Goal: Task Accomplishment & Management: Use online tool/utility

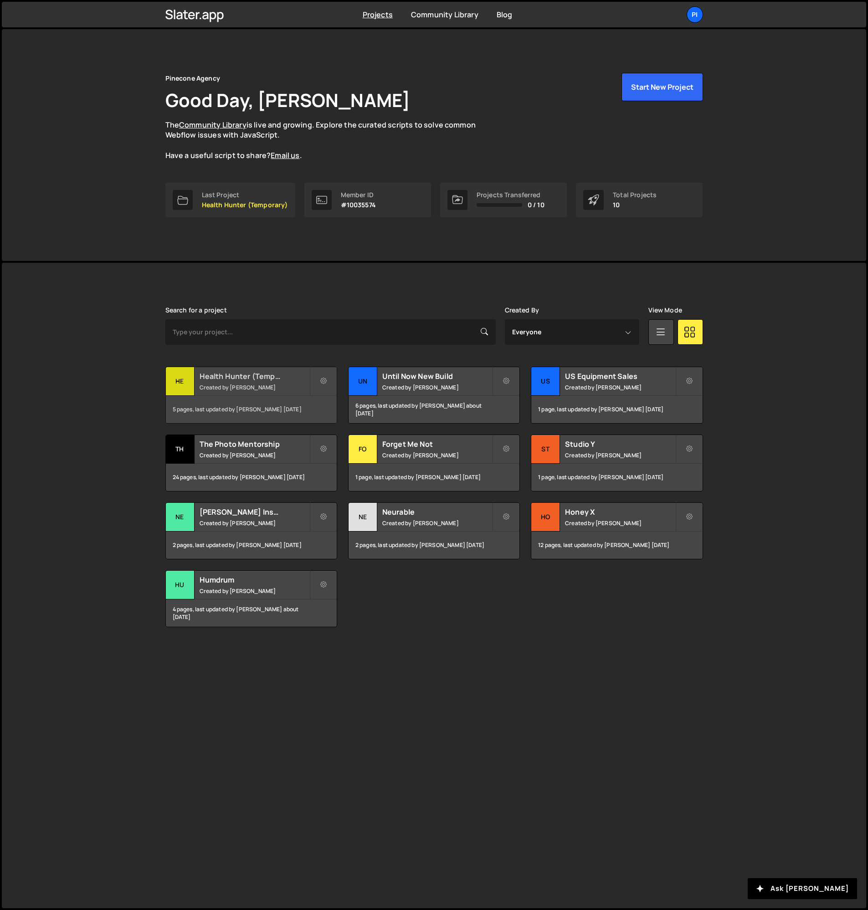
click at [217, 379] on h2 "Health Hunter (Temporary)" at bounding box center [254, 376] width 110 height 10
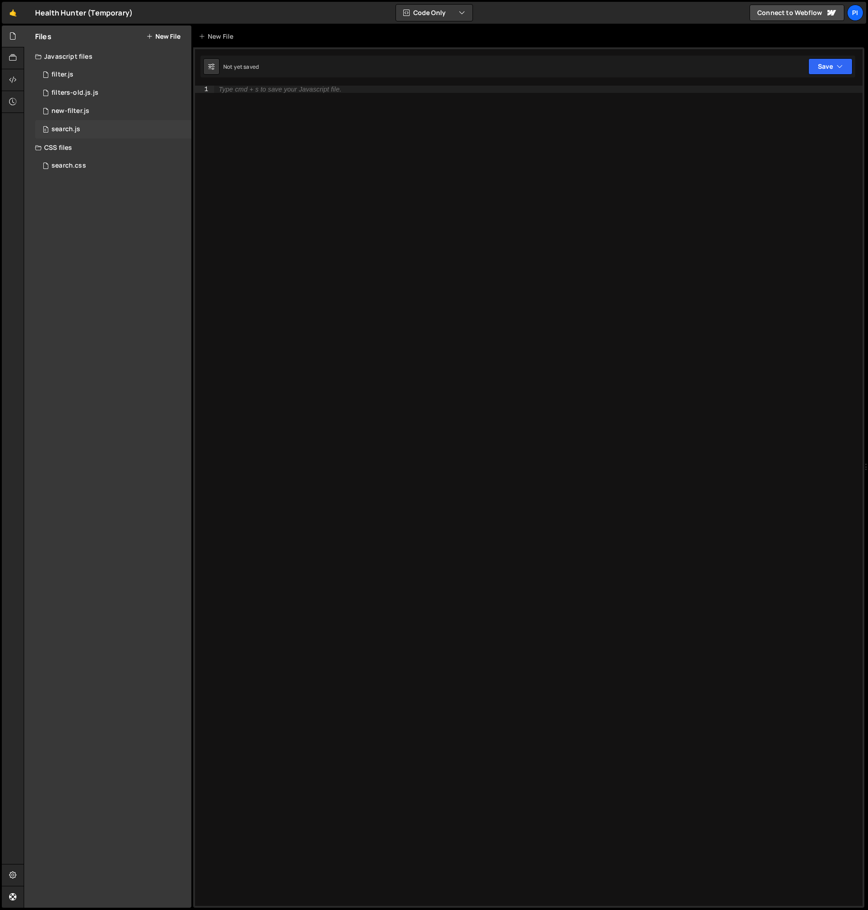
click at [138, 127] on div "0 search.js 0" at bounding box center [113, 129] width 156 height 18
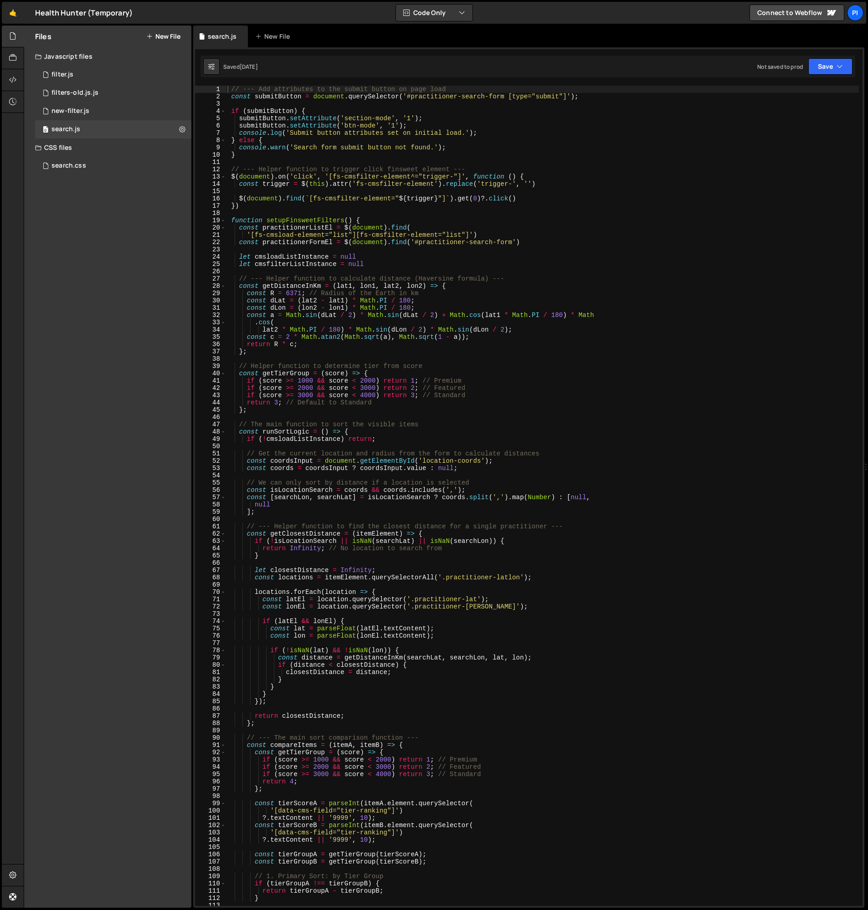
scroll to position [2022, 0]
click at [224, 220] on span at bounding box center [222, 220] width 5 height 7
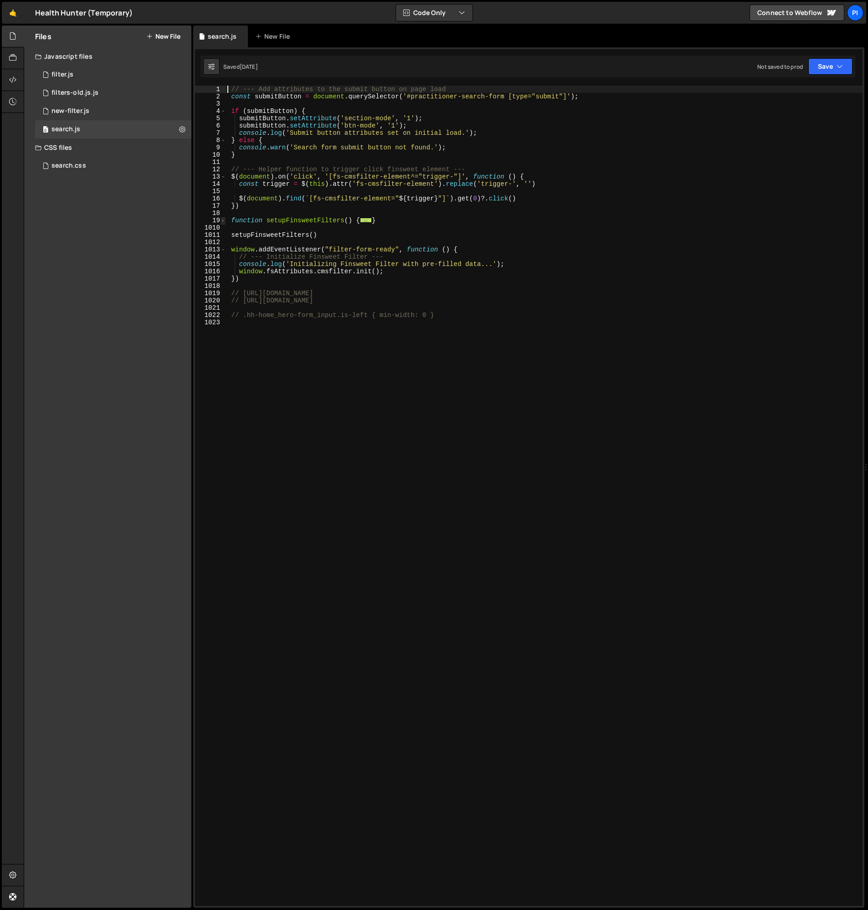
click at [224, 220] on span at bounding box center [222, 220] width 5 height 7
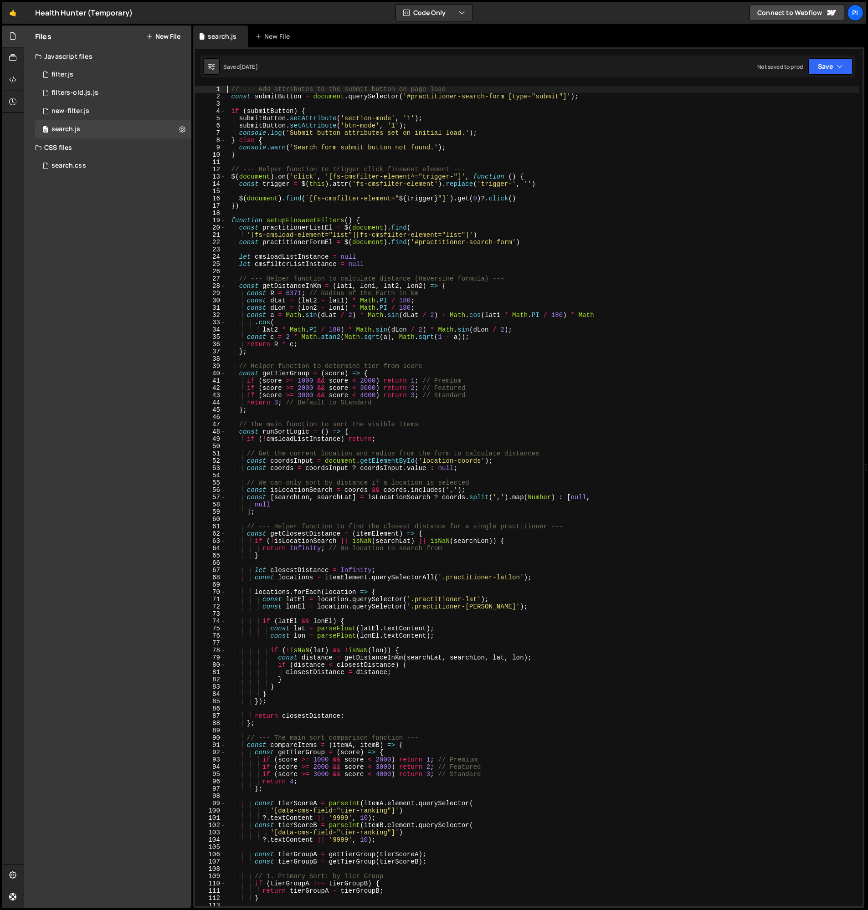
click at [267, 204] on div "// --- Add attributes to the submit button on page load const submitButton = do…" at bounding box center [541, 503] width 633 height 835
type textarea "})"
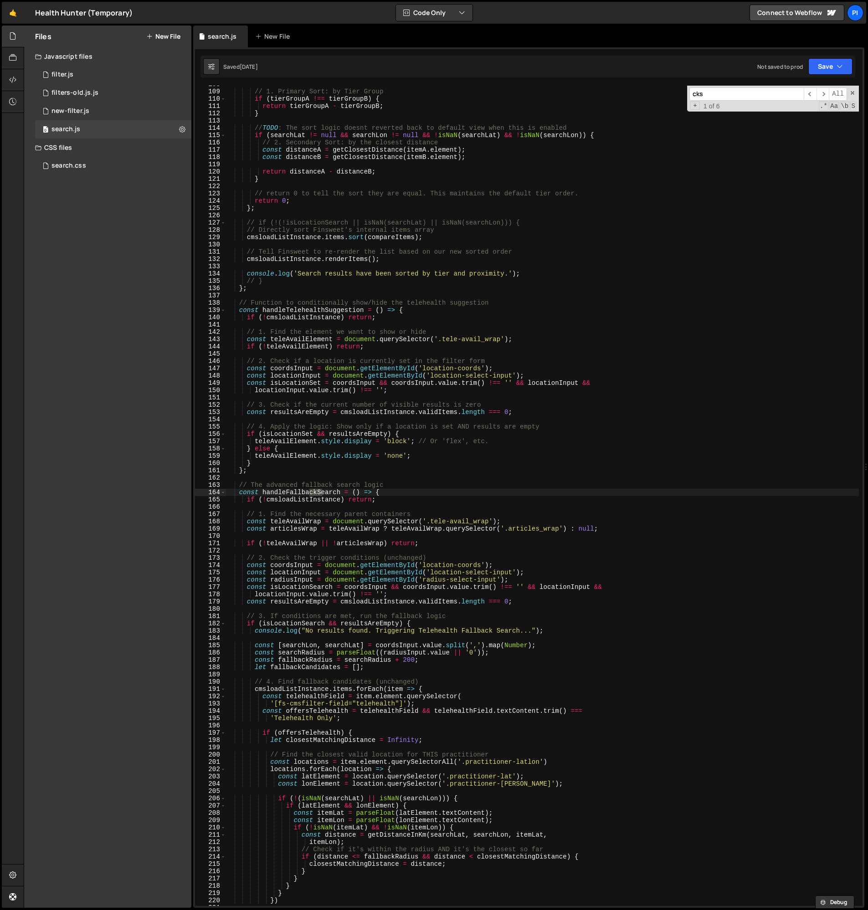
scroll to position [785, 0]
type input "cmsload"
click at [812, 95] on span "​" at bounding box center [809, 93] width 13 height 13
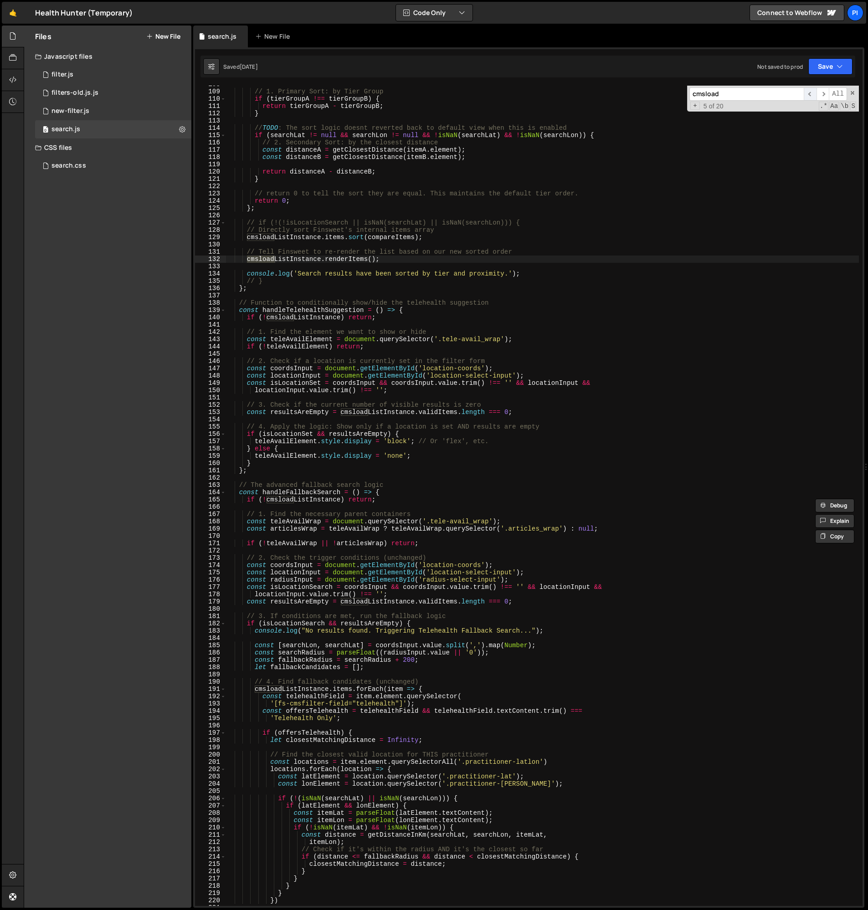
click at [812, 95] on span "​" at bounding box center [809, 93] width 13 height 13
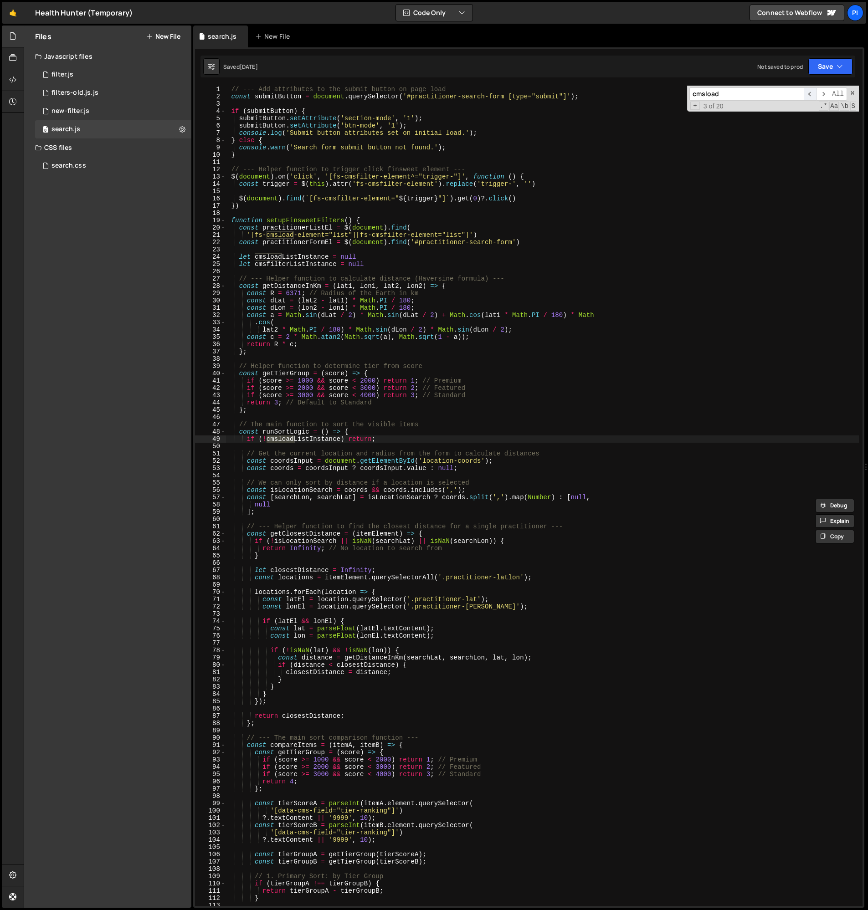
click at [812, 95] on span "​" at bounding box center [809, 93] width 13 height 13
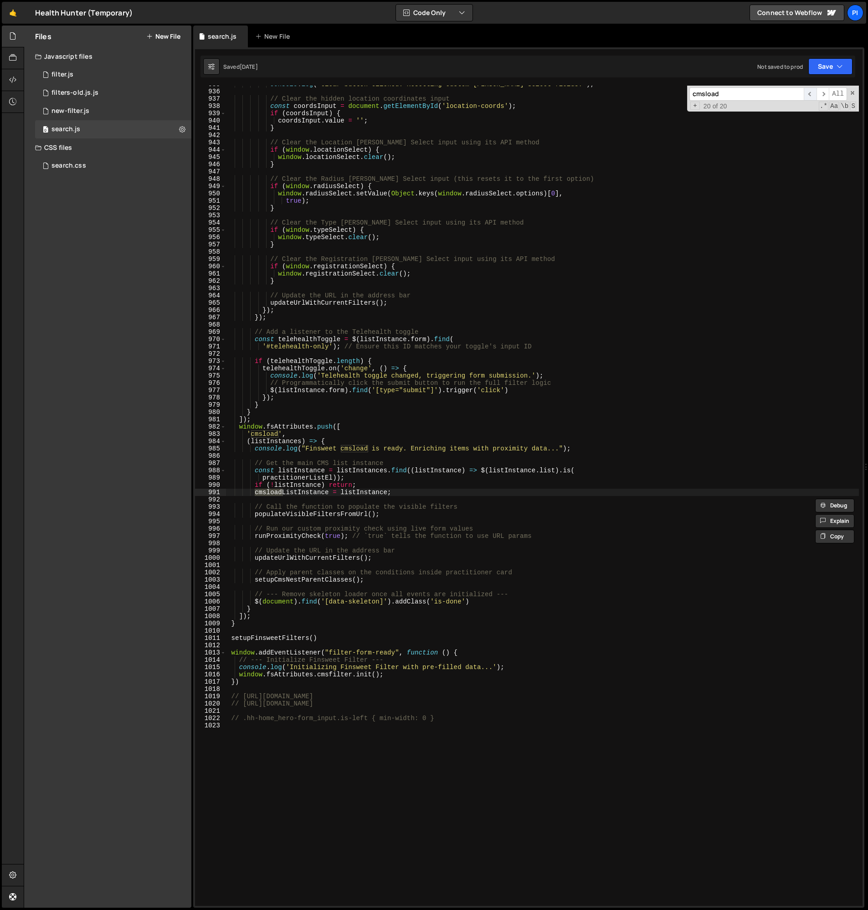
scroll to position [6811, 0]
click at [390, 485] on div "console . log ( 'Clear button clicked. Resetting custom Tom Select fields.' ) ;…" at bounding box center [541, 498] width 633 height 835
click at [378, 480] on div "console . log ( 'Clear button clicked. Resetting custom Tom Select fields.' ) ;…" at bounding box center [541, 498] width 633 height 835
click at [354, 460] on div "console . log ( 'Clear button clicked. Resetting custom Tom Select fields.' ) ;…" at bounding box center [541, 498] width 633 height 835
type textarea "// Get the main CMS list instance"
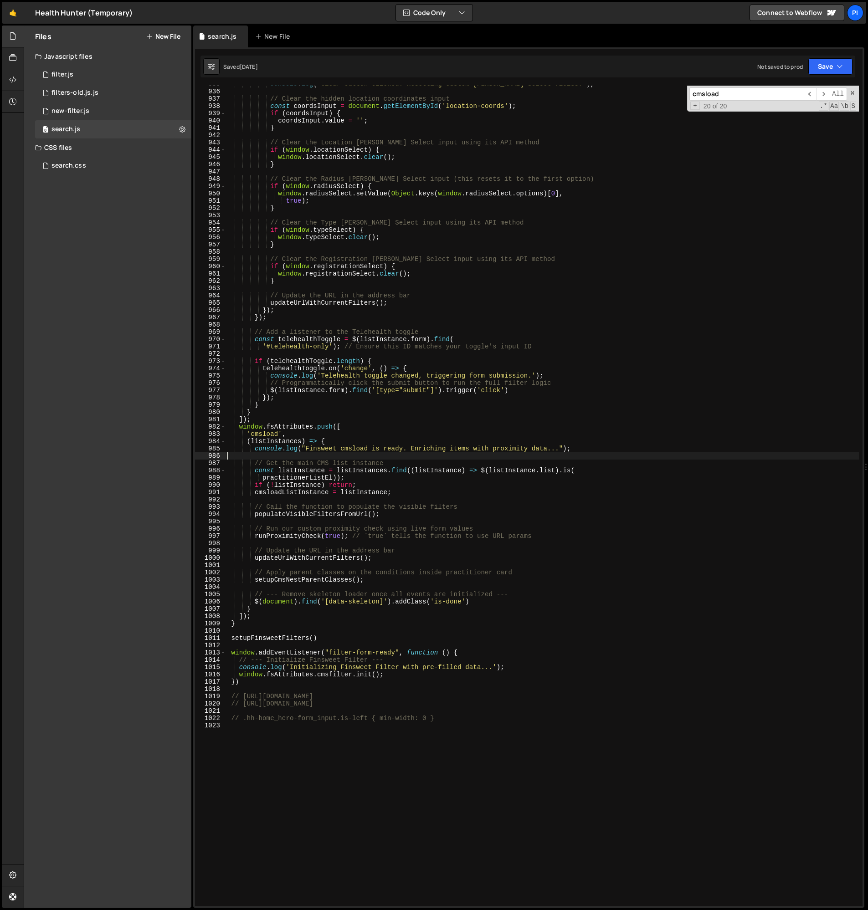
click at [357, 455] on div "console . log ( 'Clear button clicked. Resetting custom Tom Select fields.' ) ;…" at bounding box center [541, 498] width 633 height 835
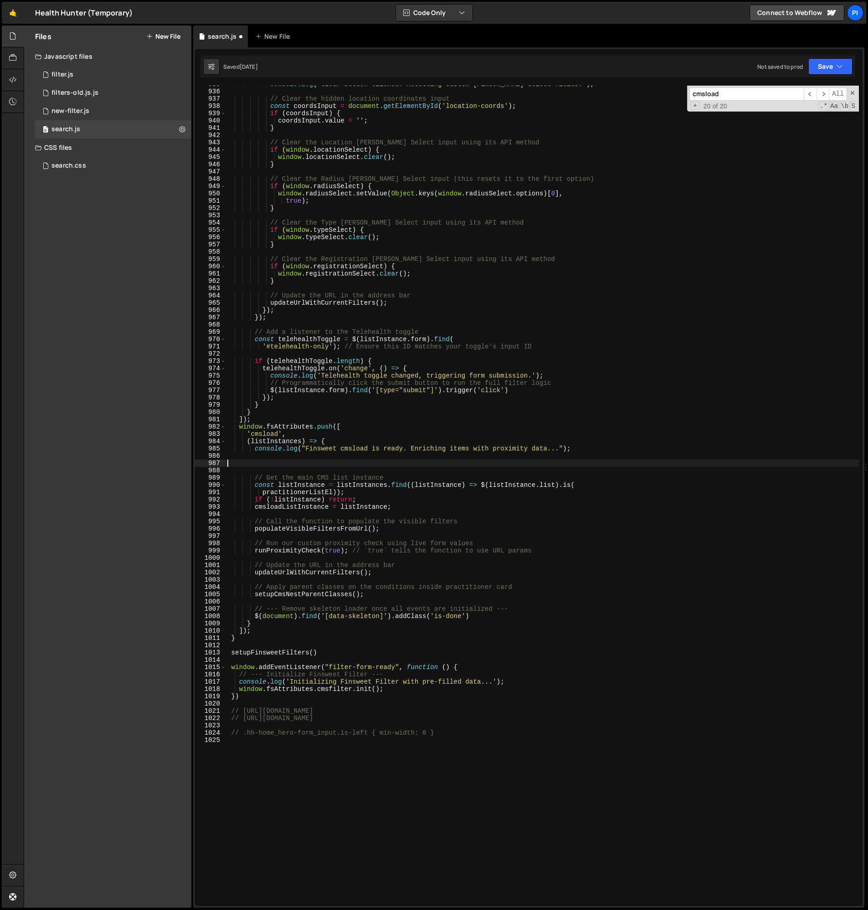
paste textarea "window.fsAttributes.cmsnest.init();"
type textarea "window.fsAttributes.cmsnest.init();"
click at [285, 460] on div "console . log ( 'Clear button clicked. Resetting custom Tom Select fields.' ) ;…" at bounding box center [541, 498] width 633 height 835
click at [289, 455] on div "console . log ( 'Clear button clicked. Resetting custom Tom Select fields.' ) ;…" at bounding box center [541, 498] width 633 height 835
click at [312, 455] on div "console . log ( 'Clear button clicked. Resetting custom Tom Select fields.' ) ;…" at bounding box center [541, 498] width 633 height 835
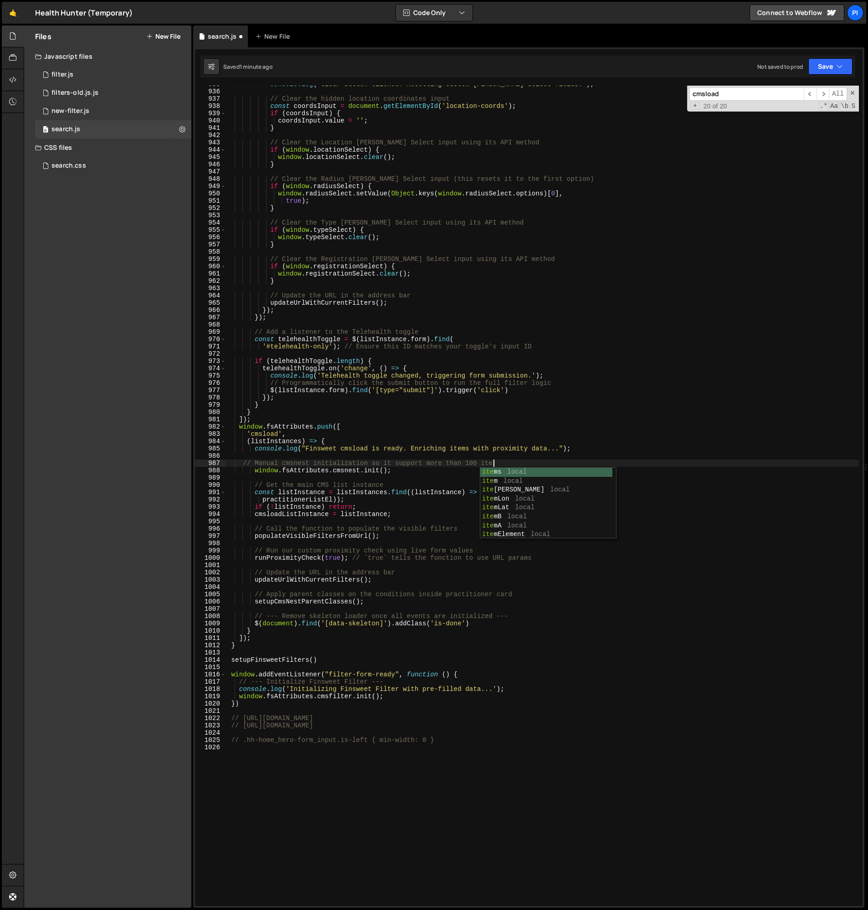
scroll to position [0, 19]
type textarea "// Manual cmsnest initialization so it support more than 100 items"
click at [364, 215] on div "console . log ( 'Clear button clicked. Resetting custom Tom Select fields.' ) ;…" at bounding box center [541, 498] width 633 height 835
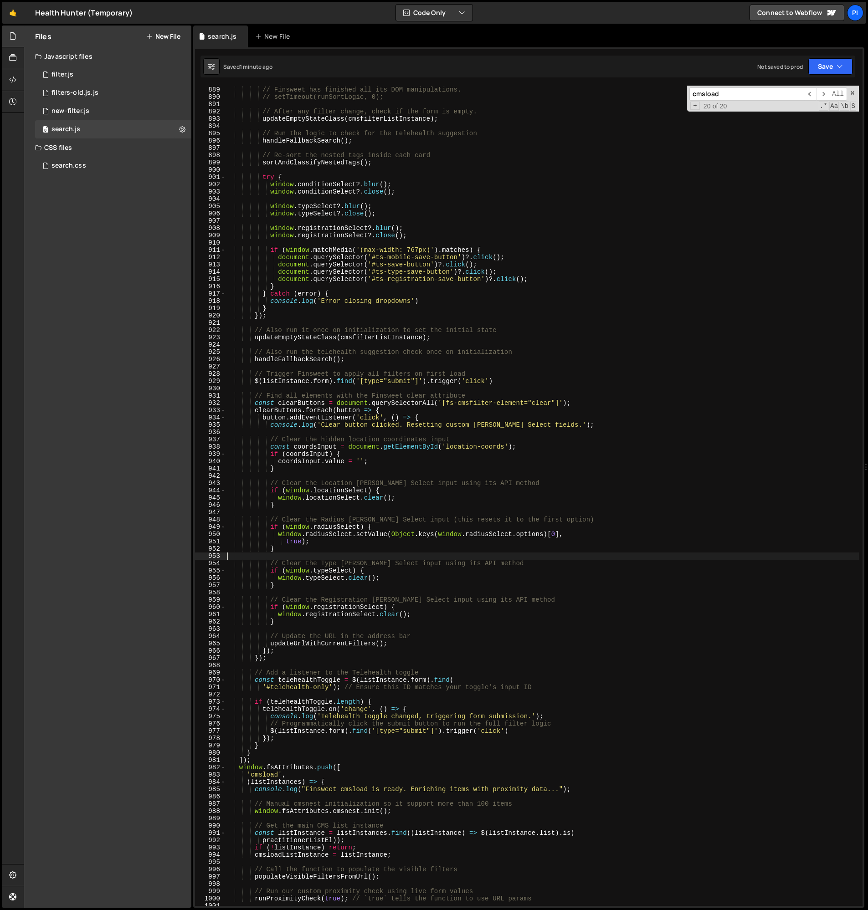
scroll to position [6458, 0]
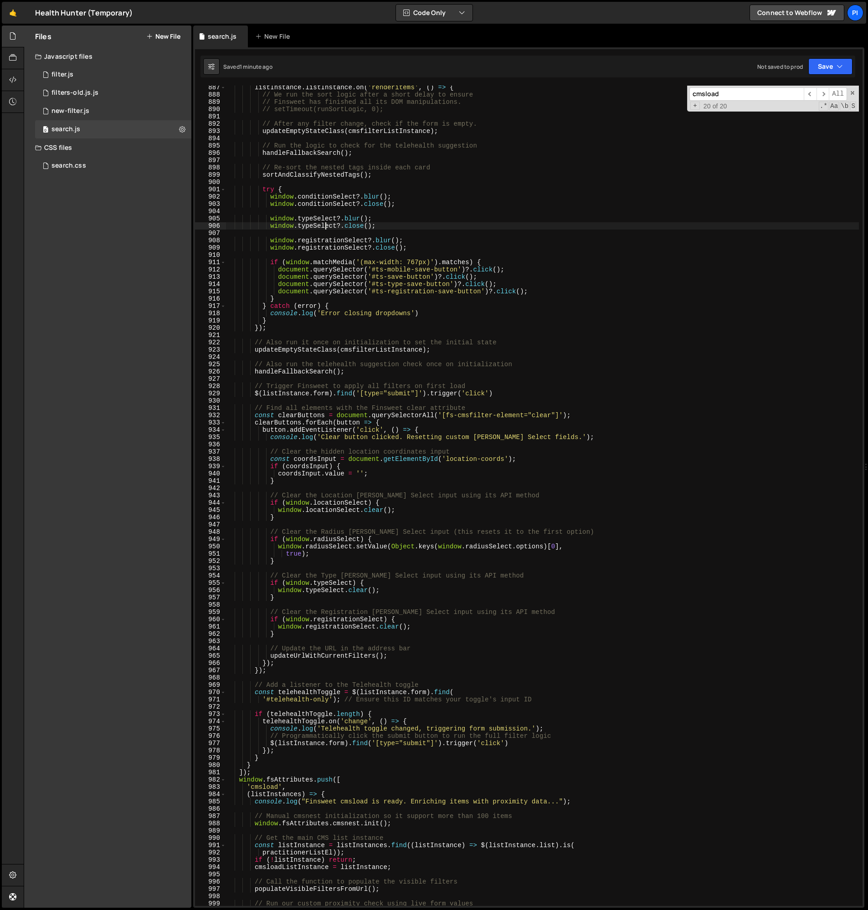
click at [325, 230] on div "listInstance . listInstance . on ( 'renderitems' , ( ) => { // We run the sort …" at bounding box center [541, 501] width 633 height 835
type textarea "window.typeSelect?.close();"
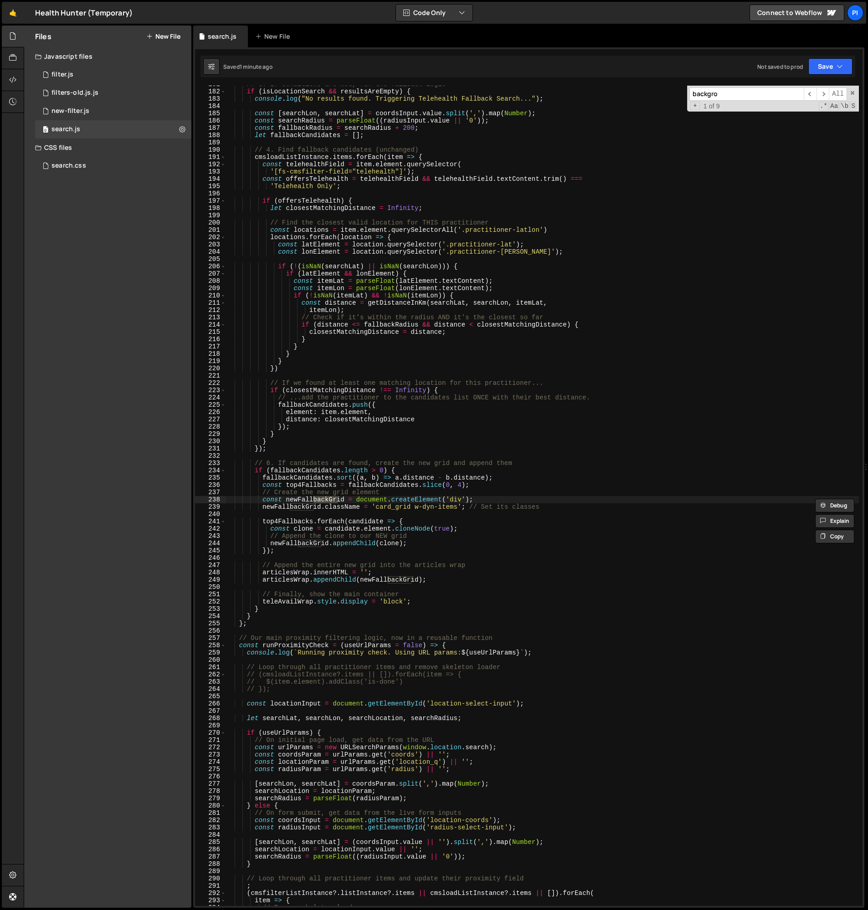
scroll to position [3751, 0]
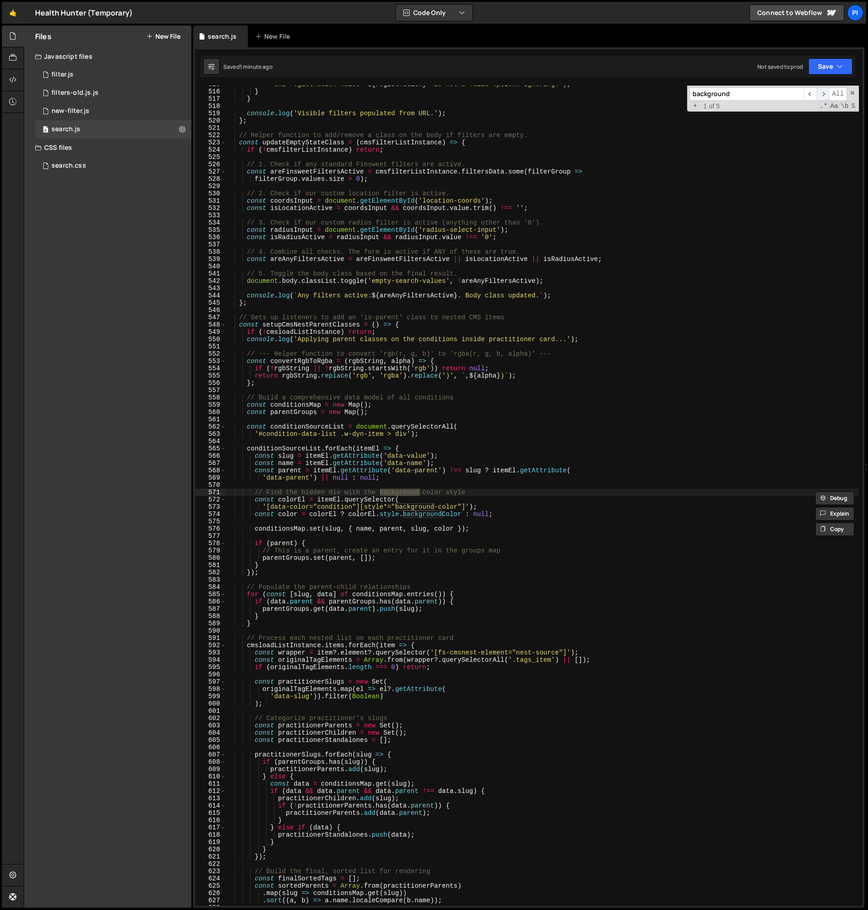
type input "background"
click at [819, 96] on span "​" at bounding box center [822, 93] width 13 height 13
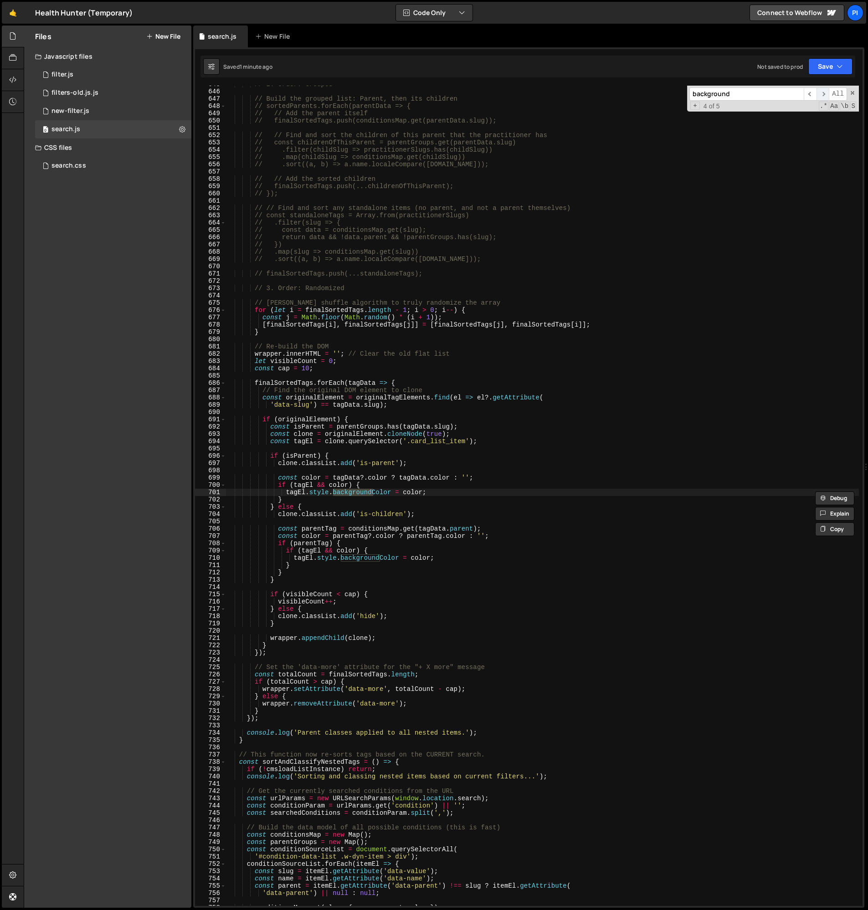
scroll to position [4700, 0]
click at [819, 96] on span "​" at bounding box center [822, 93] width 13 height 13
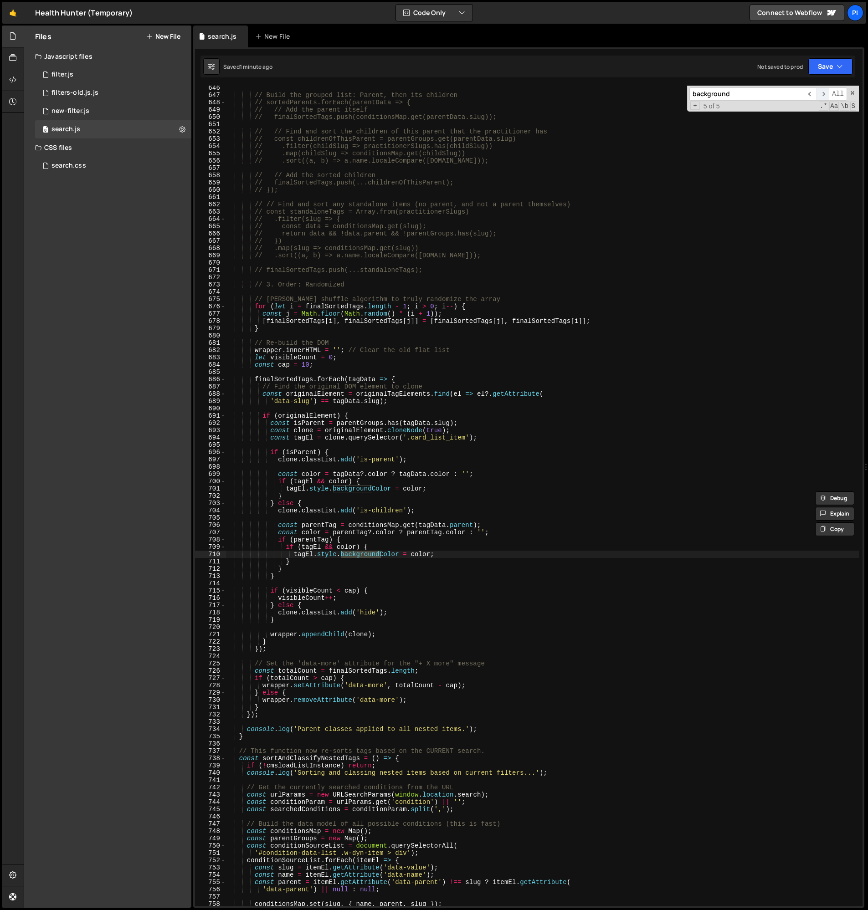
click at [819, 96] on span "​" at bounding box center [822, 93] width 13 height 13
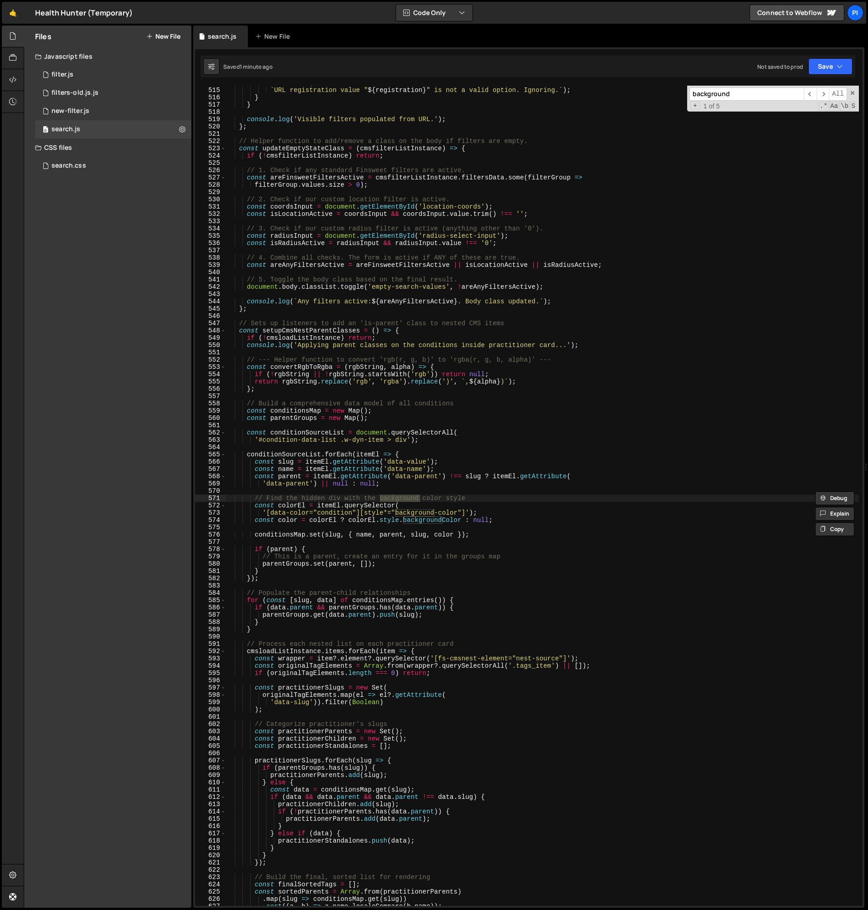
scroll to position [3745, 0]
type textarea "conditionSourceList.forEach(itemEl => {"
click at [285, 456] on div "console . warn ( ` URL registration value " ${ registration } " is not a valid …" at bounding box center [541, 496] width 633 height 835
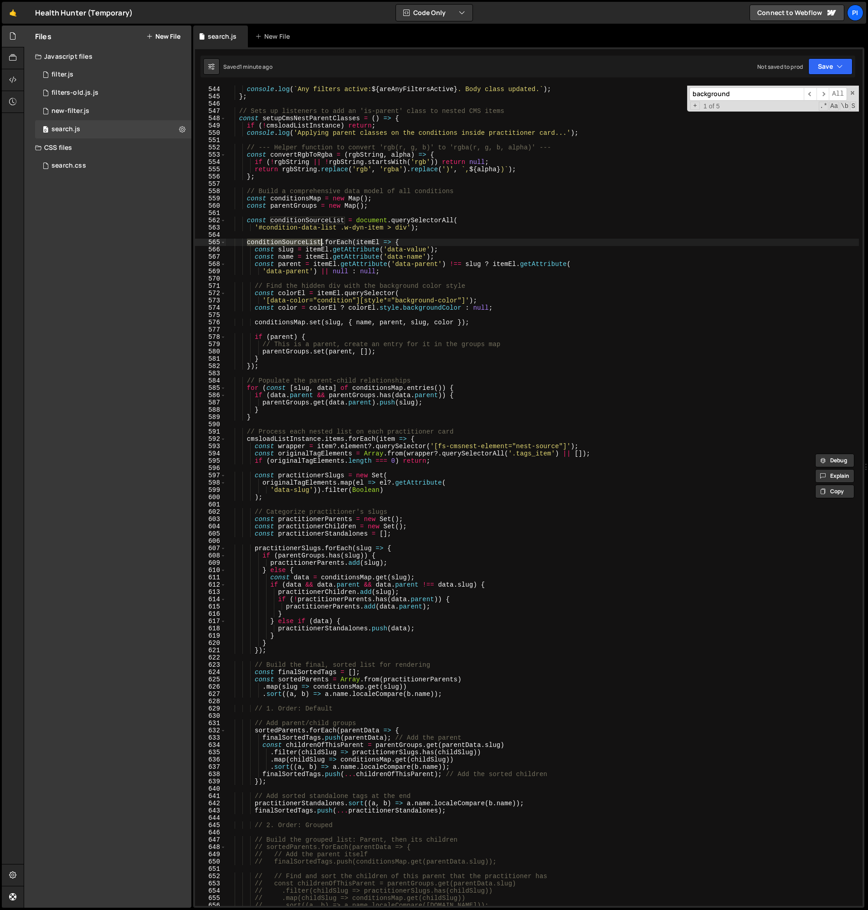
scroll to position [3957, 0]
click at [272, 421] on div "console . log ( ` Any filters active: ${ areAnyFiltersActive } . Body class upd…" at bounding box center [541, 502] width 633 height 835
click at [273, 417] on div "console . log ( ` Any filters active: ${ areAnyFiltersActive } . Body class upd…" at bounding box center [541, 502] width 633 height 835
type textarea "}"
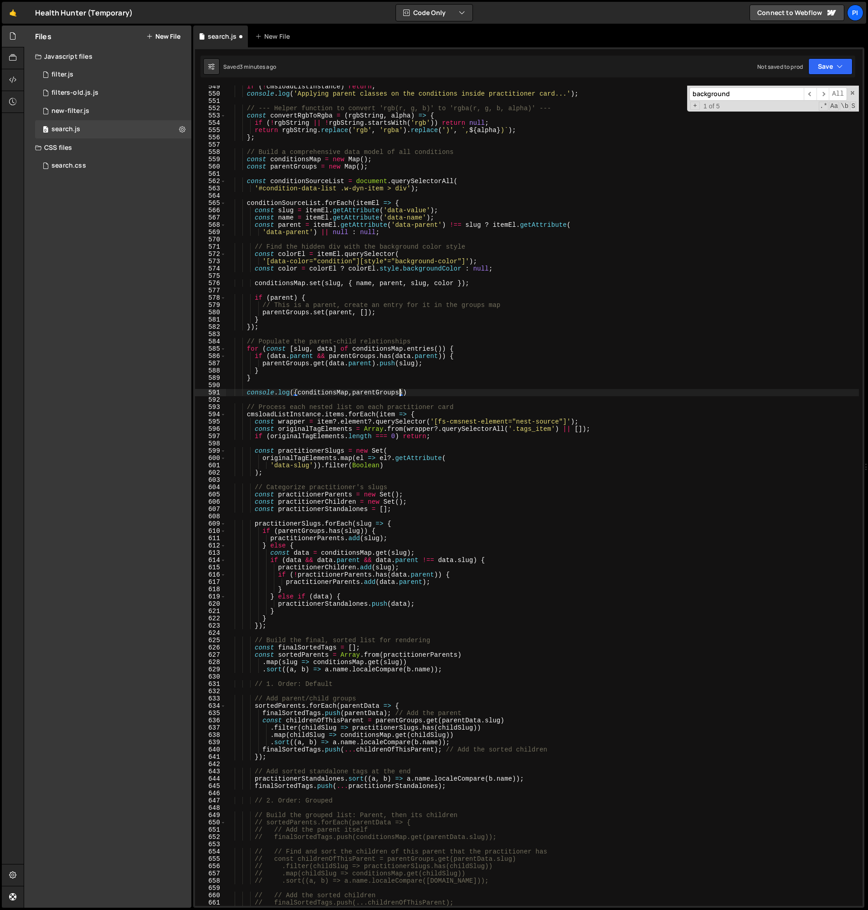
scroll to position [3996, 0]
click at [408, 391] on div "if ( ! cmsloadListInstance ) return ; console . log ( 'Applying parent classes …" at bounding box center [541, 500] width 633 height 835
type textarea "console.log({ conditionsMap, parentGroups })"
click at [247, 393] on div "if ( ! cmsloadListInstance ) return ; console . log ( 'Applying parent classes …" at bounding box center [541, 500] width 633 height 835
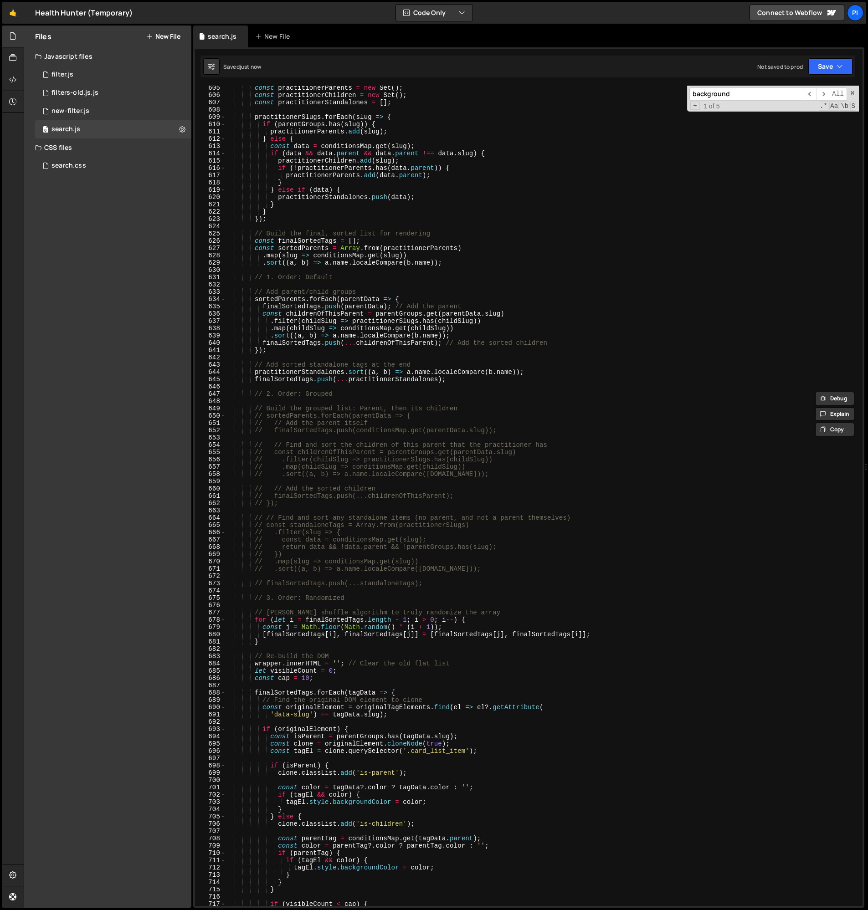
scroll to position [4404, 0]
click at [311, 684] on div "const practitionerParents = new Set ( ) ; const practitionerChildren = new Set …" at bounding box center [541, 500] width 633 height 835
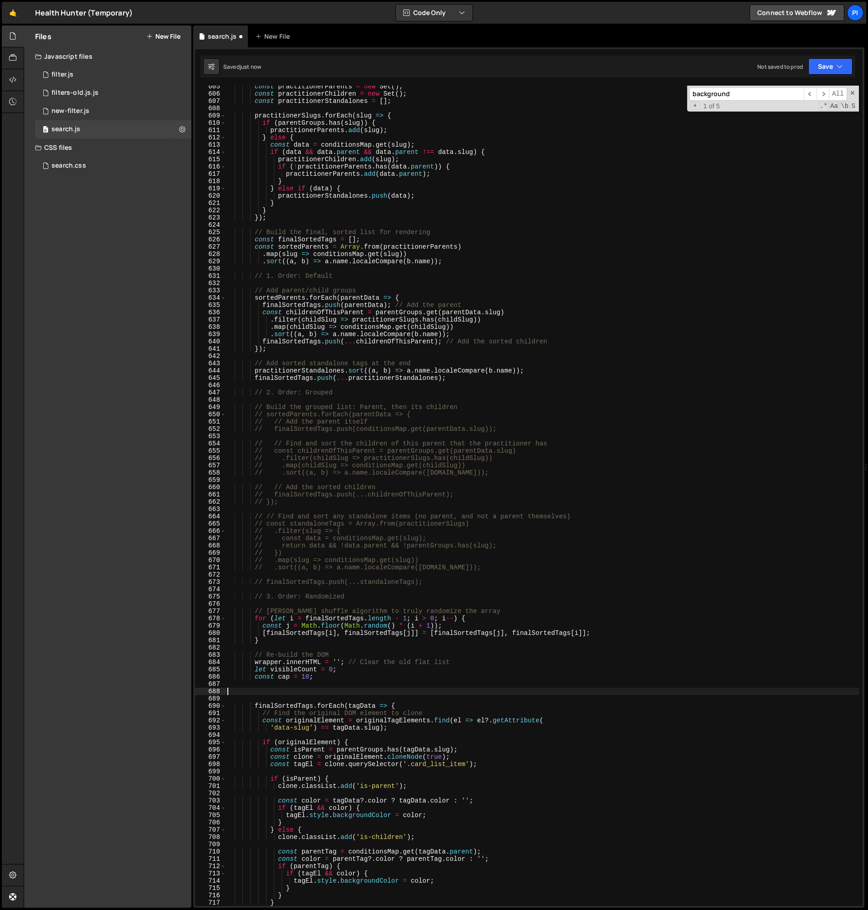
paste textarea "console.log({ conditionsMap, parentGroups"
type textarea "console.log({ conditionsMap, parentGroups"
click at [301, 690] on div "const practitionerParents = new Set ( ) ; const practitionerChildren = new Set …" at bounding box center [541, 500] width 633 height 835
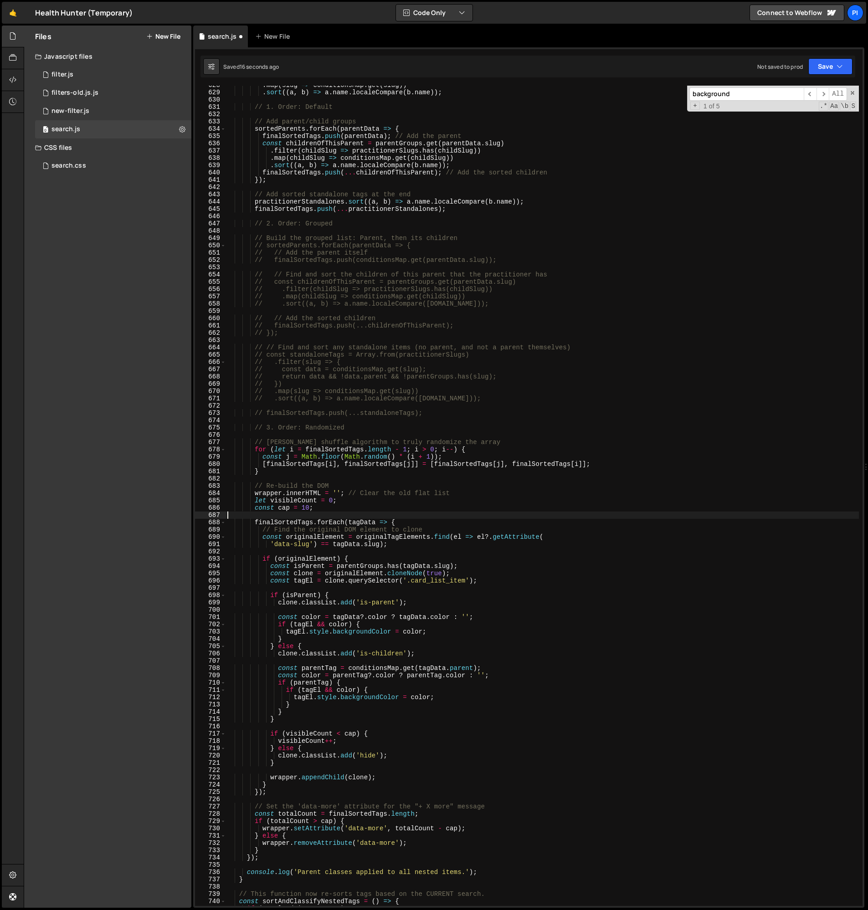
scroll to position [4574, 0]
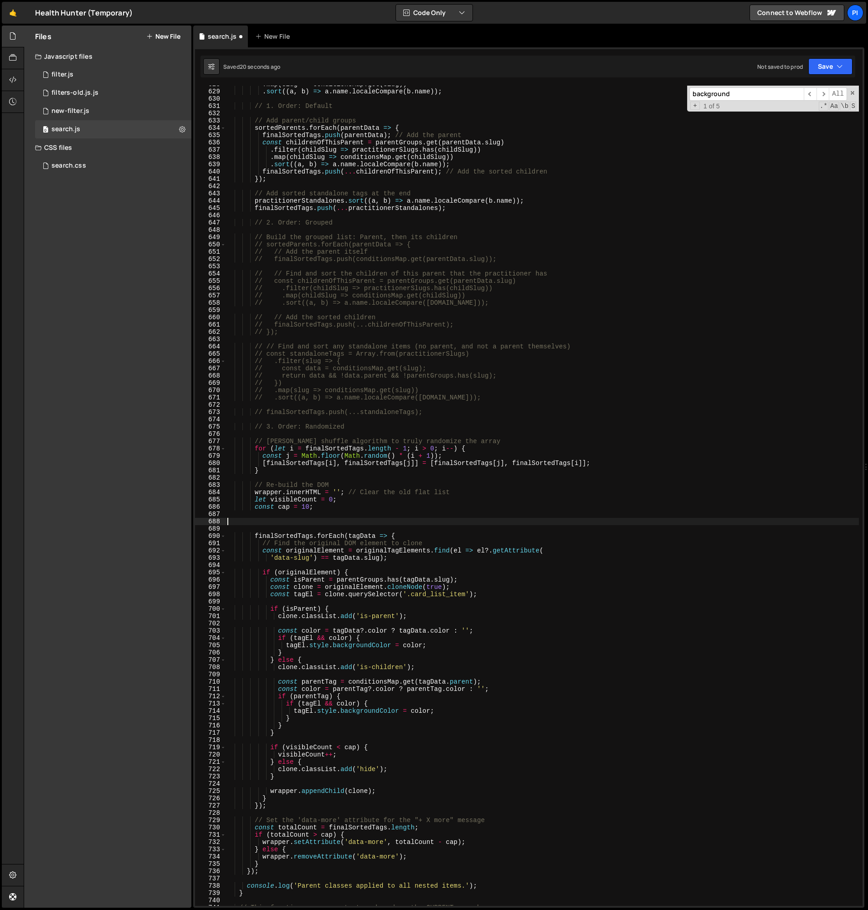
paste textarea "console.log({ conditionsMap, parentGroups"
type textarea "console.log({ conditionsMap, parentGroups"
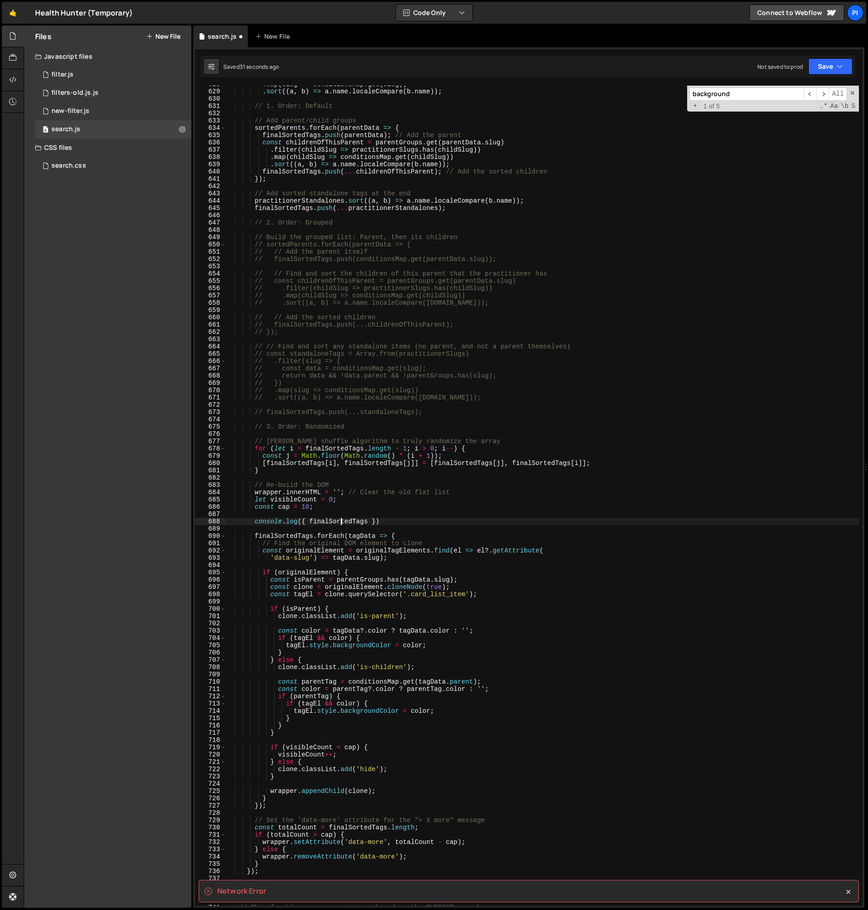
click at [359, 560] on div ". map ( slug => conditionsMap . get ( slug )) . sort (( a , b ) => a . name . l…" at bounding box center [541, 498] width 633 height 835
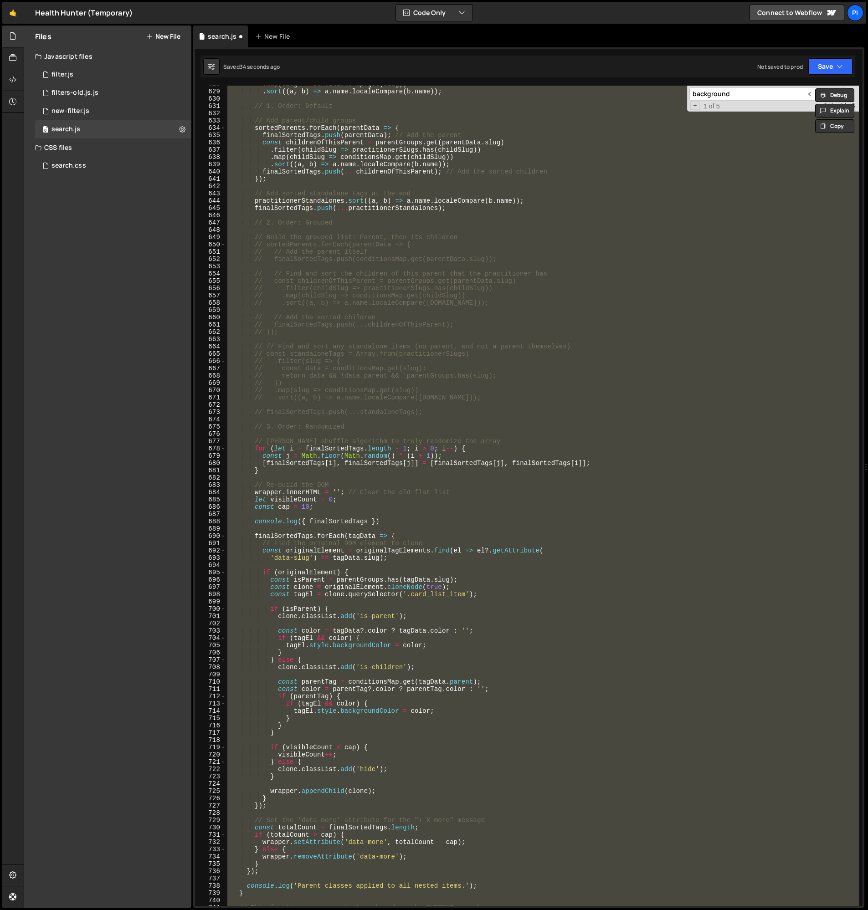
click at [375, 455] on div ". map ( slug => conditionsMap . get ( slug )) . sort (( a , b ) => a . name . l…" at bounding box center [541, 496] width 633 height 820
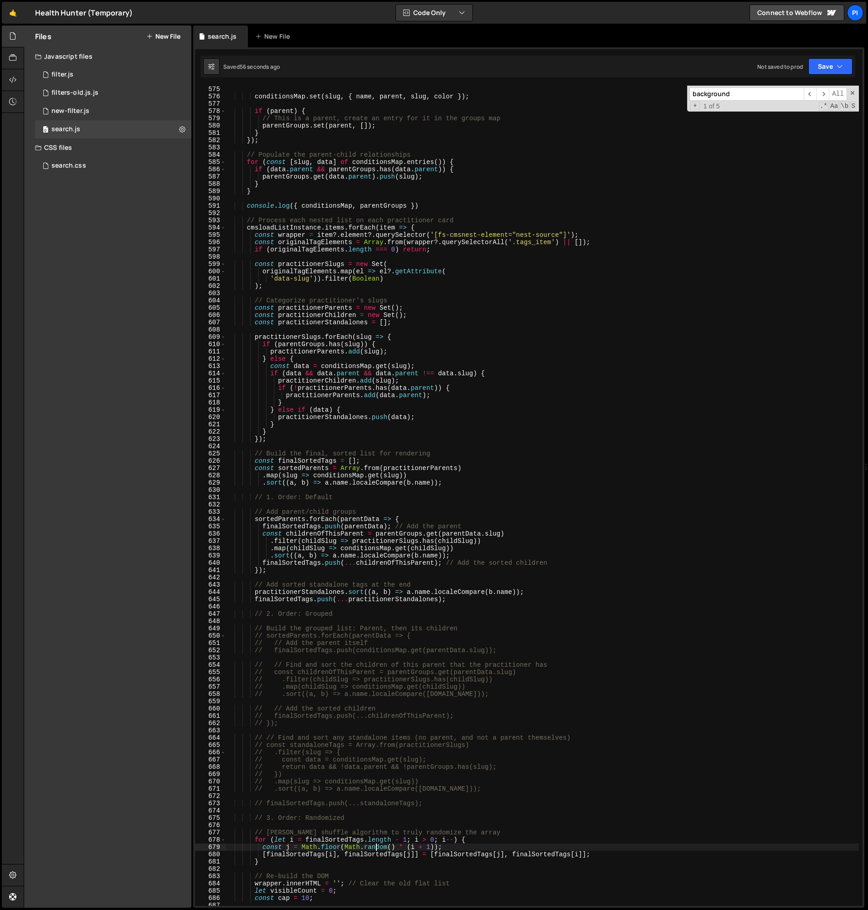
scroll to position [4181, 0]
click at [332, 230] on div "const color = colorEl ? colorEl . style . backgroundColor : null ; conditionsMa…" at bounding box center [541, 497] width 633 height 835
click at [345, 229] on div "const color = colorEl ? colorEl . style . backgroundColor : null ; conditionsMa…" at bounding box center [541, 496] width 633 height 820
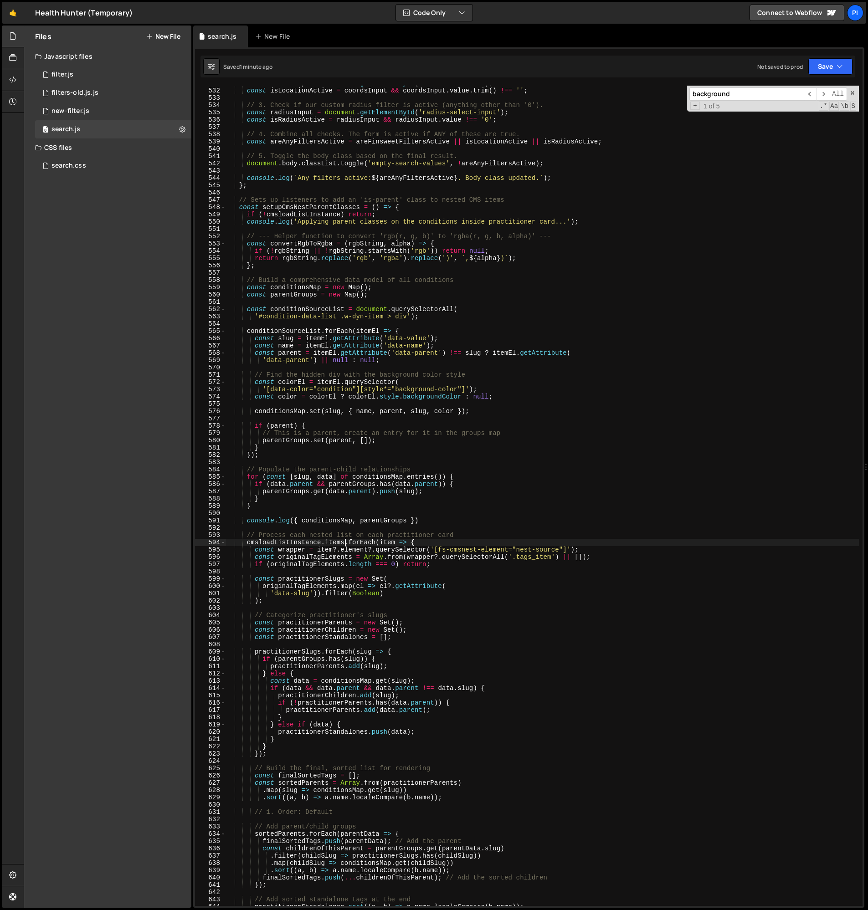
scroll to position [3849, 0]
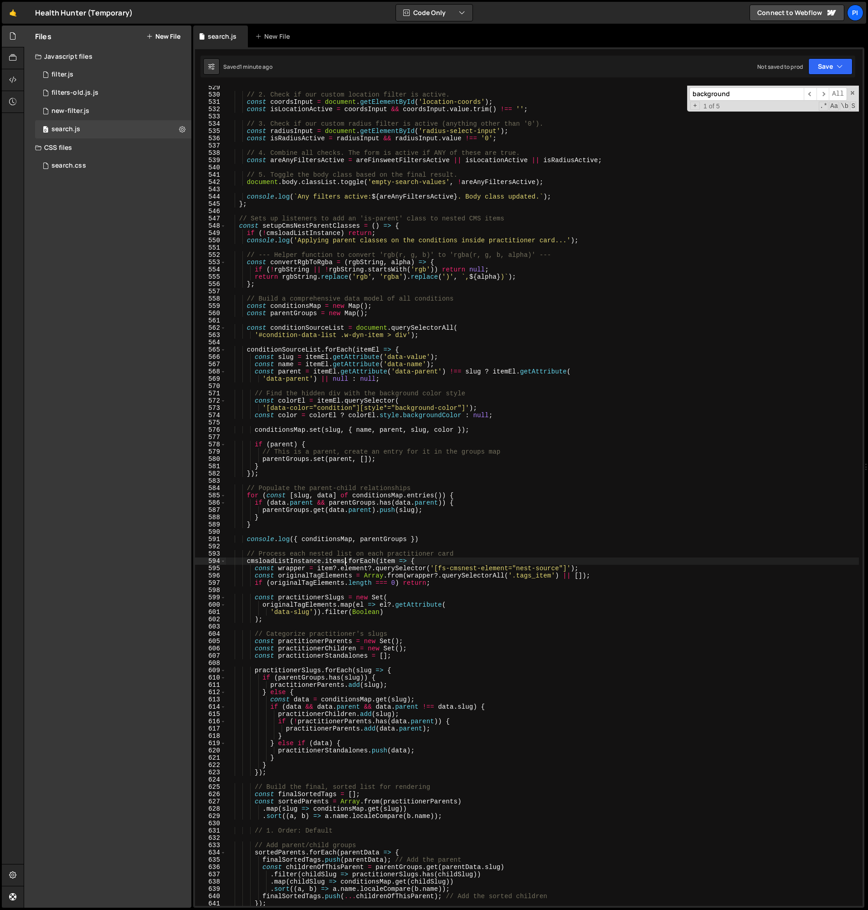
click at [317, 225] on div "// 2. Check if our custom location filter is active. const coordsInput = docume…" at bounding box center [541, 501] width 633 height 835
type textarea "const setupCmsNestParentClasses = () => {"
click at [317, 225] on div "// 2. Check if our custom location filter is active. const coordsInput = docume…" at bounding box center [541, 501] width 633 height 835
type input "setupCmsNestParentClasses"
click at [826, 93] on span "​" at bounding box center [822, 93] width 13 height 13
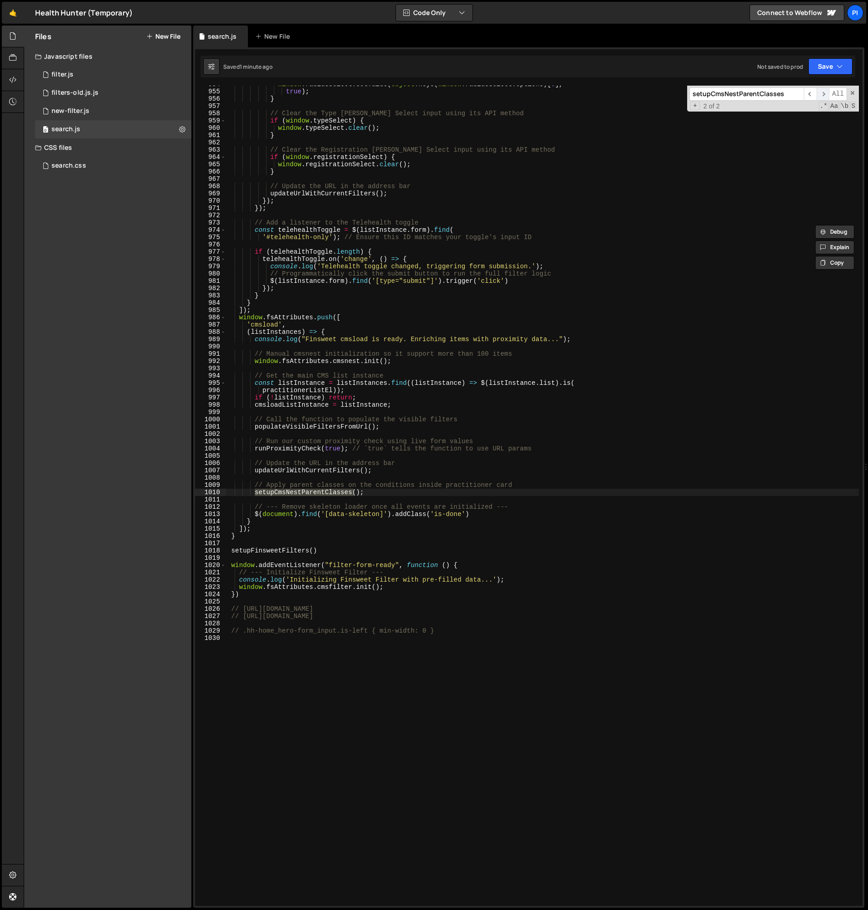
scroll to position [6950, 0]
click at [240, 320] on div "window . radiusSelect . setValue ( Object . keys ( window . radiusSelect . opti…" at bounding box center [541, 498] width 633 height 835
click at [352, 317] on div "window . radiusSelect . setValue ( Object . keys ( window . radiusSelect . opti…" at bounding box center [541, 498] width 633 height 835
click at [253, 312] on div "window . radiusSelect . setValue ( Object . keys ( window . radiusSelect . opti…" at bounding box center [541, 498] width 633 height 835
type textarea "]);"
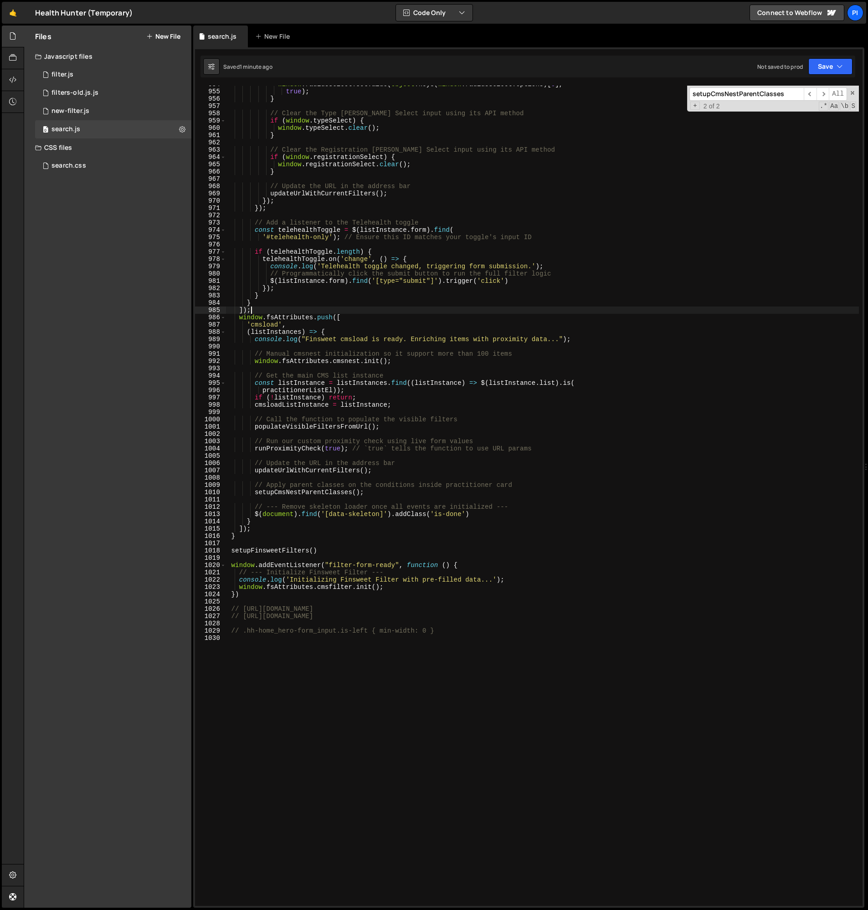
scroll to position [0, 0]
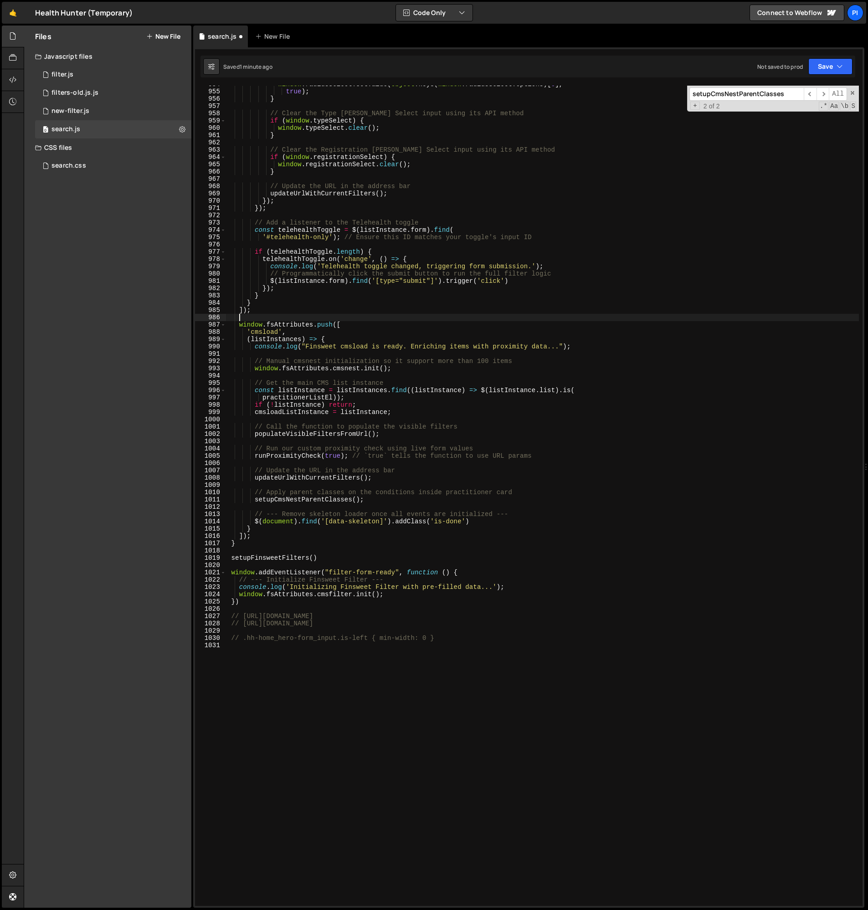
paste textarea "window.fsAttributes.push(["
type textarea "])"
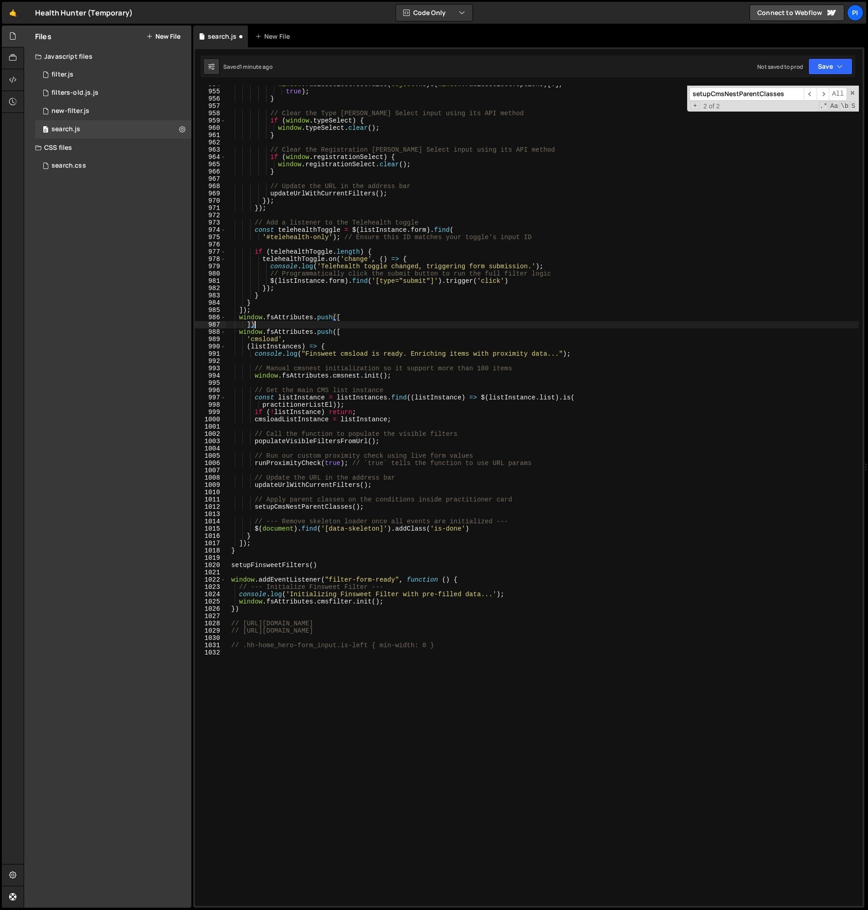
scroll to position [0, 1]
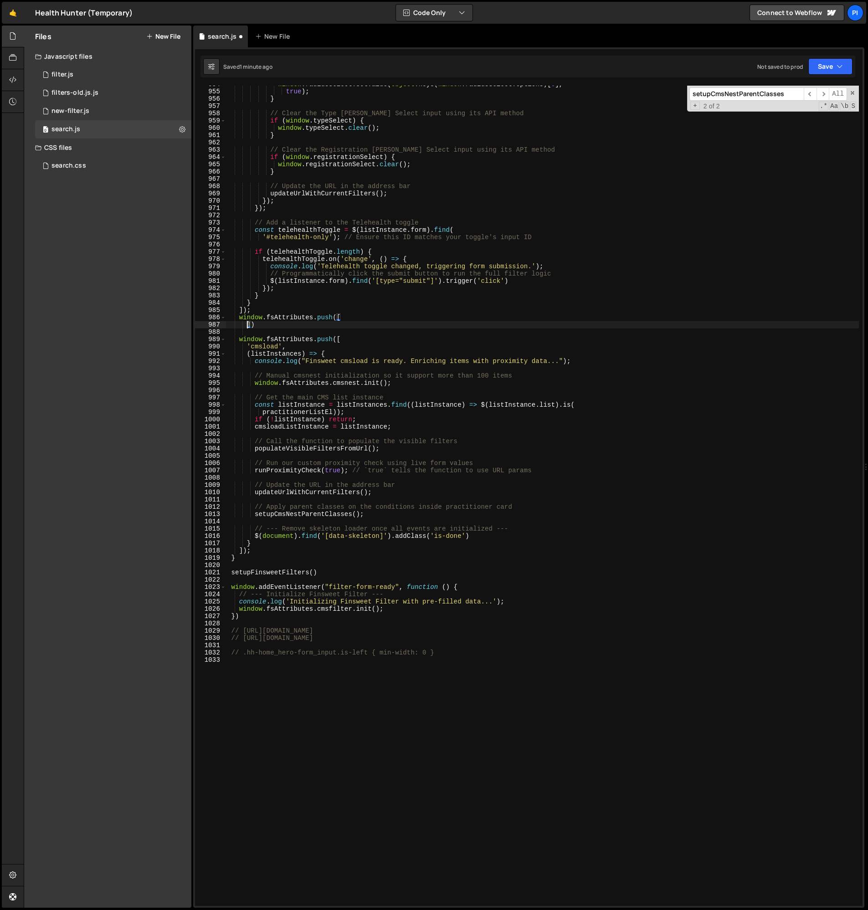
type textarea "])"
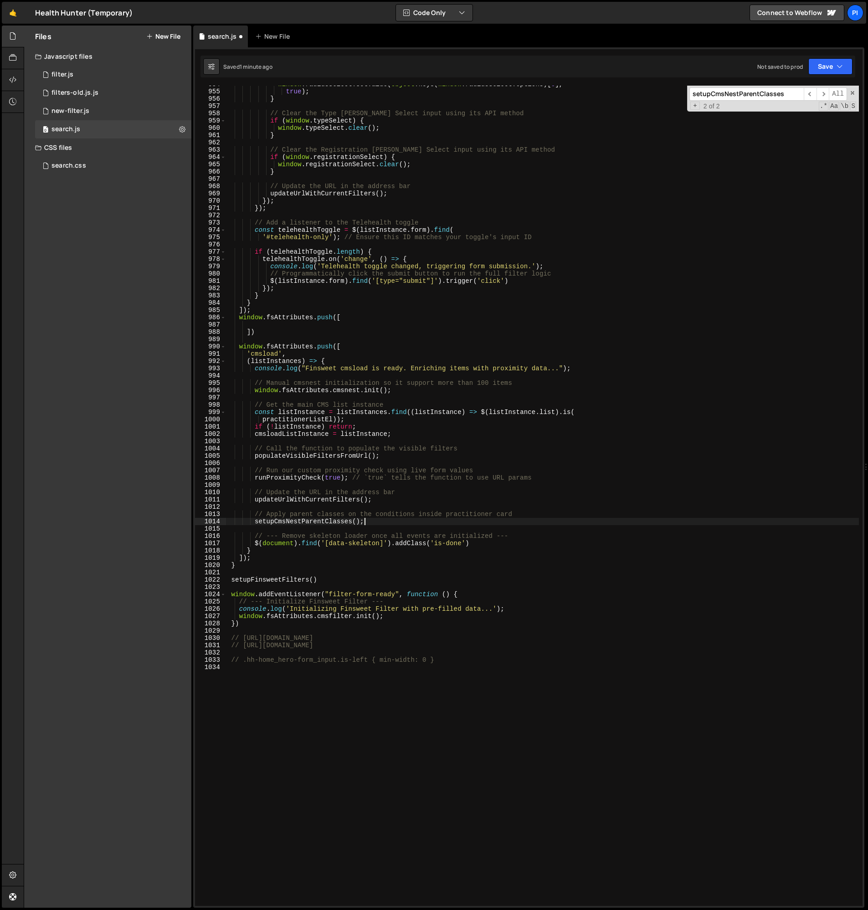
drag, startPoint x: 373, startPoint y: 525, endPoint x: 310, endPoint y: 523, distance: 63.3
click at [372, 525] on div "window . radiusSelect . setValue ( Object . keys ( window . radiusSelect . opti…" at bounding box center [541, 498] width 633 height 835
click at [255, 516] on div "window . radiusSelect . setValue ( Object . keys ( window . radiusSelect . opti…" at bounding box center [541, 498] width 633 height 835
type textarea "// Apply parent classes on the conditions inside practitioner card setupCmsNest…"
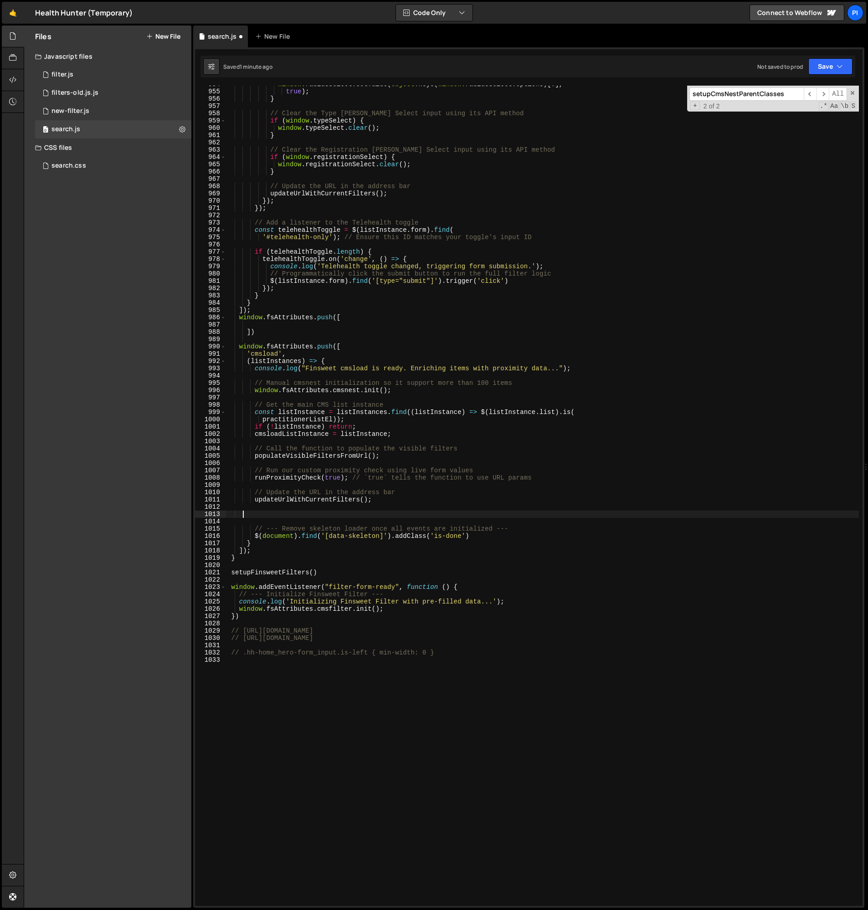
scroll to position [0, 0]
type textarea "updateUrlWithCurrentFilters();"
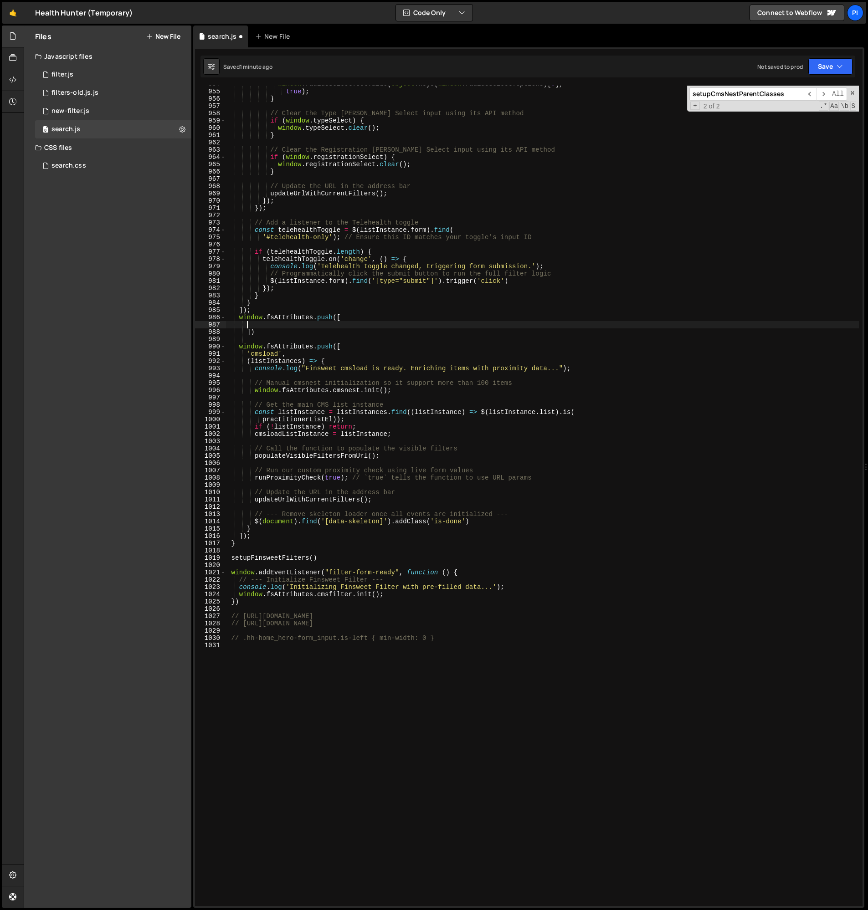
click at [269, 325] on div "window . radiusSelect . setValue ( Object . keys ( window . radiusSelect . opti…" at bounding box center [541, 498] width 633 height 835
paste textarea "setupCmsNestParentClasses();"
type textarea "setupCmsNestParentClasses();"
type textarea "'cmsnest',(listInstances)=>{}"
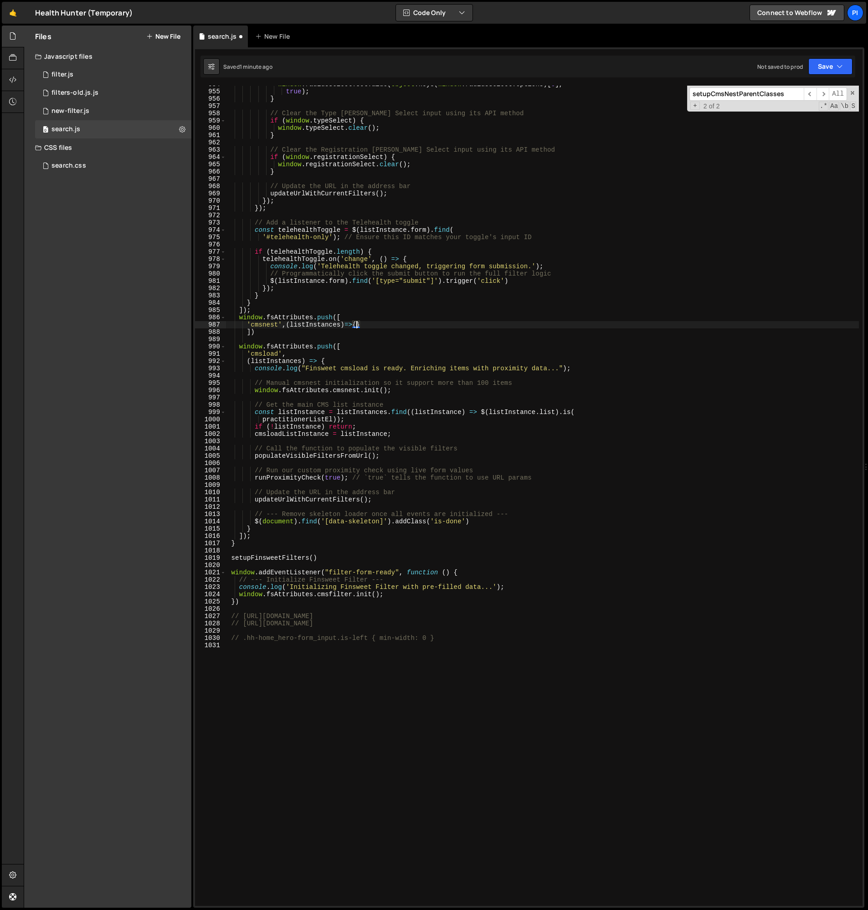
scroll to position [0, 1]
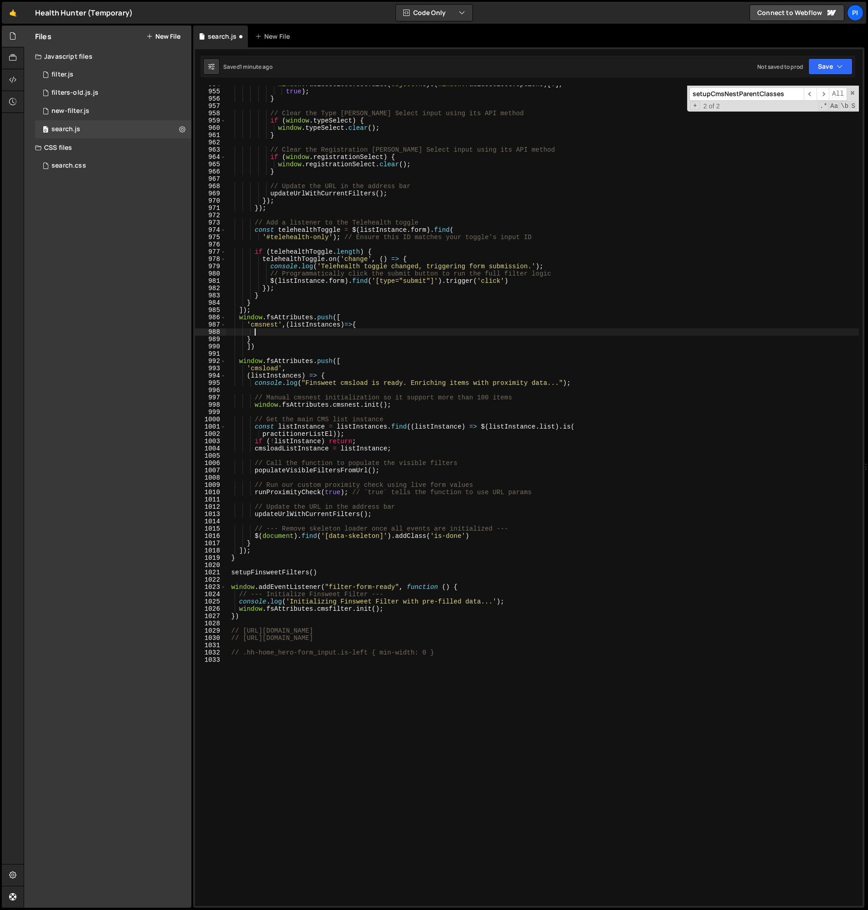
paste textarea "setupCmsNestParentClasses();"
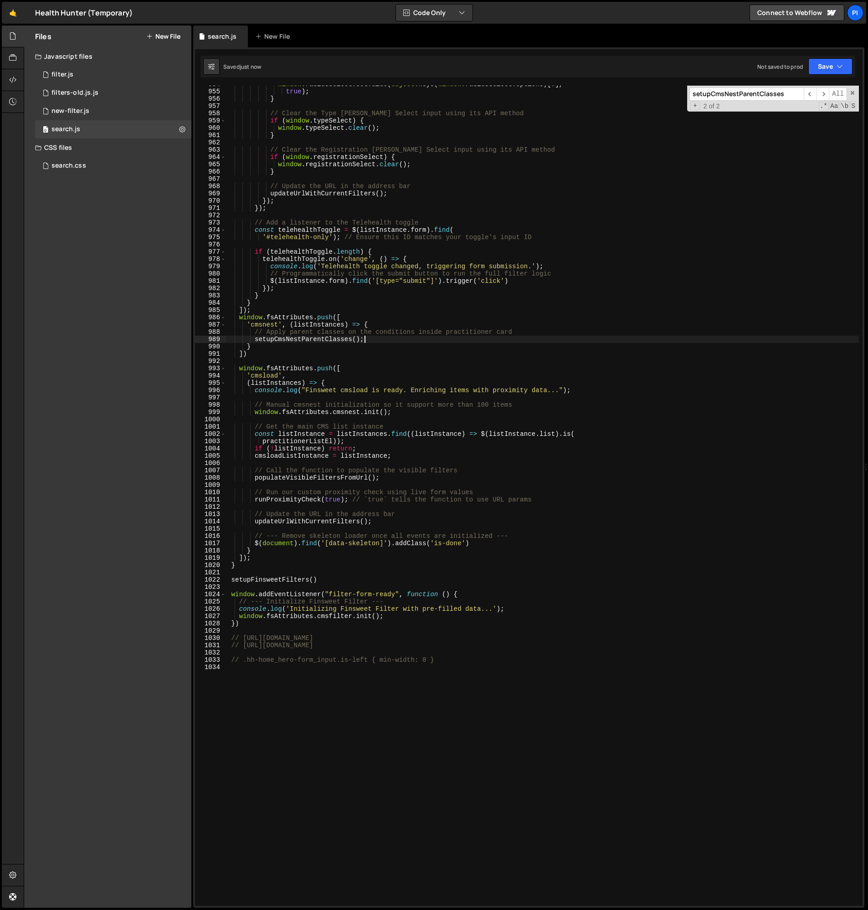
click at [377, 327] on div "window . radiusSelect . setValue ( Object . keys ( window . radiusSelect . opti…" at bounding box center [541, 498] width 633 height 835
type textarea "// .hh-home_hero-form_input.is-left { min-width: 0 }"
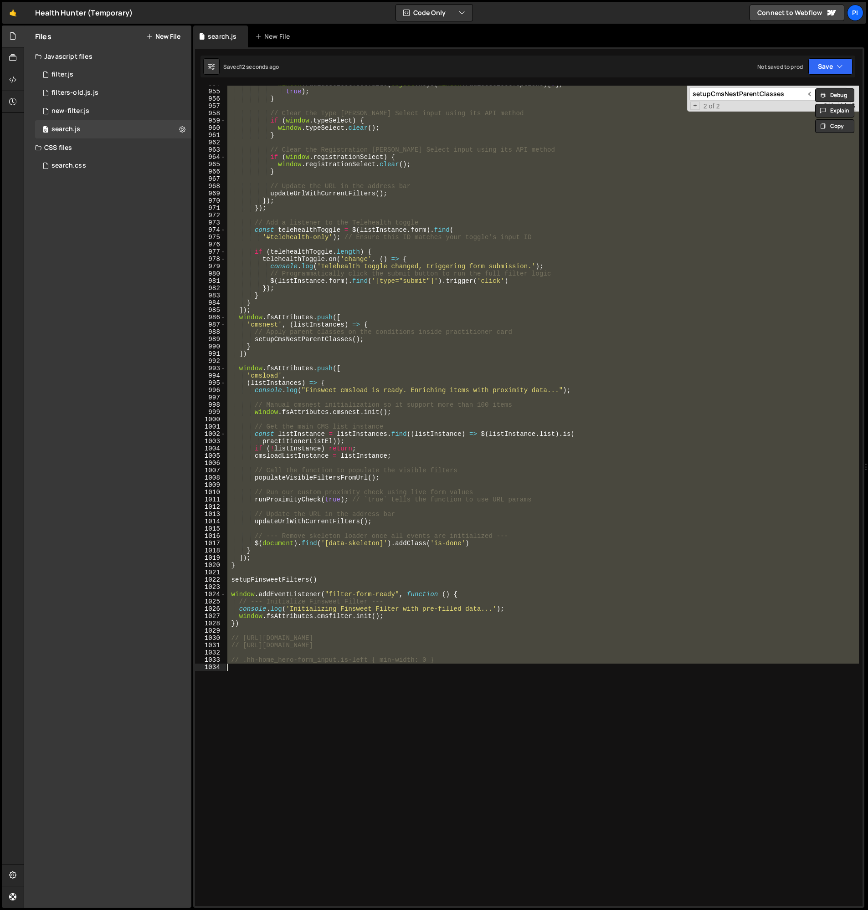
click at [724, 91] on input "setupCmsNestParentClasses" at bounding box center [746, 93] width 114 height 13
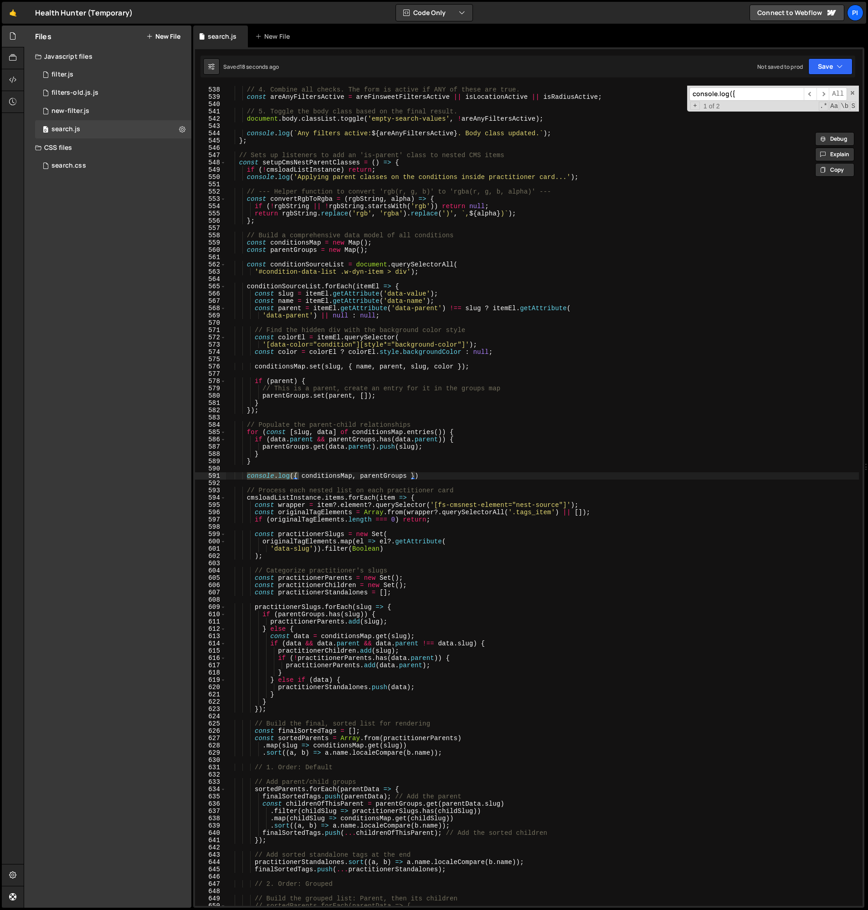
scroll to position [3914, 0]
type input "console.log({"
click at [431, 475] on div "// 4. Combine all checks. The form is active if ANY of these are true. const ar…" at bounding box center [541, 502] width 633 height 835
click at [422, 463] on div "// 4. Combine all checks. The form is active if ANY of these are true. const ar…" at bounding box center [541, 502] width 633 height 835
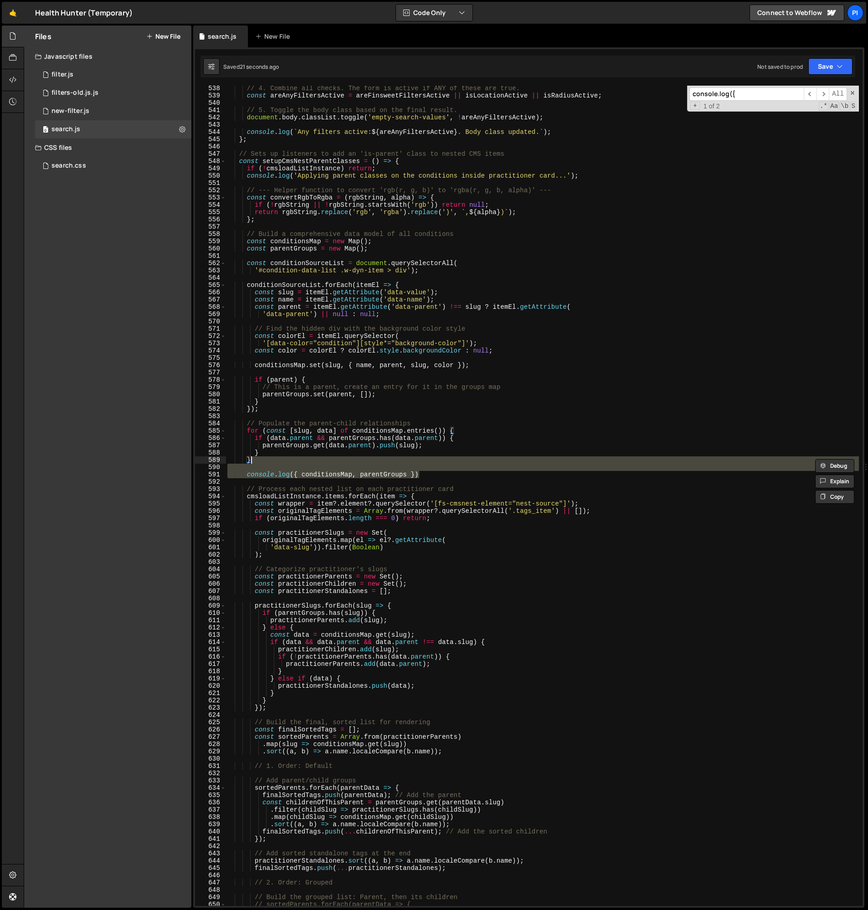
type textarea "}"
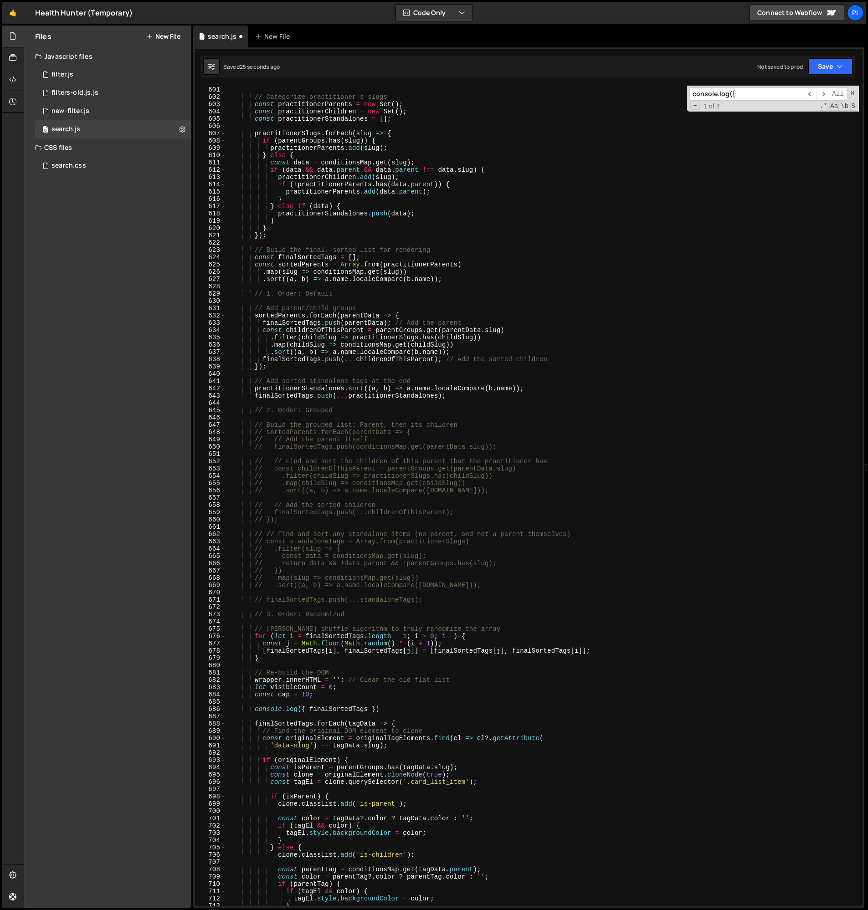
scroll to position [4374, 0]
click at [384, 703] on div "// Categorize practitioner's slugs const practitionerParents = new Set ( ) ; co…" at bounding box center [541, 501] width 633 height 835
click at [389, 708] on div "// Categorize practitioner's slugs const practitionerParents = new Set ( ) ; co…" at bounding box center [541, 501] width 633 height 835
type textarea "console.log({ finalSortedTags })"
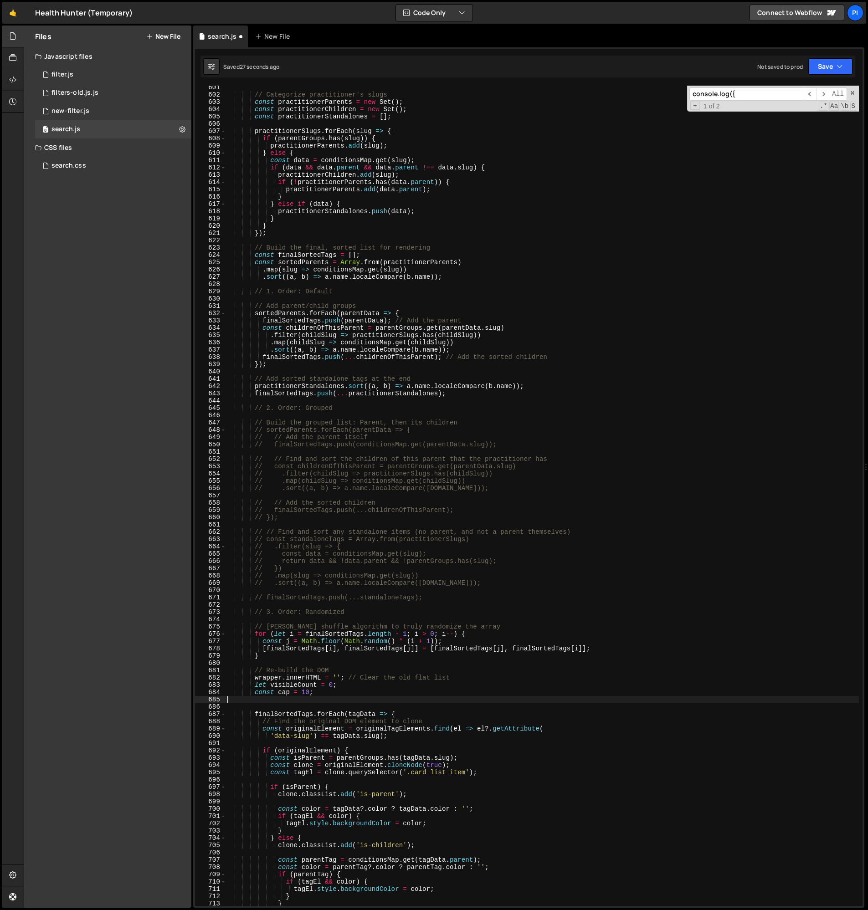
type textarea "const cap = 10;"
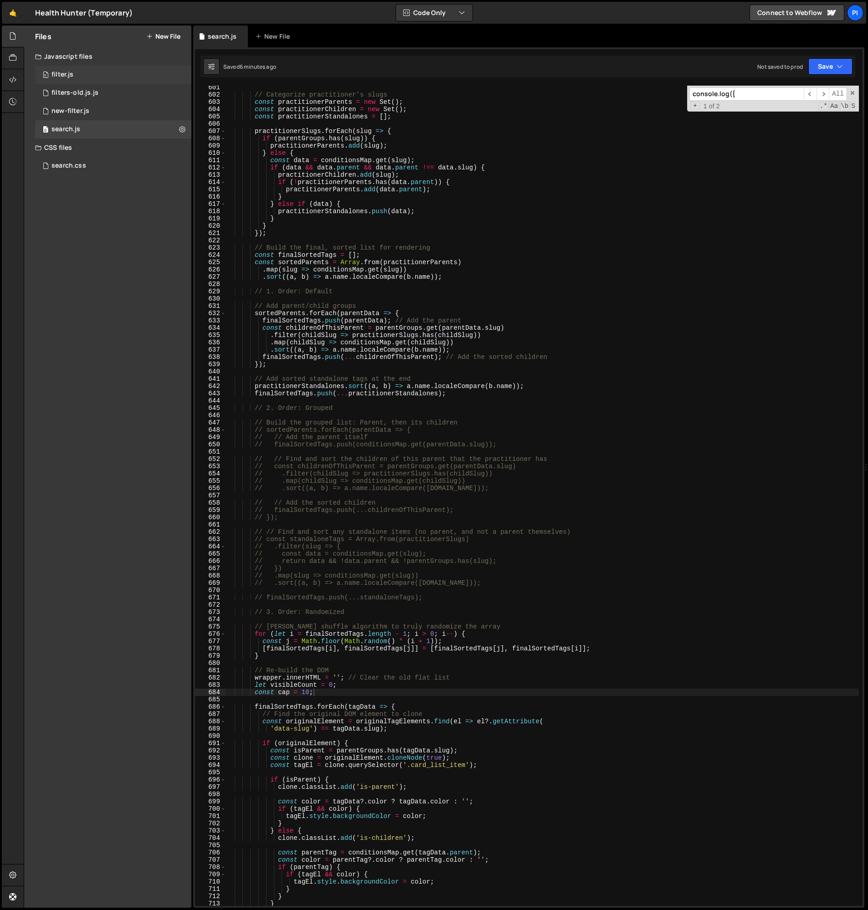
click at [82, 75] on div "0 filter.js 0" at bounding box center [113, 75] width 156 height 18
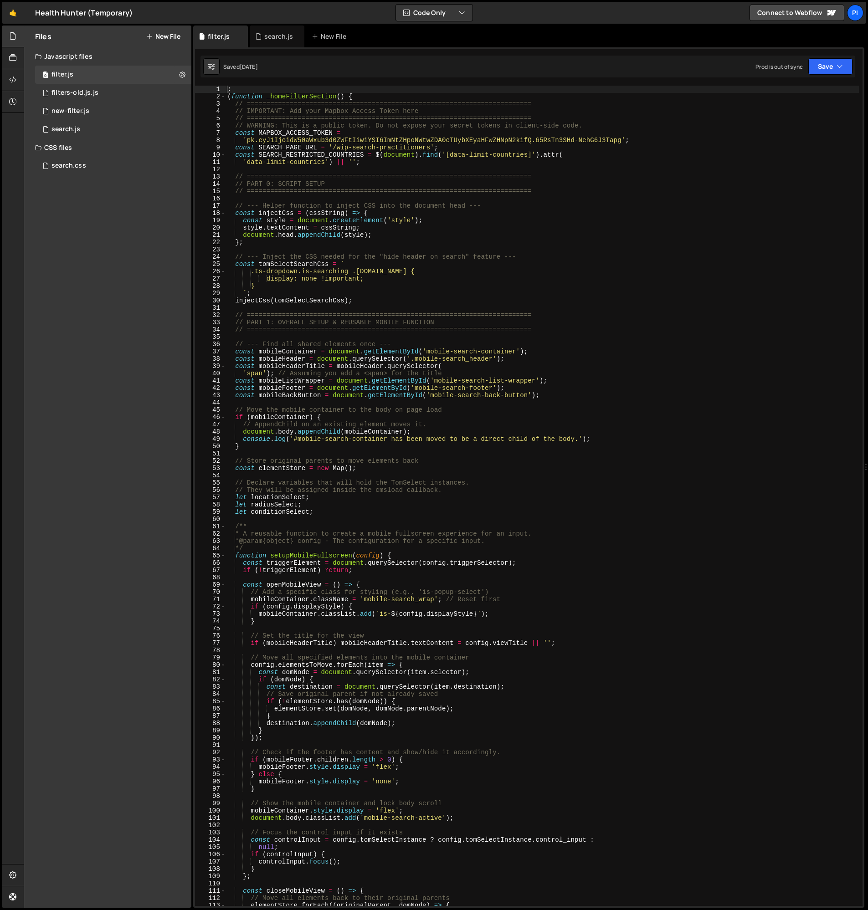
click at [422, 335] on div "; ( function _homeFilterSection ( ) { // ======================================…" at bounding box center [541, 503] width 633 height 835
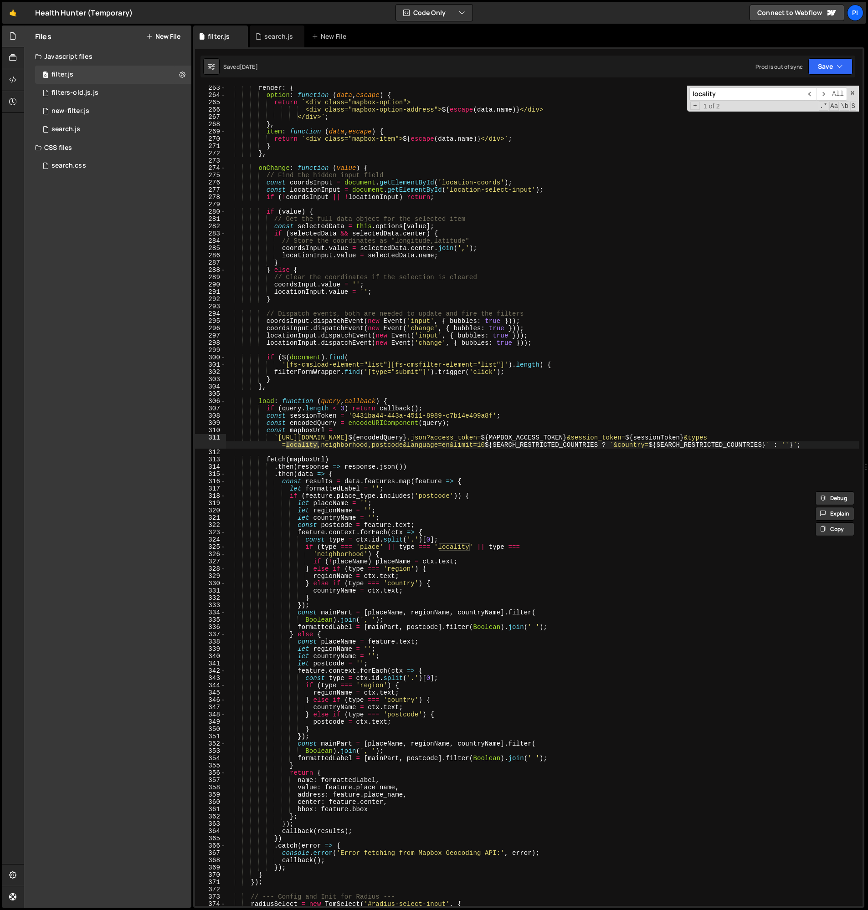
scroll to position [1933, 0]
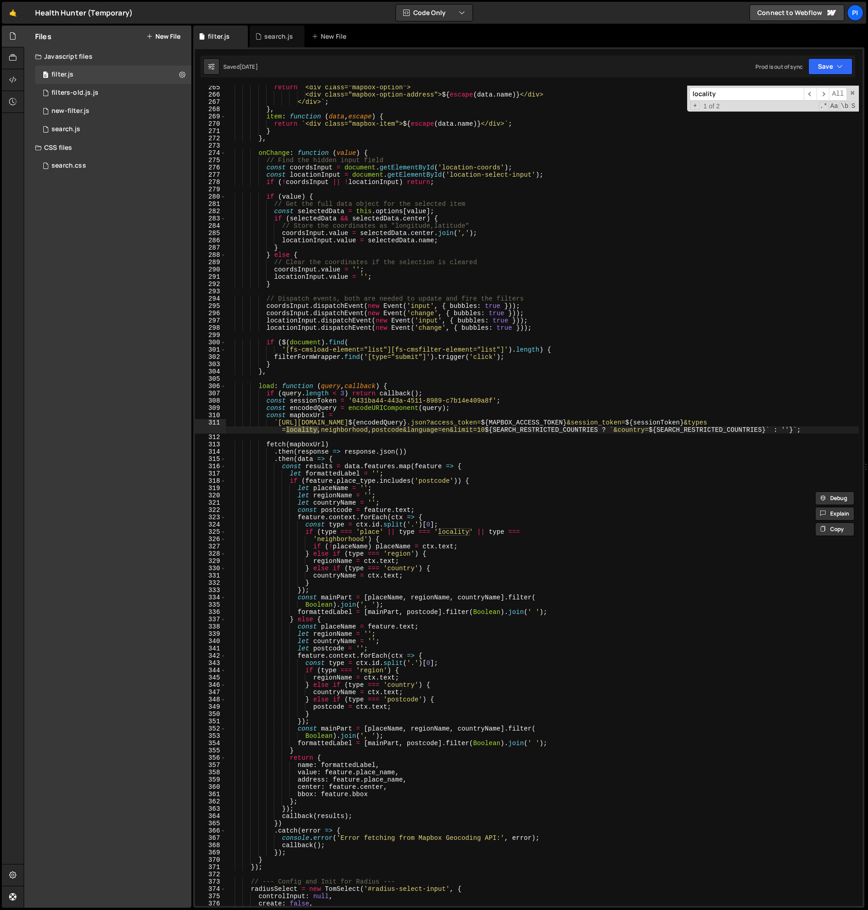
type input "locality"
click at [290, 483] on div "return ` <div class="mapbox-option"> <div class="mapbox-option-address"> ${ esc…" at bounding box center [541, 501] width 633 height 835
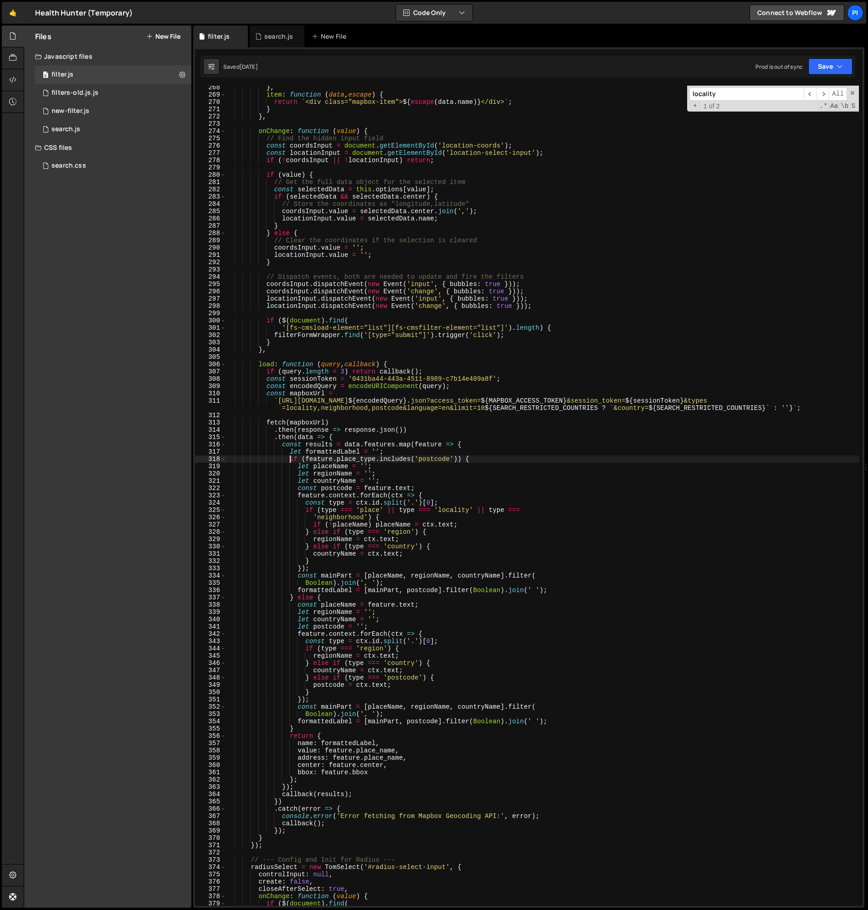
scroll to position [1955, 0]
click at [306, 728] on div "} , item : function ( data , escape ) { return ` <div class="mapbox-item"> ${ e…" at bounding box center [541, 501] width 633 height 835
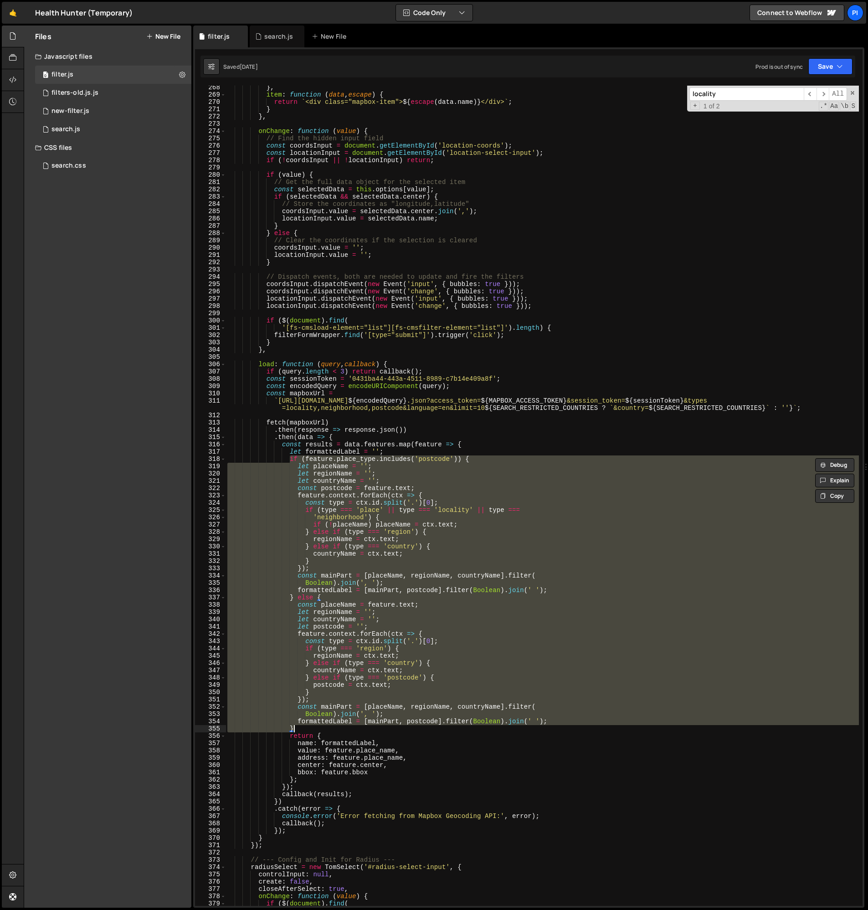
click at [343, 491] on div "} , item : function ( data , escape ) { return ` <div class="mapbox-item"> ${ e…" at bounding box center [541, 496] width 633 height 820
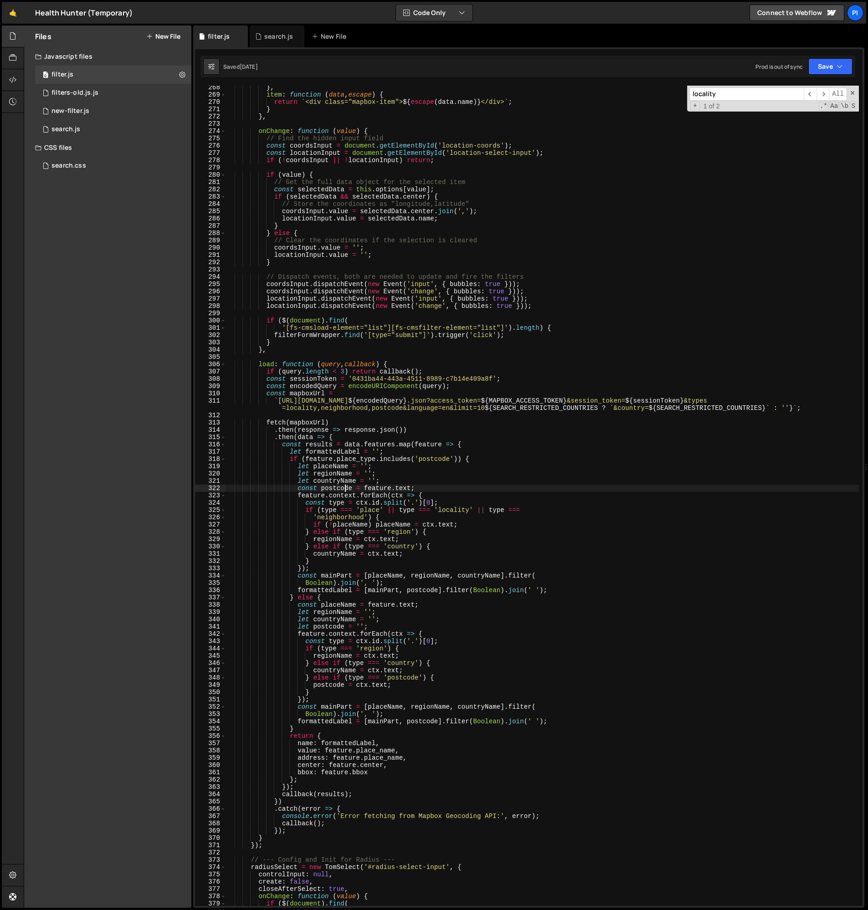
drag, startPoint x: 314, startPoint y: 540, endPoint x: 357, endPoint y: 542, distance: 43.3
click at [315, 540] on div "} , item : function ( data , escape ) { return ` <div class="mapbox-item"> ${ e…" at bounding box center [541, 501] width 633 height 835
click at [420, 540] on div "} , item : function ( data , escape ) { return ` <div class="mapbox-item"> ${ e…" at bounding box center [541, 501] width 633 height 835
paste textarea "}"
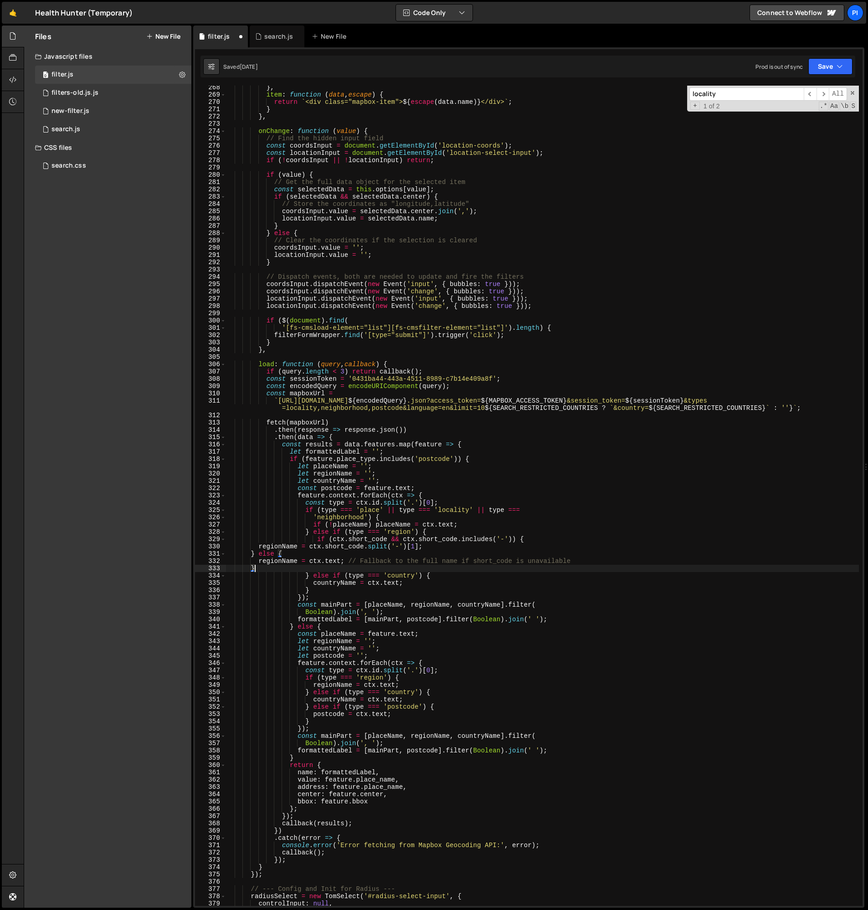
click at [347, 561] on div "} , item : function ( data , escape ) { return ` <div class="mapbox-item"> ${ e…" at bounding box center [541, 501] width 633 height 835
click at [578, 560] on div "} , item : function ( data , escape ) { return ` <div class="mapbox-item"> ${ e…" at bounding box center [541, 501] width 633 height 835
click at [480, 549] on div "} , item : function ( data , escape ) { return ` <div class="mapbox-item"> ${ e…" at bounding box center [541, 501] width 633 height 835
click at [490, 547] on div "} , item : function ( data , escape ) { return ` <div class="mapbox-item"> ${ e…" at bounding box center [541, 501] width 633 height 835
click at [471, 547] on div "} , item : function ( data , escape ) { return ` <div class="mapbox-item"> ${ e…" at bounding box center [541, 501] width 633 height 835
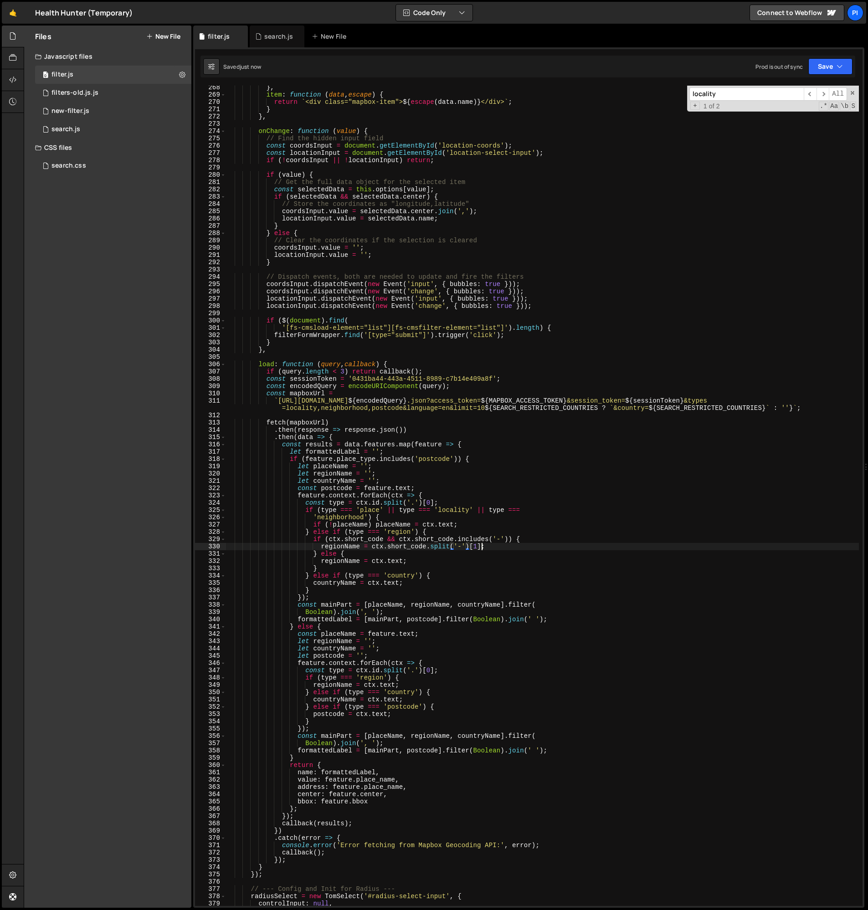
click at [481, 547] on div "} , item : function ( data , escape ) { return ` <div class="mapbox-item"> ${ e…" at bounding box center [541, 501] width 633 height 835
click at [474, 547] on div "} , item : function ( data , escape ) { return ` <div class="mapbox-item"> ${ e…" at bounding box center [541, 501] width 633 height 835
click at [495, 547] on div "} , item : function ( data , escape ) { return ` <div class="mapbox-item"> ${ e…" at bounding box center [541, 501] width 633 height 835
click at [458, 548] on div "} , item : function ( data , escape ) { return ` <div class="mapbox-item"> ${ e…" at bounding box center [541, 501] width 633 height 835
click at [474, 547] on div "} , item : function ( data , escape ) { return ` <div class="mapbox-item"> ${ e…" at bounding box center [541, 501] width 633 height 835
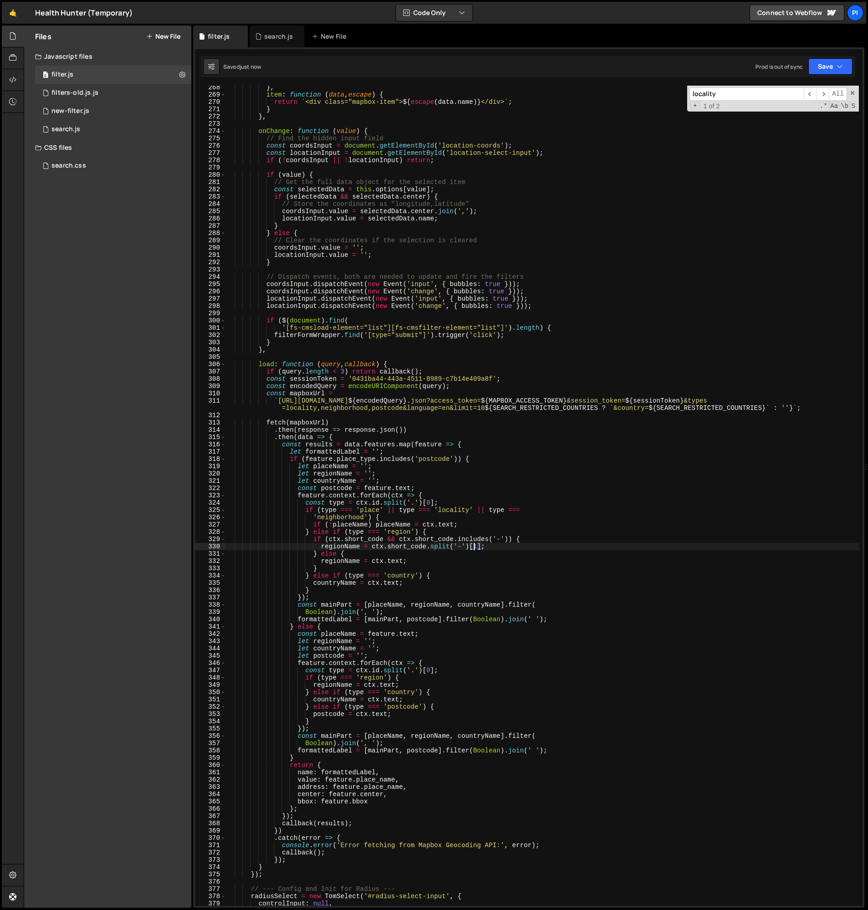
click at [470, 547] on div "} , item : function ( data , escape ) { return ` <div class="mapbox-item"> ${ e…" at bounding box center [541, 501] width 633 height 835
type textarea "if (ctx.short_code && ctx.short_code.includes('-')) {"
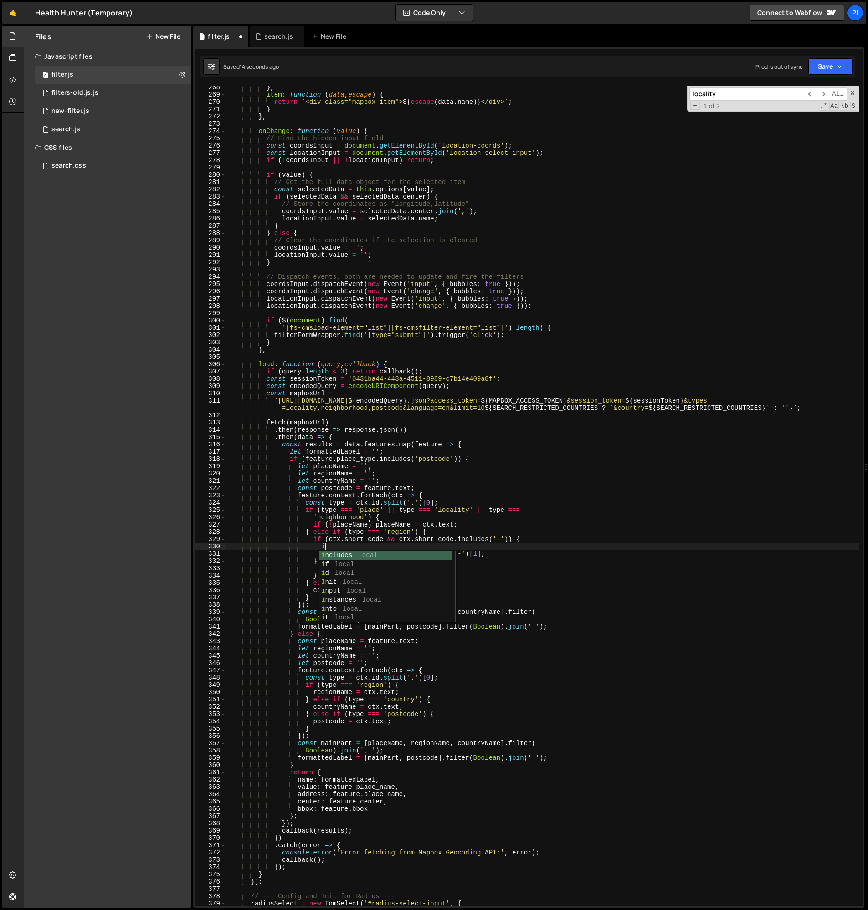
scroll to position [0, 6]
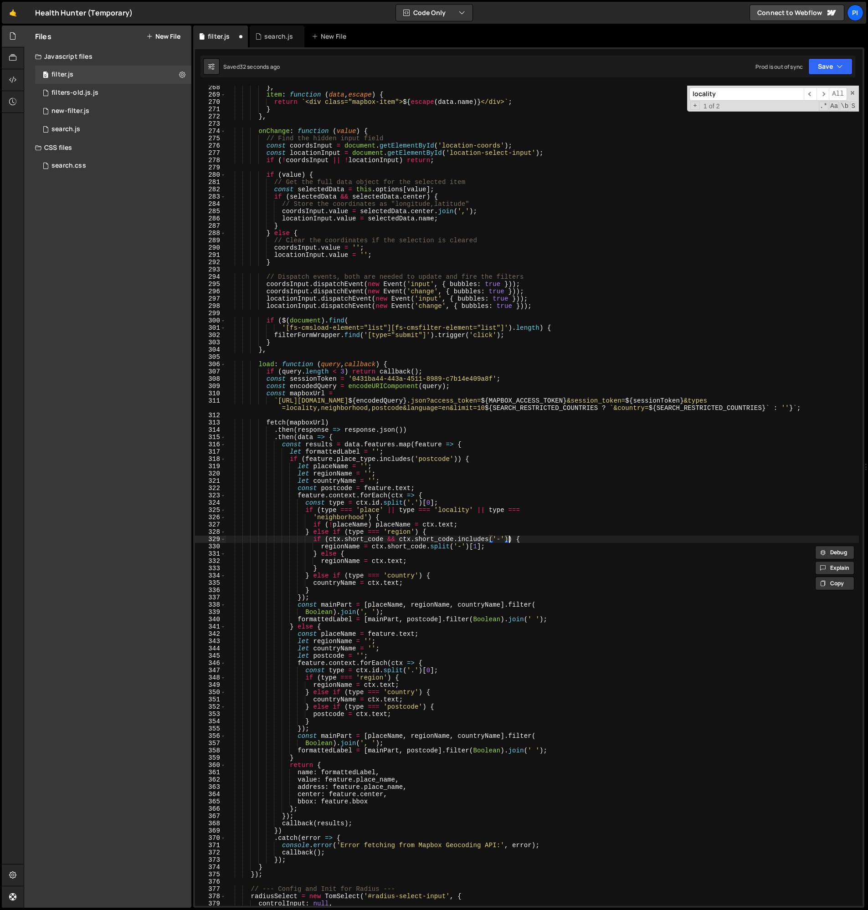
click at [387, 541] on div "} , item : function ( data , escape ) { return ` <div class="mapbox-item"> ${ e…" at bounding box center [541, 501] width 633 height 835
click at [399, 540] on div "} , item : function ( data , escape ) { return ` <div class="mapbox-item"> ${ e…" at bounding box center [541, 501] width 633 height 835
type textarea "if (ctx.short_code) {"
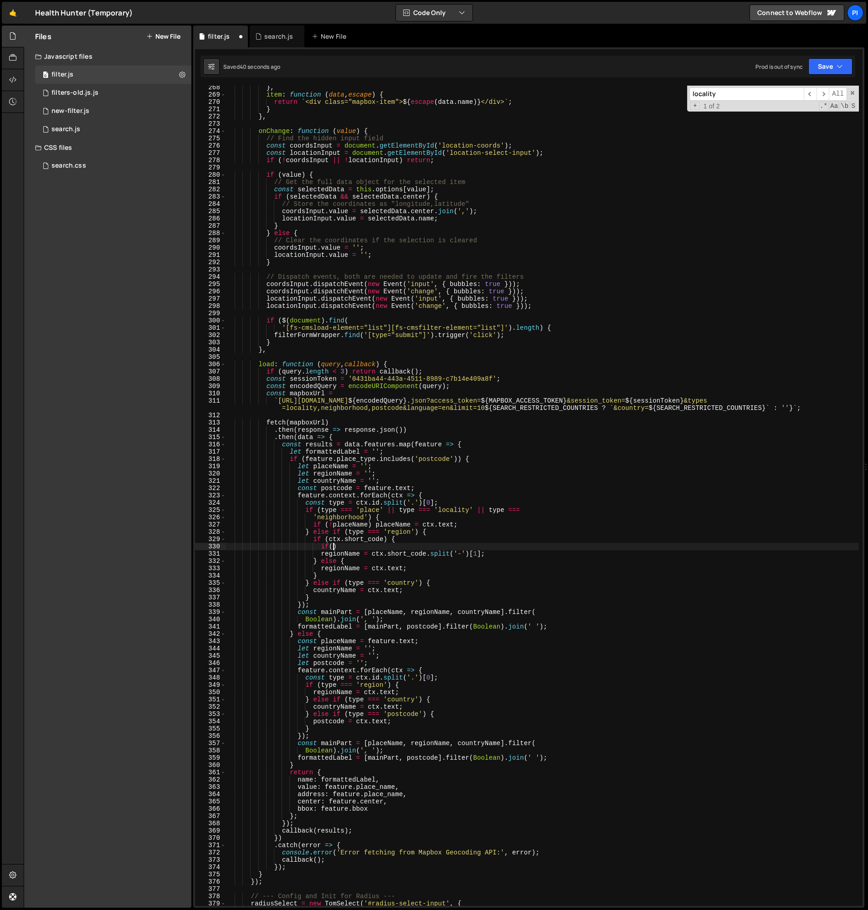
scroll to position [0, 7]
paste textarea "ctx.short_code.includes('-'))"
type textarea "regionName = ctx.short_code.split('-')[1];"
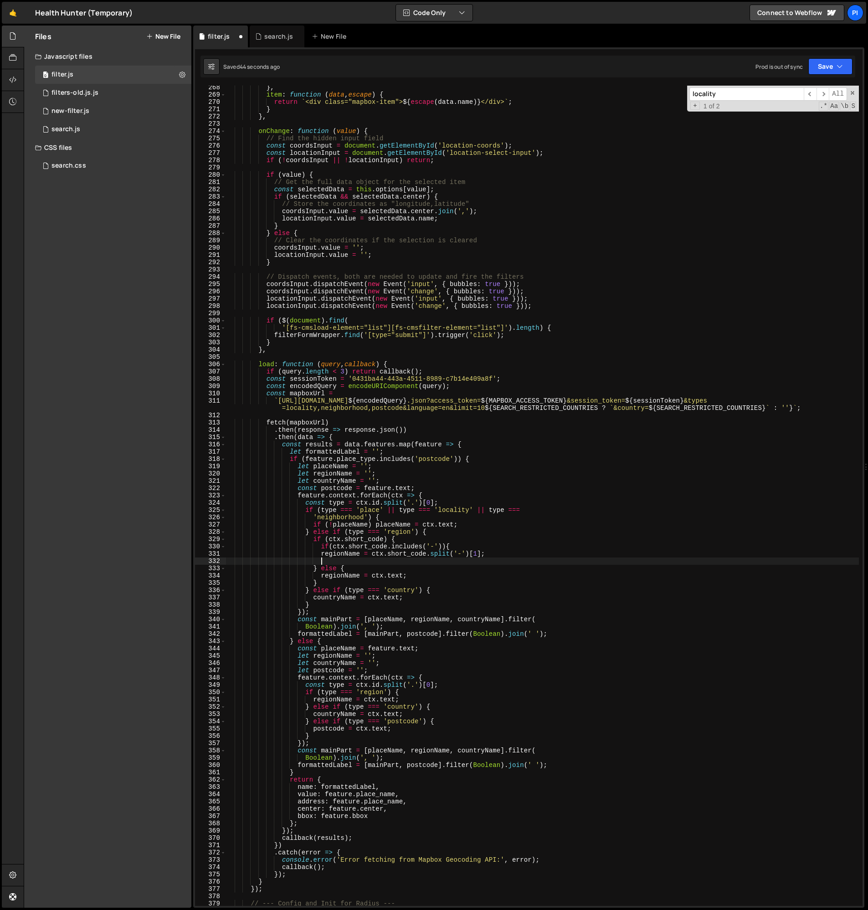
type textarea "]"
type textarea "}else{"
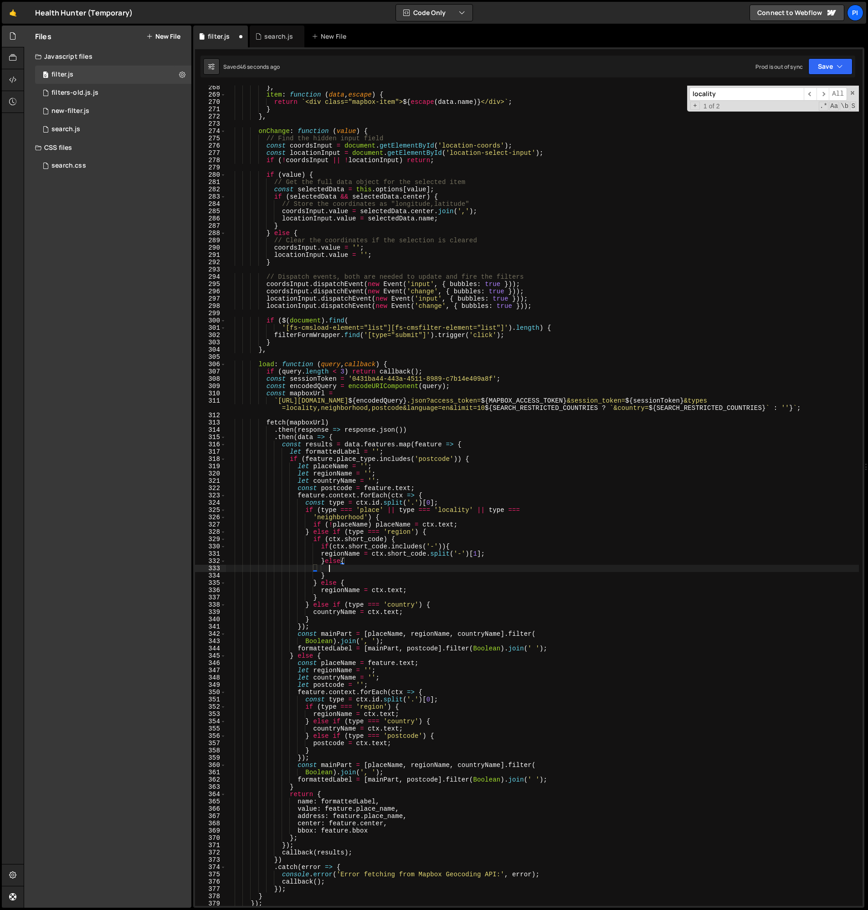
scroll to position [0, 7]
type textarea "}else{"
paste textarea "regionName = ctx.short_code.split('-')[1];"
click at [440, 560] on div "} , item : function ( data , escape ) { return ` <div class="mapbox-item"> ${ e…" at bounding box center [541, 501] width 633 height 835
click at [442, 547] on div "} , item : function ( data , escape ) { return ` <div class="mapbox-item"> ${ e…" at bounding box center [541, 501] width 633 height 835
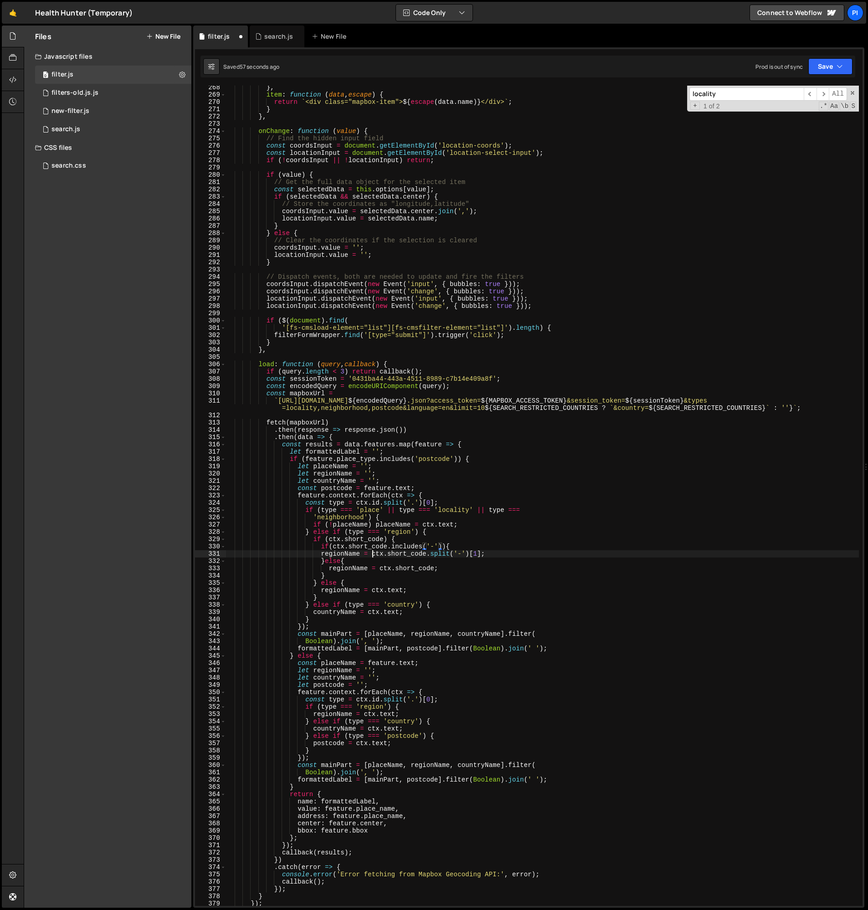
click at [374, 555] on div "} , item : function ( data , escape ) { return ` <div class="mapbox-item"> ${ e…" at bounding box center [541, 501] width 633 height 835
click at [469, 554] on div "} , item : function ( data , escape ) { return ` <div class="mapbox-item"> ${ e…" at bounding box center [541, 501] width 633 height 835
click at [441, 548] on div "} , item : function ( data , escape ) { return ` <div class="mapbox-item"> ${ e…" at bounding box center [541, 501] width 633 height 835
paste textarea "ctx.short_code.split('-')"
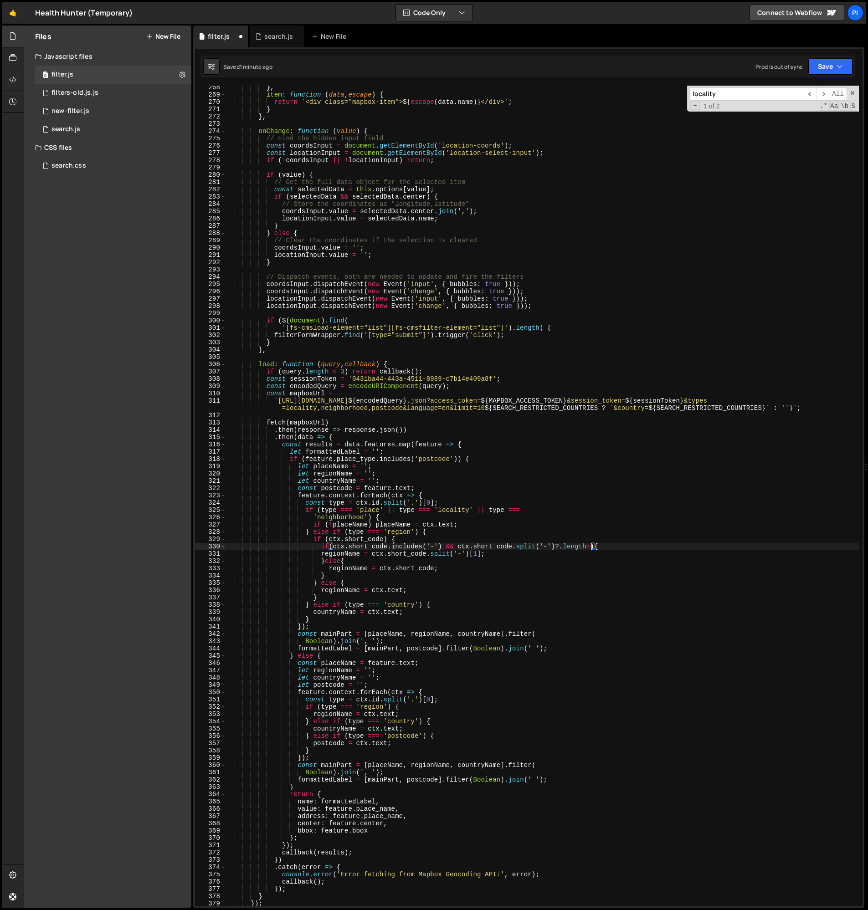
scroll to position [0, 26]
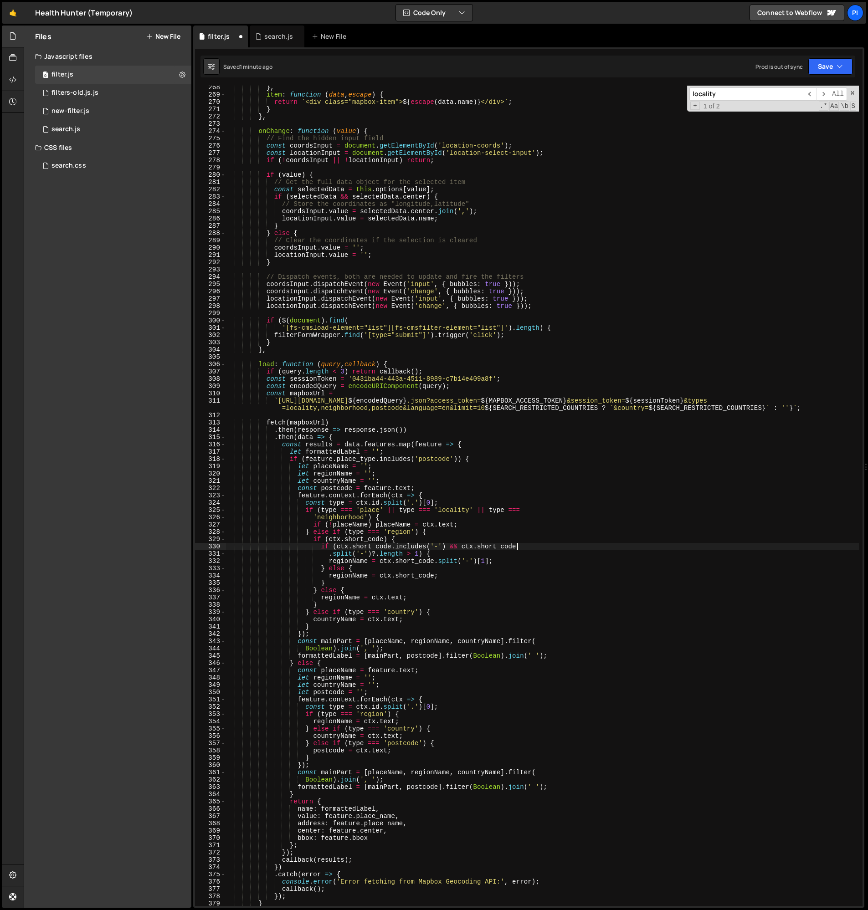
click at [449, 555] on div "} , item : function ( data , escape ) { return ` <div class="mapbox-item"> ${ e…" at bounding box center [541, 501] width 633 height 835
click at [343, 572] on div "} , item : function ( data , escape ) { return ` <div class="mapbox-item"> ${ e…" at bounding box center [541, 501] width 633 height 835
click at [314, 540] on div "} , item : function ( data , escape ) { return ` <div class="mapbox-item"> ${ e…" at bounding box center [541, 501] width 633 height 835
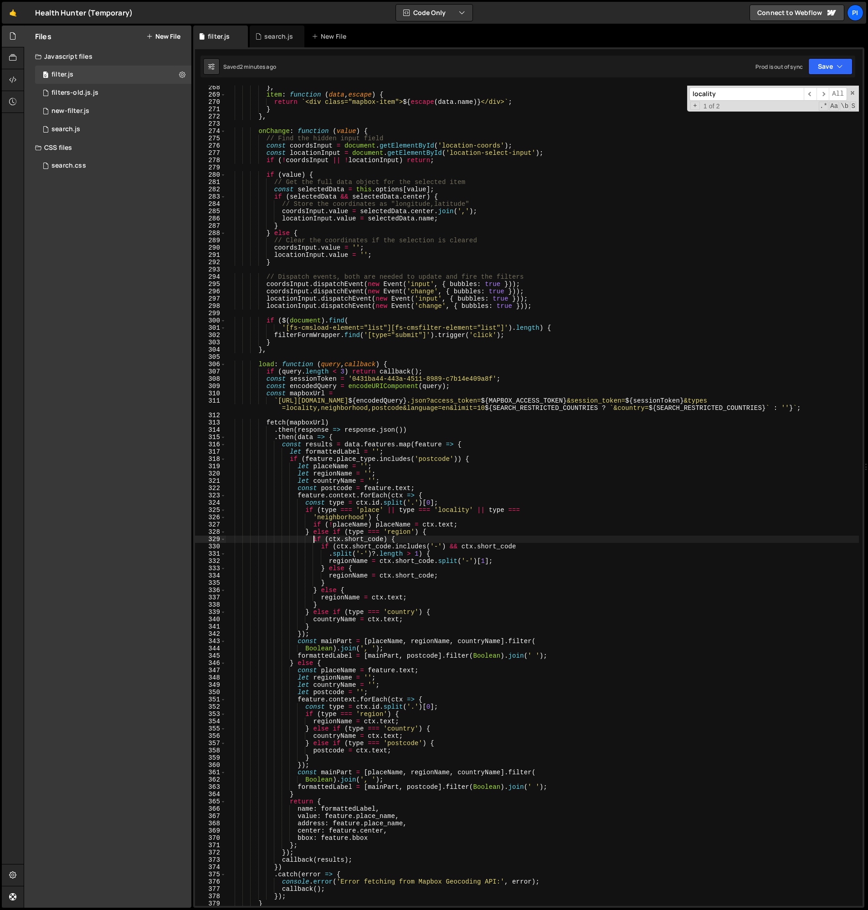
click at [332, 602] on div "} , item : function ( data , escape ) { return ` <div class="mapbox-item"> ${ e…" at bounding box center [541, 501] width 633 height 835
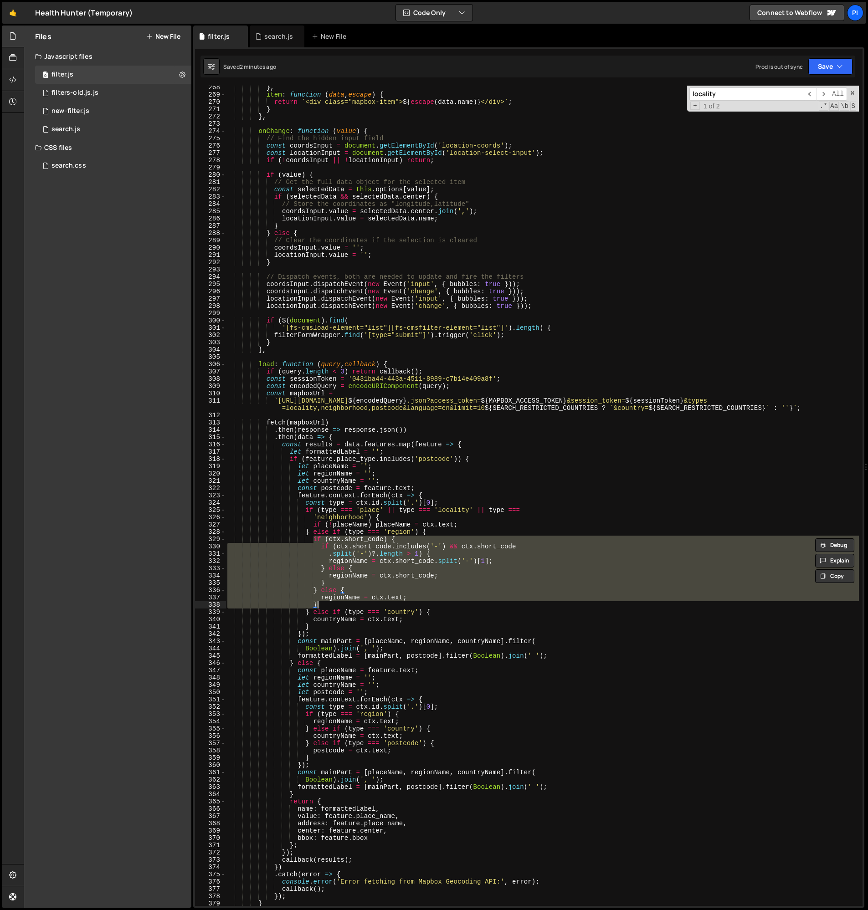
click at [315, 737] on div "} , item : function ( data , escape ) { return ` <div class="mapbox-item"> ${ e…" at bounding box center [541, 501] width 633 height 835
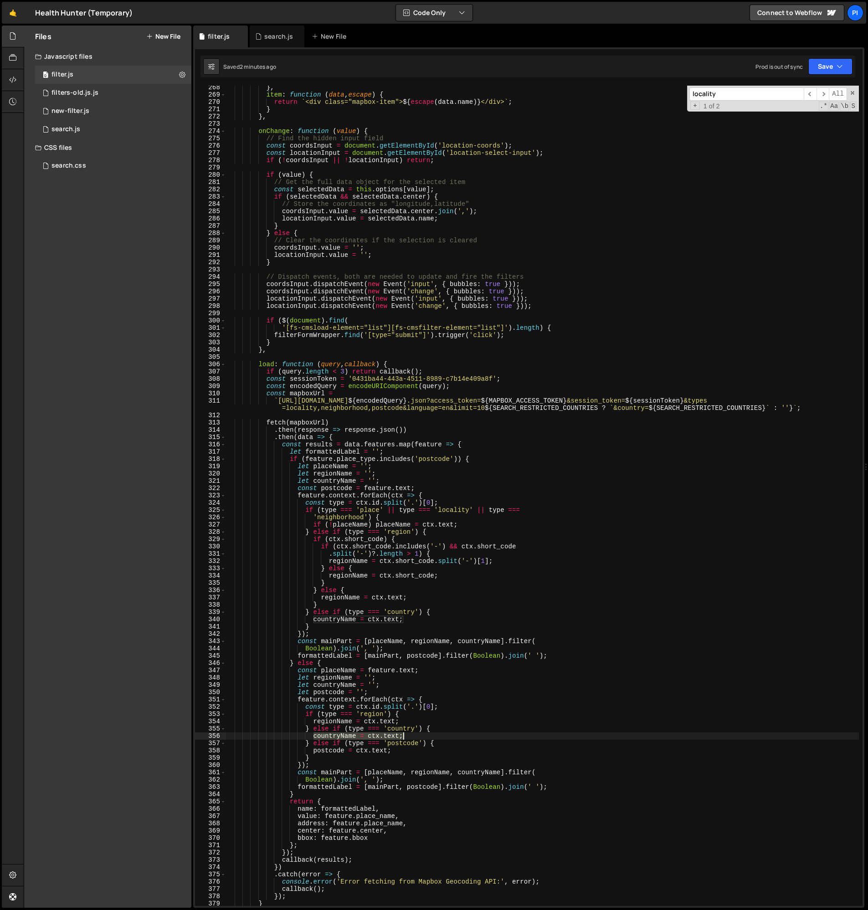
click at [412, 734] on div "} , item : function ( data , escape ) { return ` <div class="mapbox-item"> ${ e…" at bounding box center [541, 501] width 633 height 835
paste textarea "}"
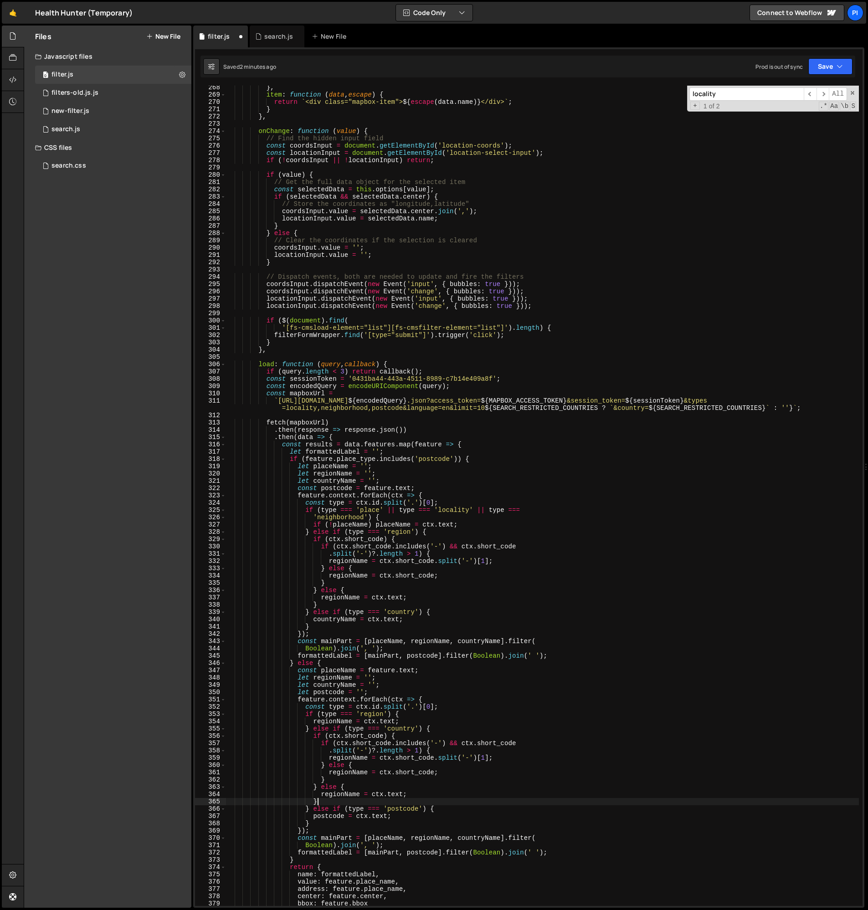
scroll to position [0, 6]
click at [370, 716] on div "} , item : function ( data , escape ) { return ` <div class="mapbox-item"> ${ e…" at bounding box center [541, 501] width 633 height 835
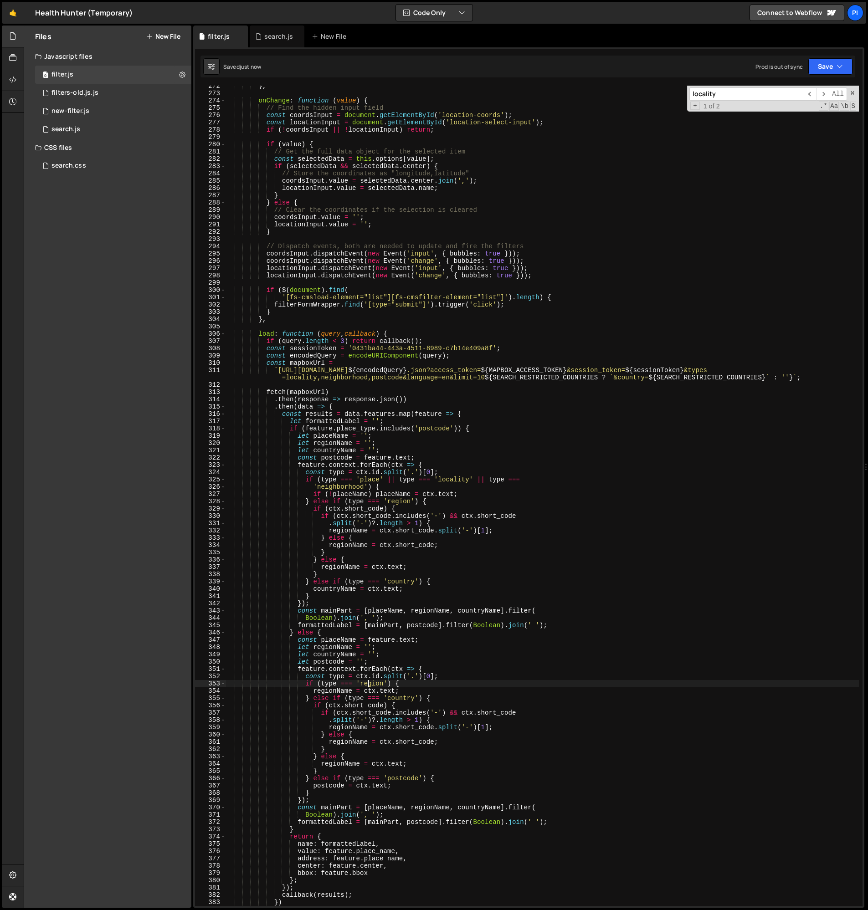
scroll to position [1985, 0]
click at [332, 454] on div "} , onChange : function ( value ) { // Find the hidden input field const coords…" at bounding box center [541, 499] width 633 height 835
type textarea "let countryName = '';"
type input "countryName"
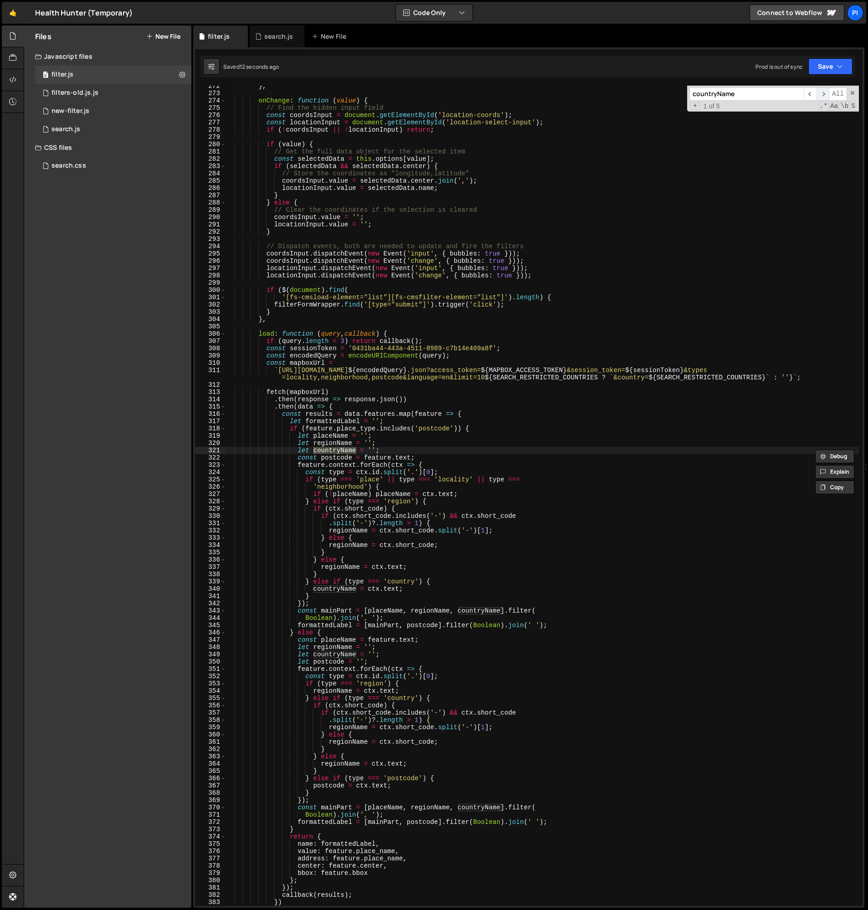
click at [822, 94] on span "​" at bounding box center [822, 93] width 13 height 13
click at [822, 95] on span "​" at bounding box center [822, 93] width 13 height 13
click at [305, 583] on div "} , onChange : function ( value ) { // Find the hidden input field const coords…" at bounding box center [541, 499] width 633 height 835
click at [423, 594] on div "} , onChange : function ( value ) { // Find the hidden input field const coords…" at bounding box center [541, 499] width 633 height 835
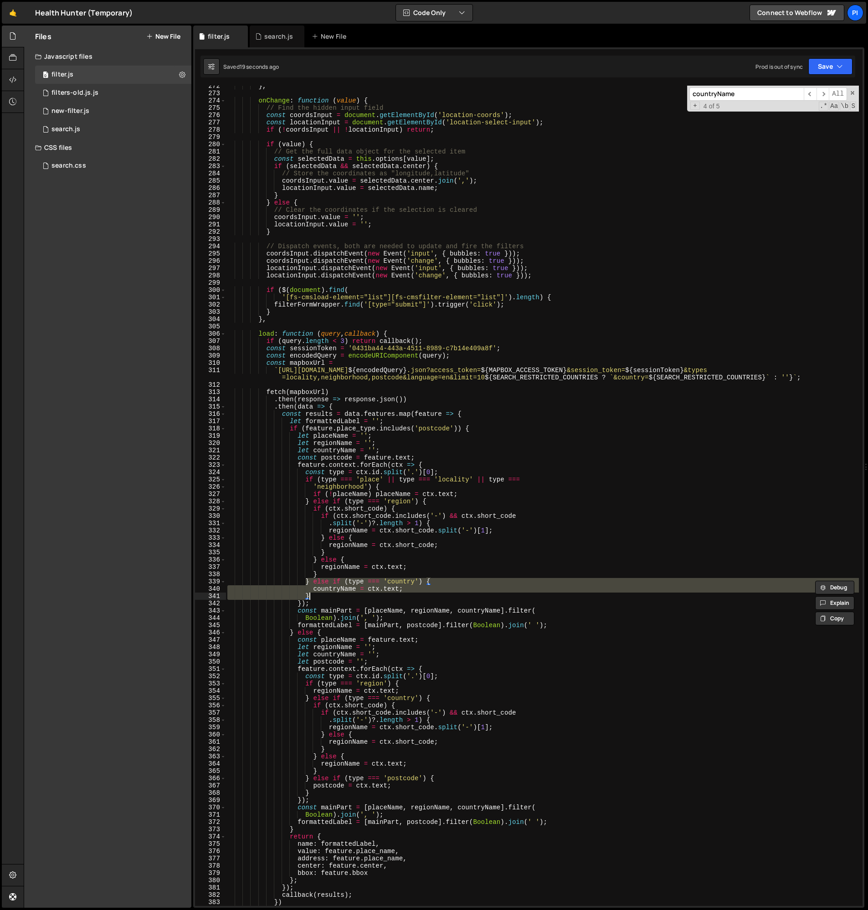
click at [418, 590] on div "} , onChange : function ( value ) { // Find the hidden input field const coords…" at bounding box center [541, 496] width 633 height 820
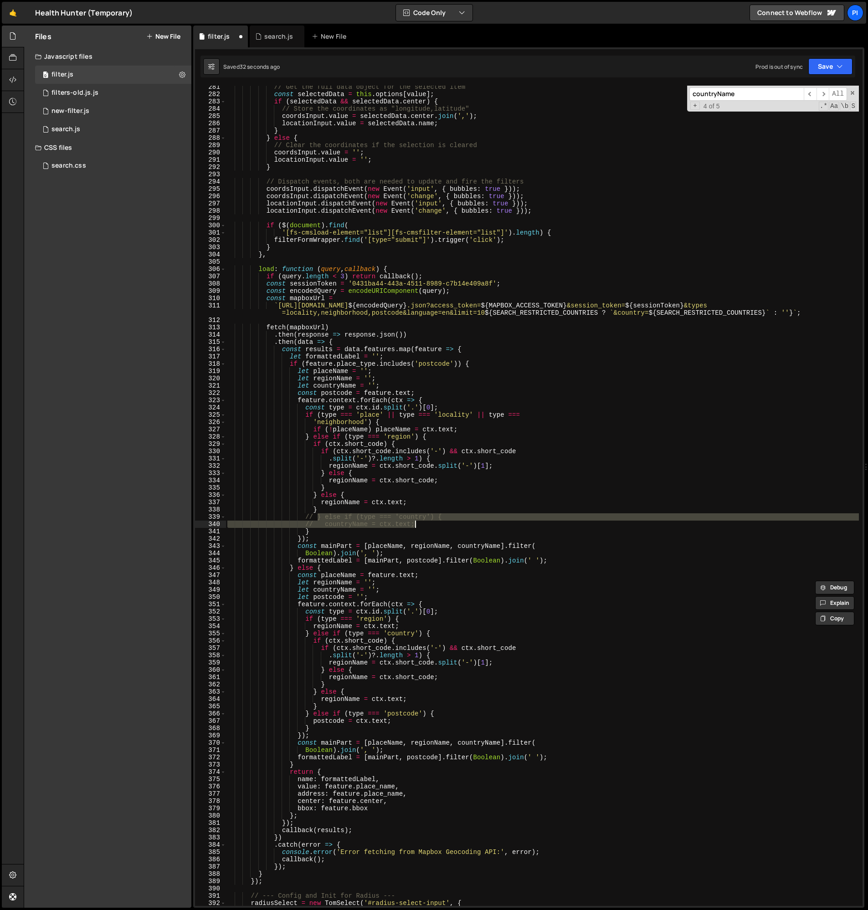
scroll to position [2050, 0]
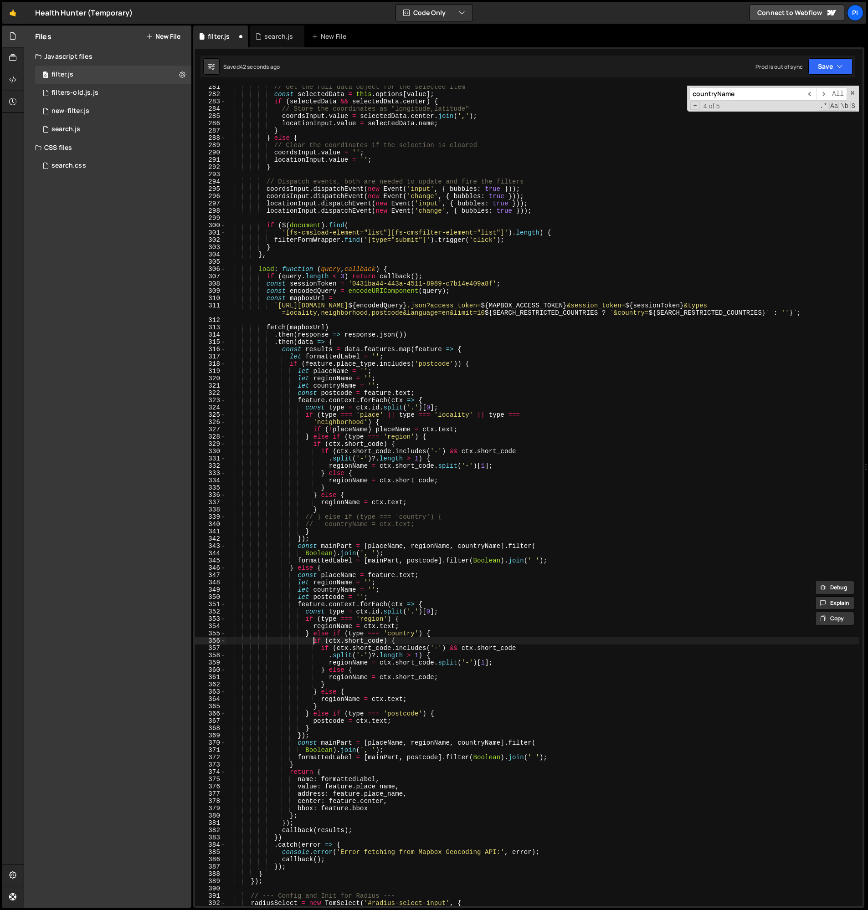
click at [312, 643] on div "// Get the full data object for the selected item const selectedData = this . o…" at bounding box center [541, 500] width 633 height 835
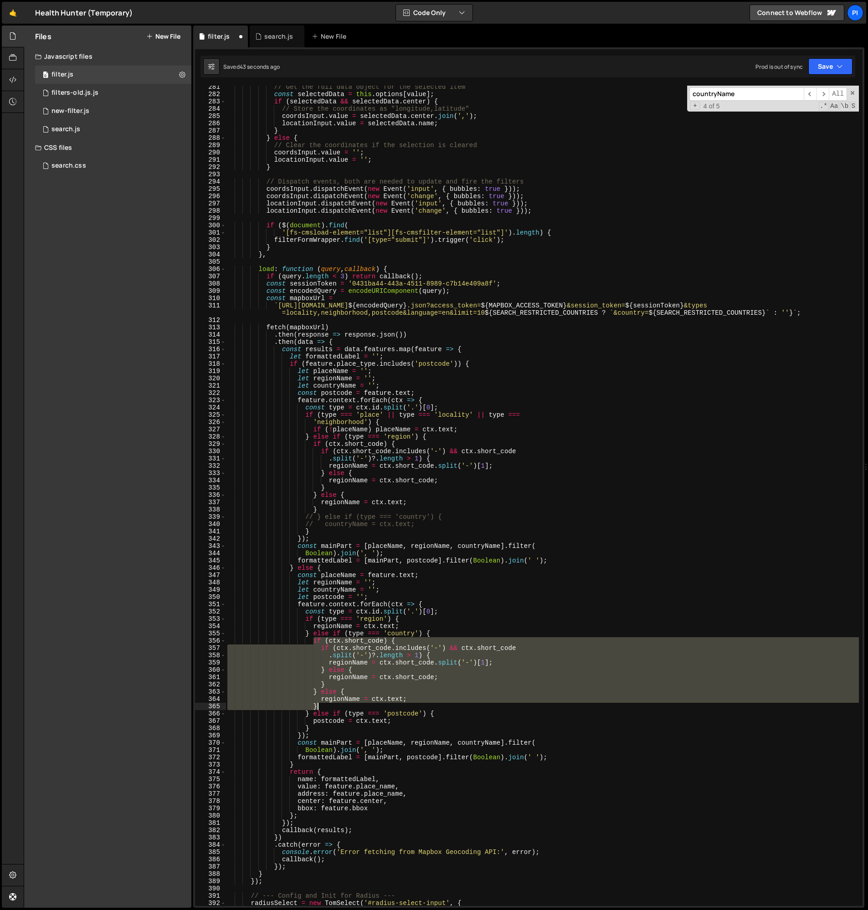
click at [326, 707] on div "// Get the full data object for the selected item const selectedData = this . o…" at bounding box center [541, 500] width 633 height 835
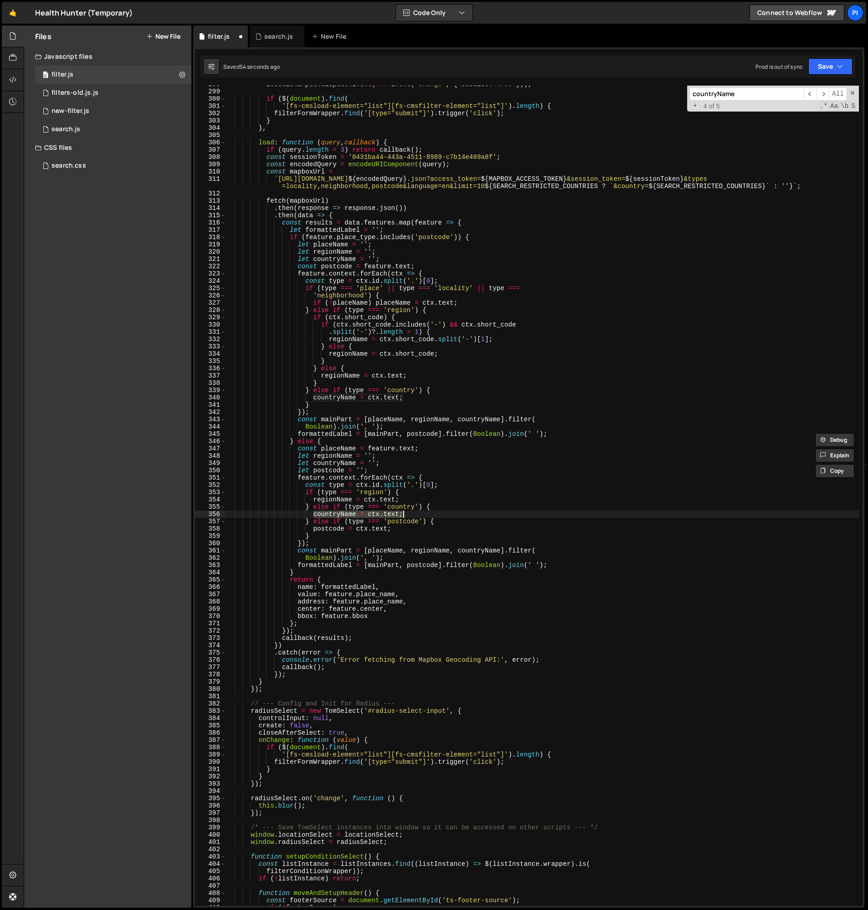
scroll to position [2175, 0]
click at [321, 328] on div "locationInput . dispatchEvent ( new Event ( 'change' , { bubbles : true })) ; i…" at bounding box center [541, 499] width 633 height 835
click at [335, 364] on div "locationInput . dispatchEvent ( new Event ( 'change' , { bubbles : true })) ; i…" at bounding box center [541, 499] width 633 height 835
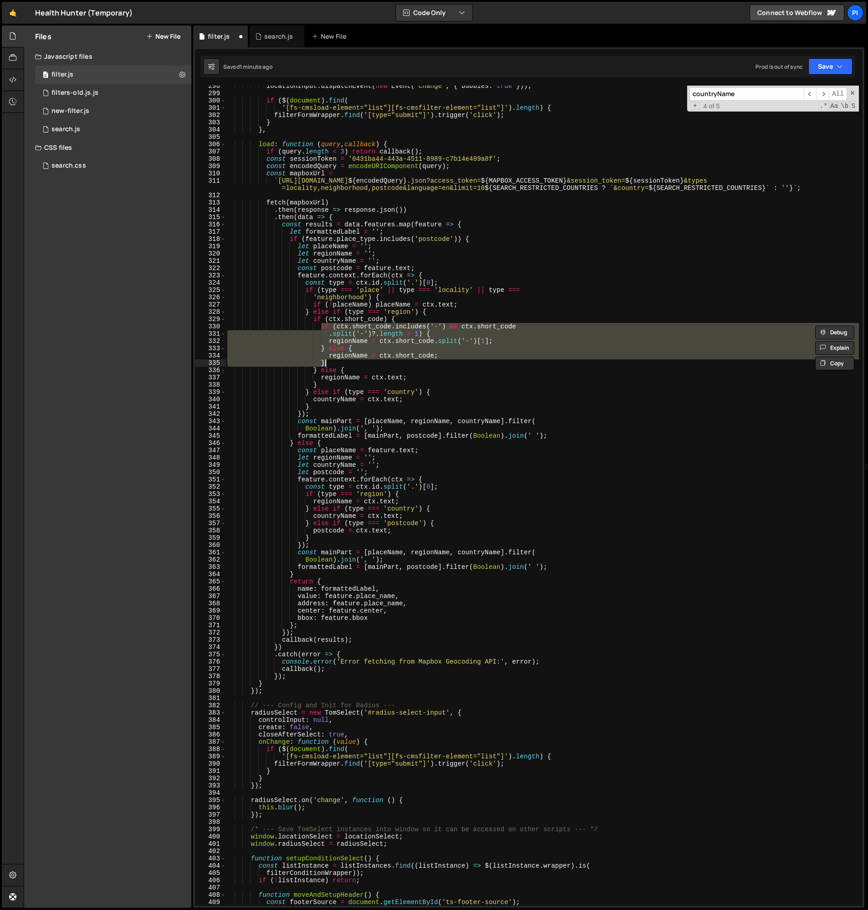
click at [310, 324] on div "locationInput . dispatchEvent ( new Event ( 'change' , { bubbles : true })) ; i…" at bounding box center [541, 499] width 633 height 835
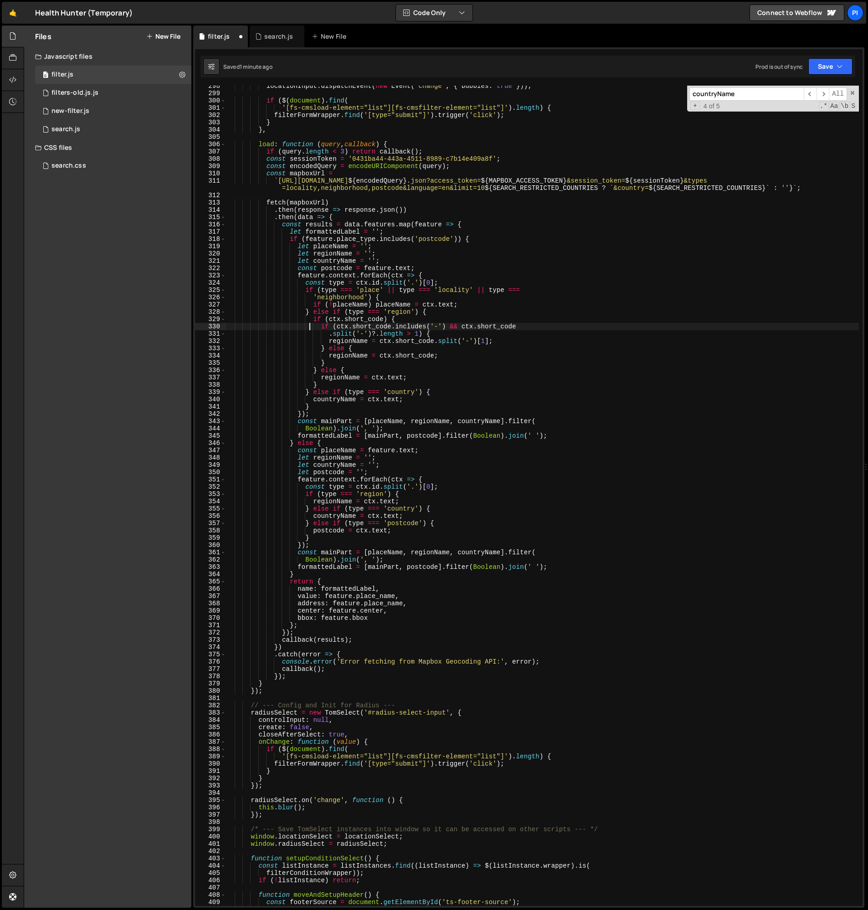
click at [312, 320] on div "locationInput . dispatchEvent ( new Event ( 'change' , { bubbles : true })) ; i…" at bounding box center [541, 499] width 633 height 835
click at [326, 386] on div "locationInput . dispatchEvent ( new Event ( 'change' , { bubbles : true })) ; i…" at bounding box center [541, 499] width 633 height 835
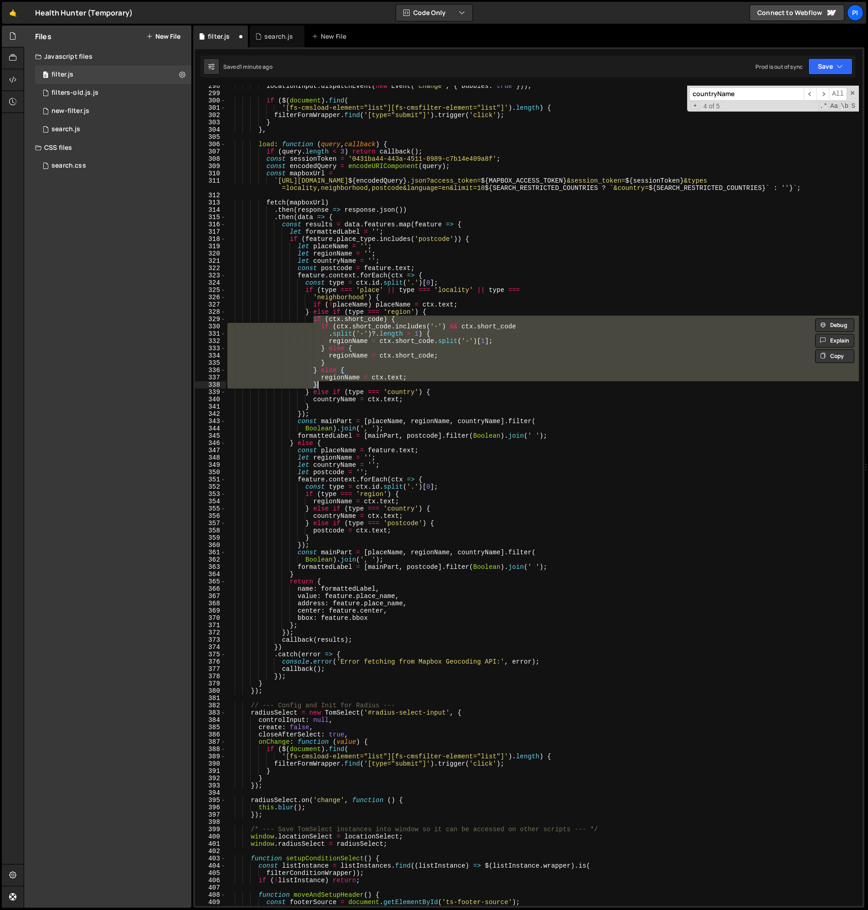
click at [314, 504] on div "locationInput . dispatchEvent ( new Event ( 'change' , { bubbles : true })) ; i…" at bounding box center [541, 499] width 633 height 835
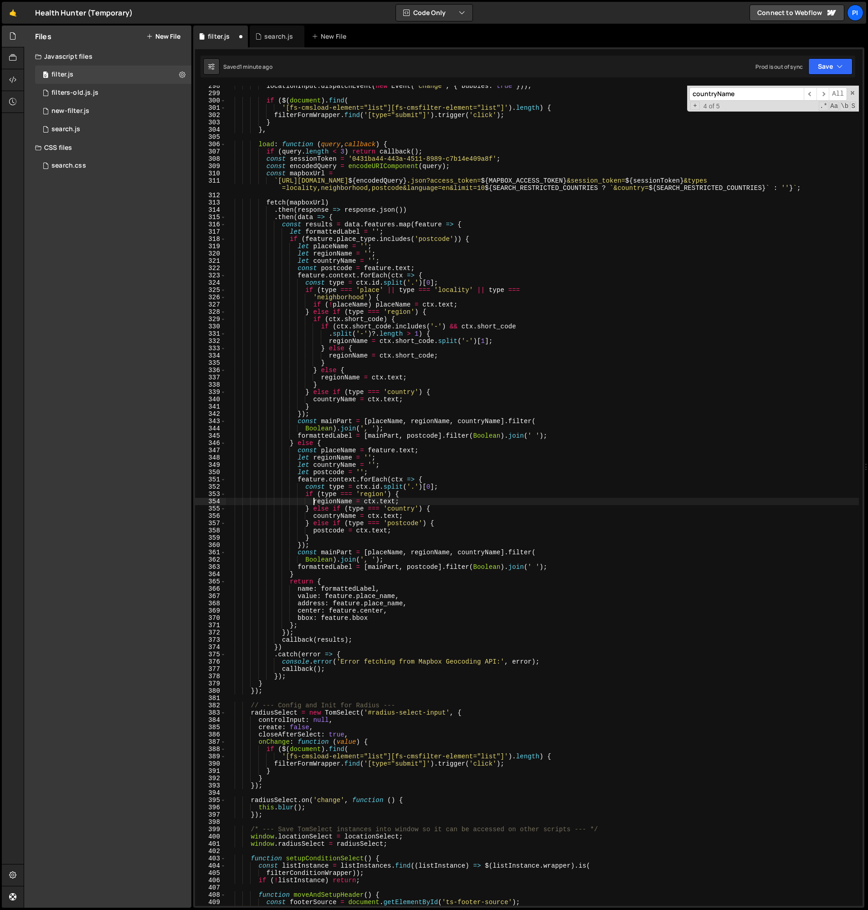
click at [399, 503] on div "locationInput . dispatchEvent ( new Event ( 'change' , { bubbles : true })) ; i…" at bounding box center [541, 499] width 633 height 835
paste textarea "}"
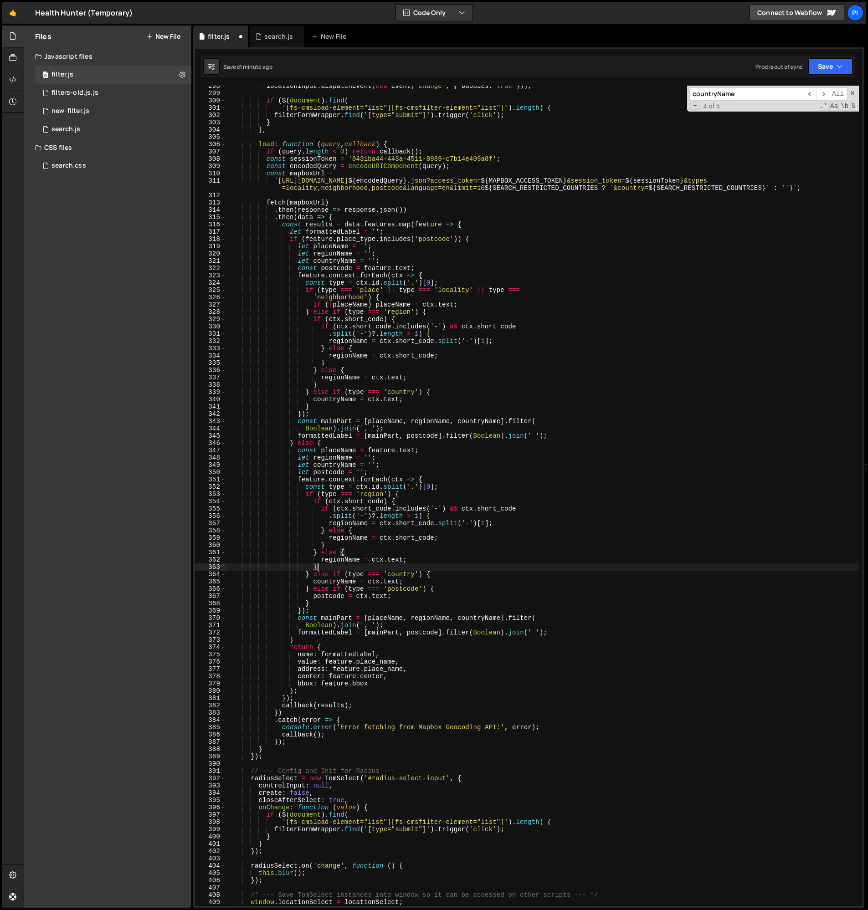
scroll to position [2174, 0]
click at [309, 576] on div "locationInput . dispatchEvent ( new Event ( 'change' , { bubbles : true })) ; i…" at bounding box center [541, 500] width 633 height 835
click at [354, 583] on div "locationInput . dispatchEvent ( new Event ( 'change' , { bubbles : true })) ; i…" at bounding box center [541, 500] width 633 height 835
click at [307, 393] on div "locationInput . dispatchEvent ( new Event ( 'change' , { bubbles : true })) ; i…" at bounding box center [541, 500] width 633 height 835
click at [335, 402] on div "locationInput . dispatchEvent ( new Event ( 'change' , { bubbles : true })) ; i…" at bounding box center [541, 500] width 633 height 835
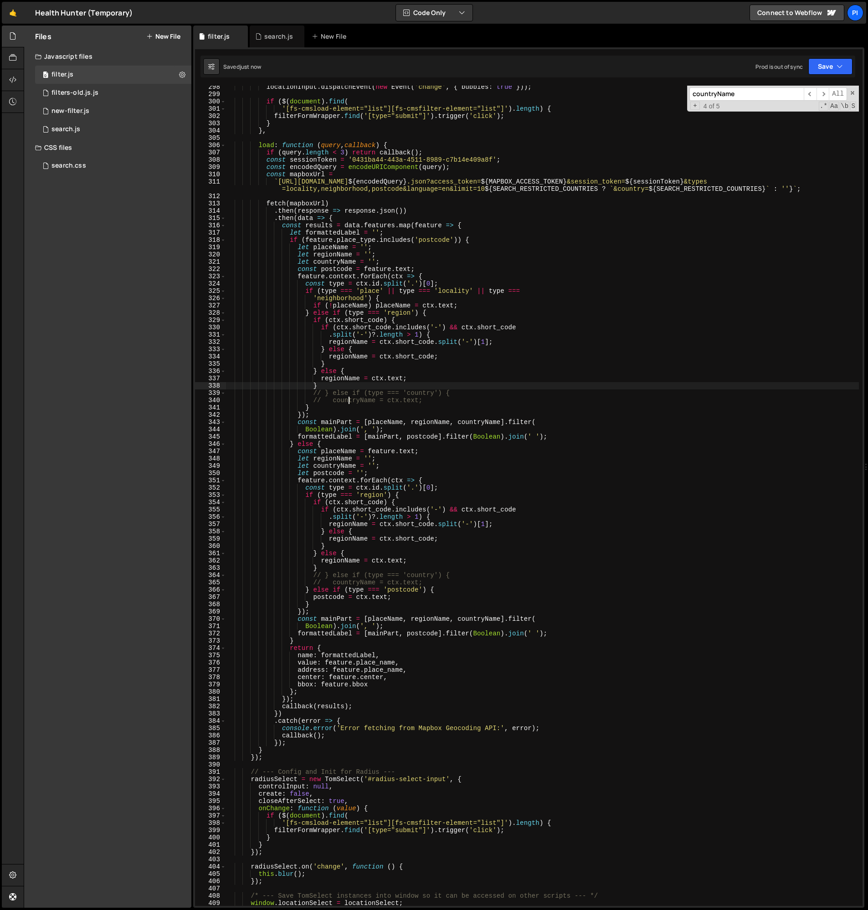
click at [329, 388] on div "locationInput . dispatchEvent ( new Event ( 'change' , { bubbles : true })) ; i…" at bounding box center [541, 500] width 633 height 835
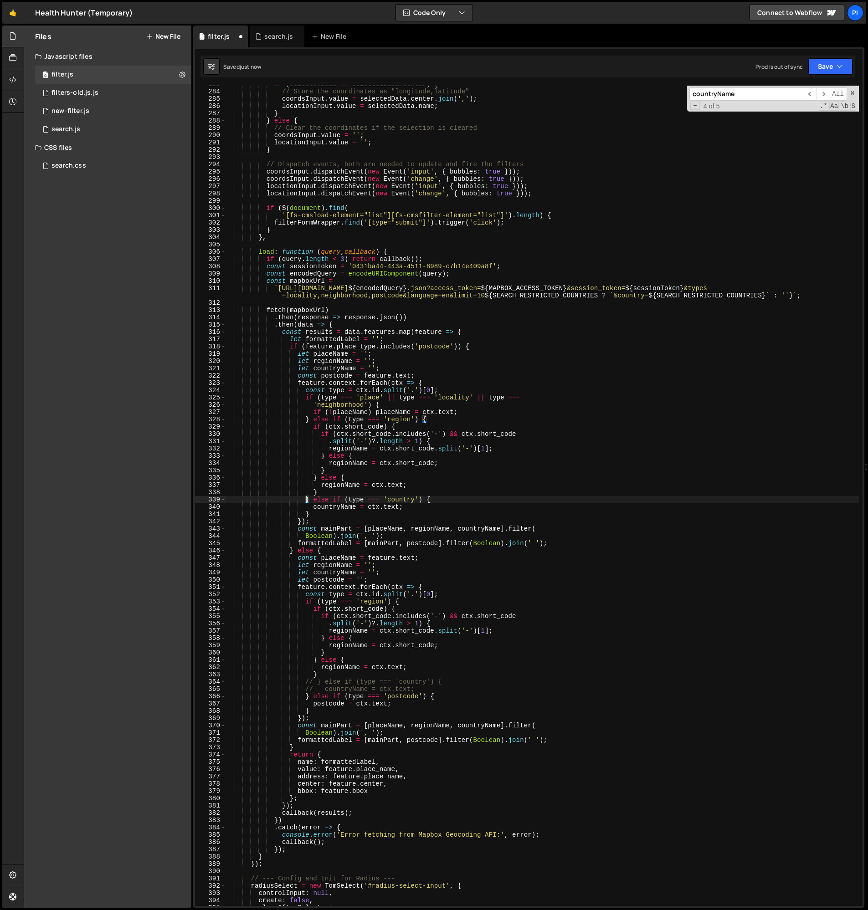
scroll to position [2068, 0]
click at [348, 506] on div "if ( selectedData && selectedData . center ) { // Store the coordinates as "lon…" at bounding box center [541, 498] width 633 height 835
click at [362, 690] on div "if ( selectedData && selectedData . center ) { // Store the coordinates as "lon…" at bounding box center [541, 498] width 633 height 835
type textarea "// countryName = ctx.text;"
click at [20, 13] on link "🤙" at bounding box center [13, 13] width 22 height 22
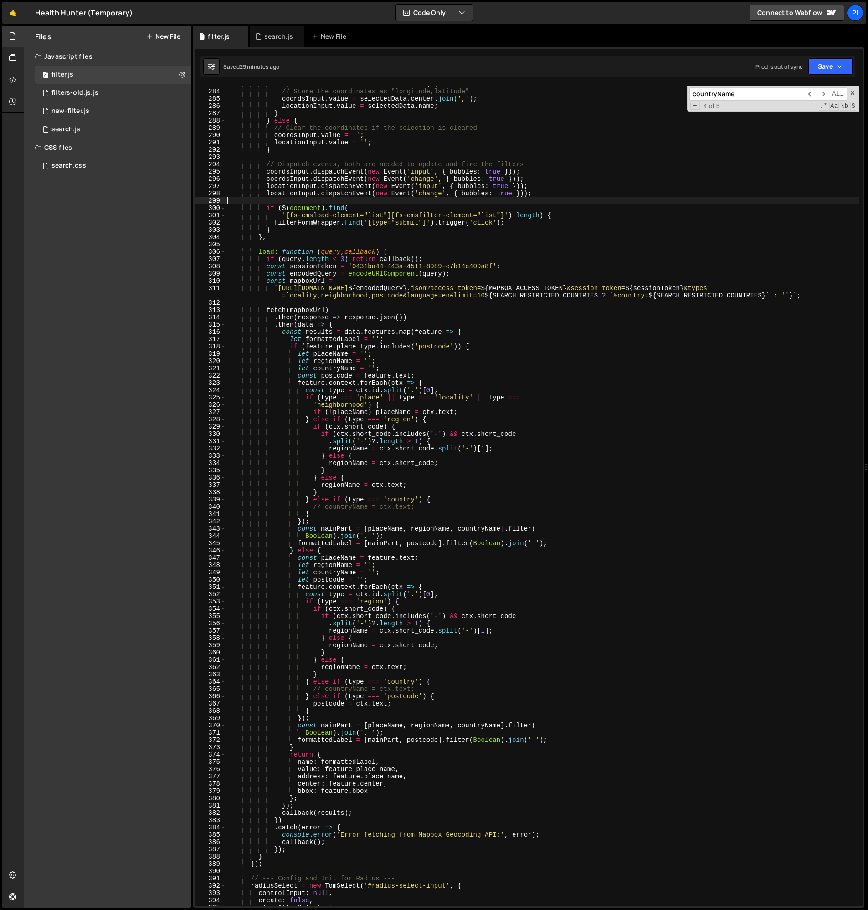
click at [560, 199] on div "if ( selectedData && selectedData . center ) { // Store the coordinates as "lon…" at bounding box center [541, 498] width 633 height 835
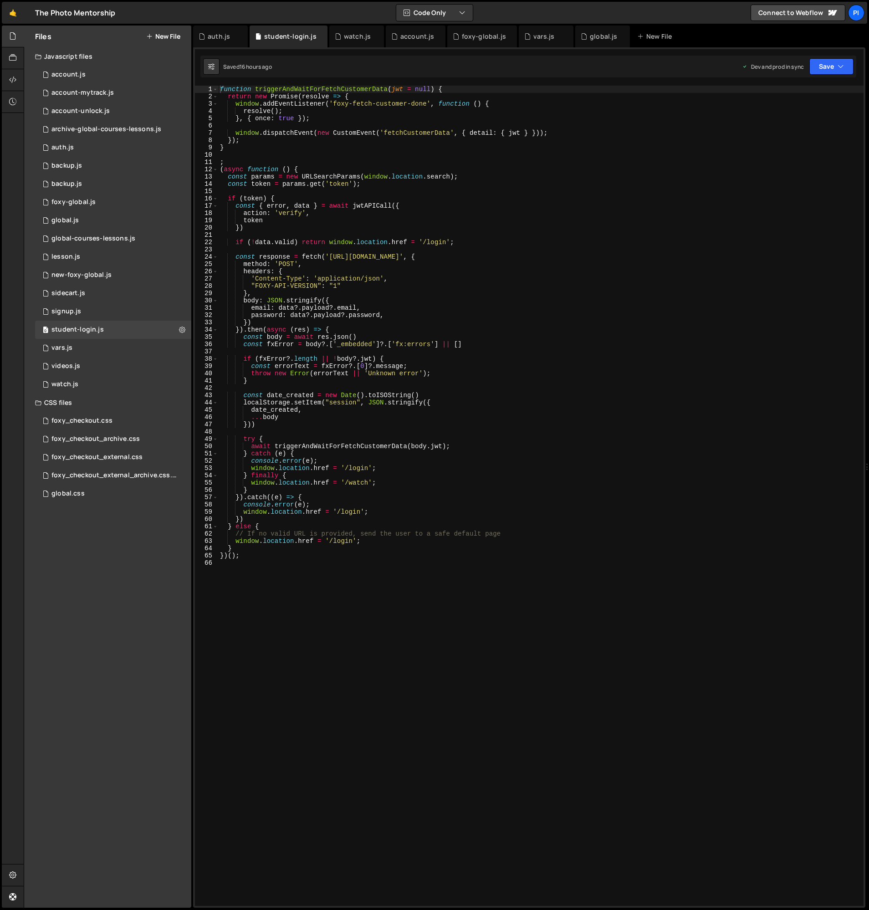
type textarea "resolve();"
click at [300, 111] on div "function triggerAndWaitForFetchCustomerData ( jwt = null ) { return new Promise…" at bounding box center [540, 503] width 645 height 835
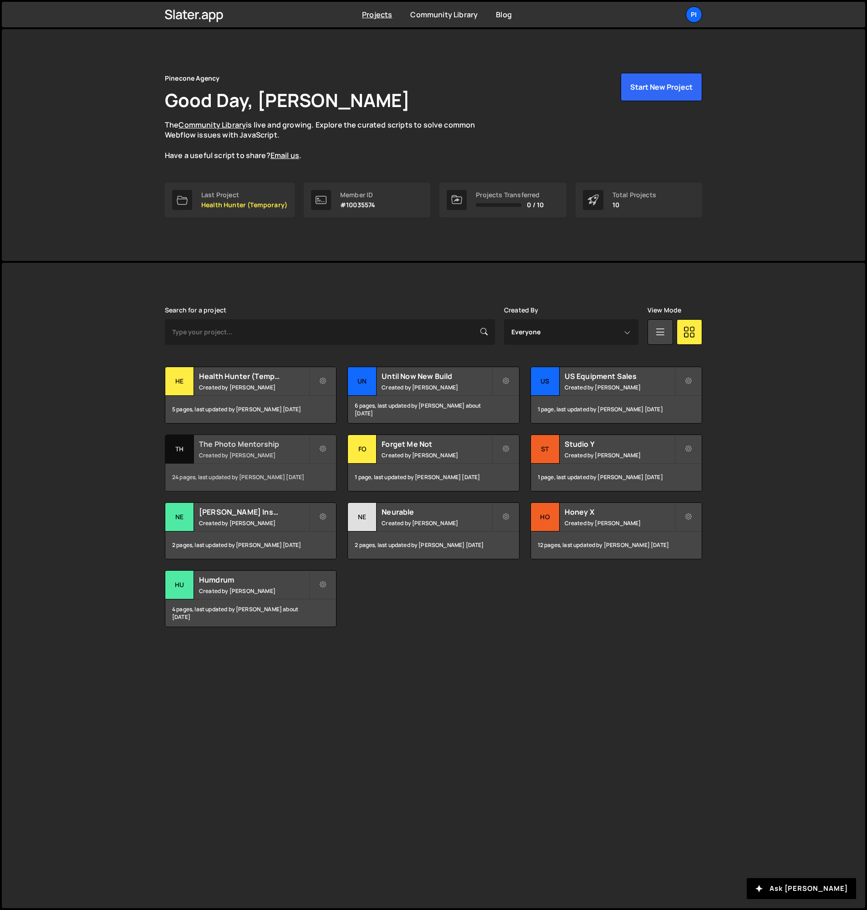
click at [242, 450] on div "The Photo Mentorship Created by Richard Burles" at bounding box center [250, 449] width 171 height 28
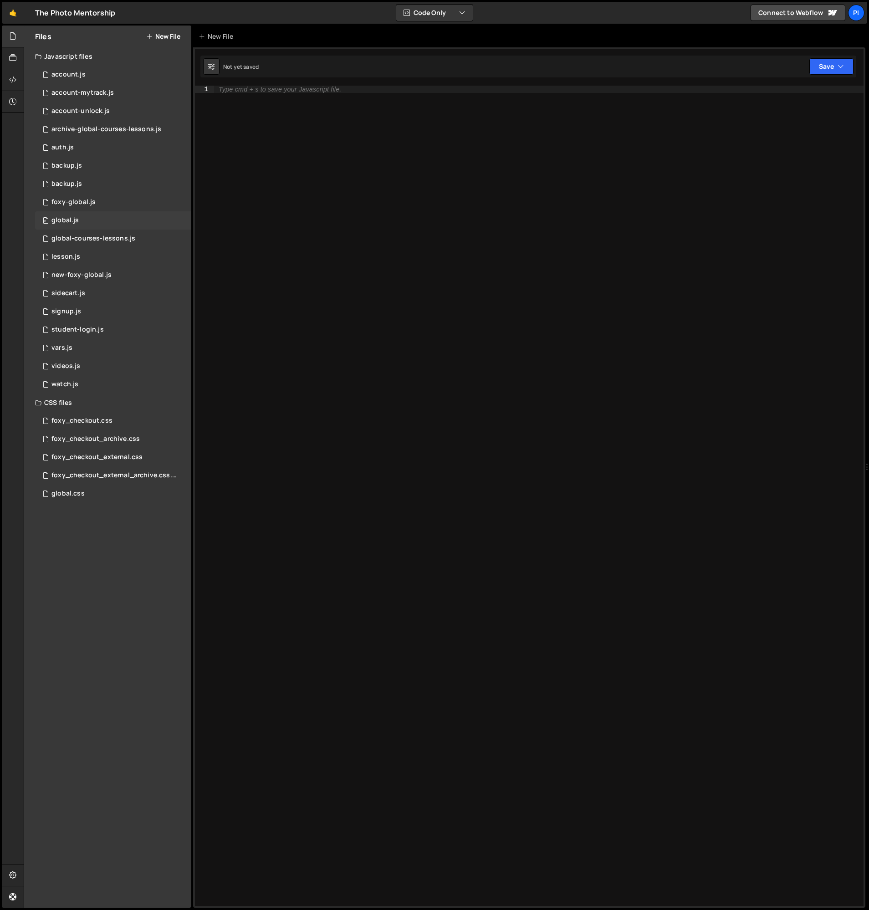
click at [79, 223] on div "0 global.js 0" at bounding box center [113, 220] width 156 height 18
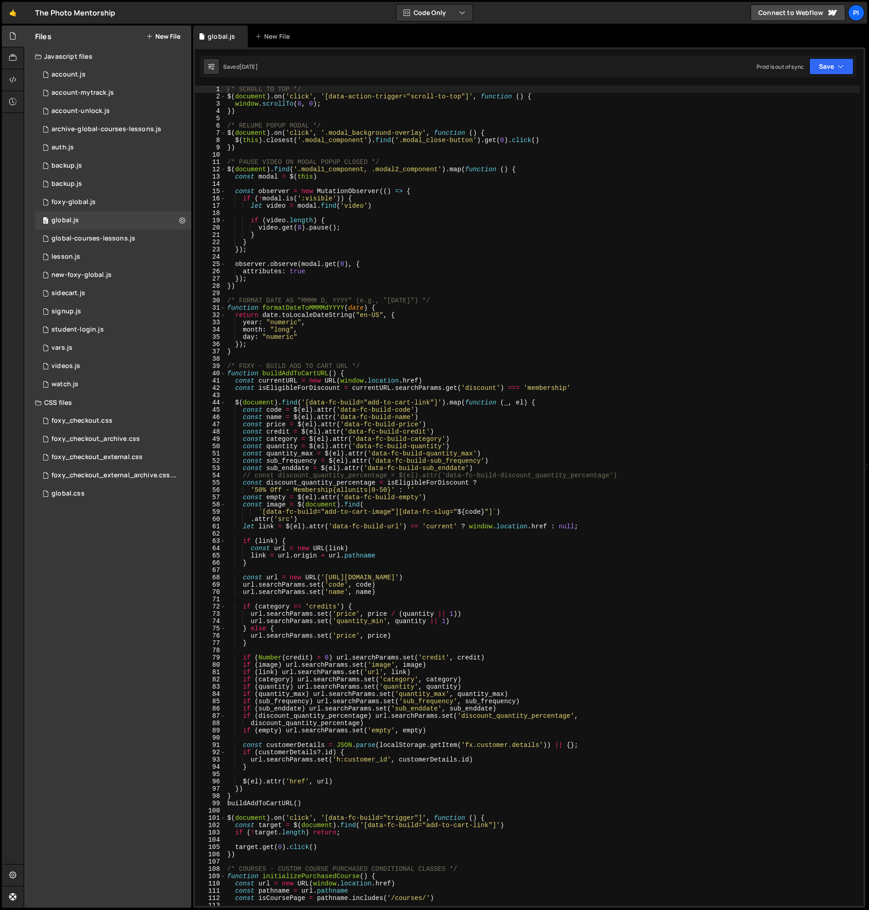
scroll to position [408, 0]
type textarea "const modal = $(this)"
click at [344, 175] on div "/* SCROLL TO TOP */ $ ( document ) . on ( 'click' , '[data-action-trigger="scro…" at bounding box center [542, 503] width 634 height 835
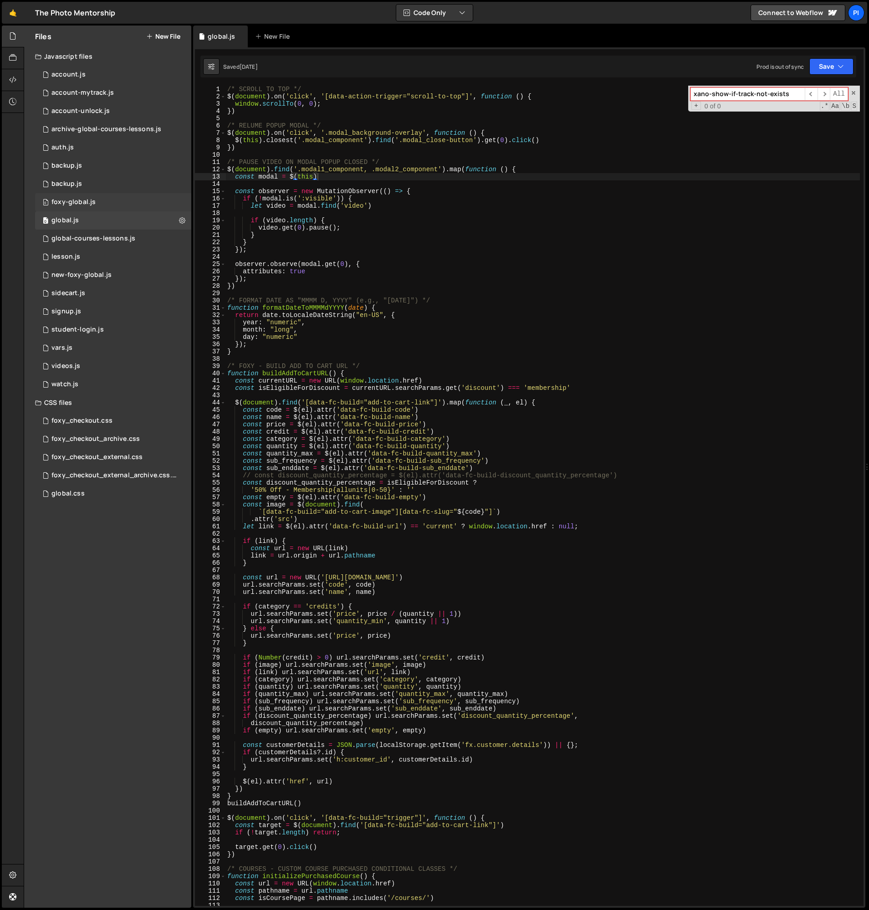
type input "xano-show-if-track-not-exists"
click at [79, 199] on div "foxy-global.js" at bounding box center [73, 202] width 44 height 8
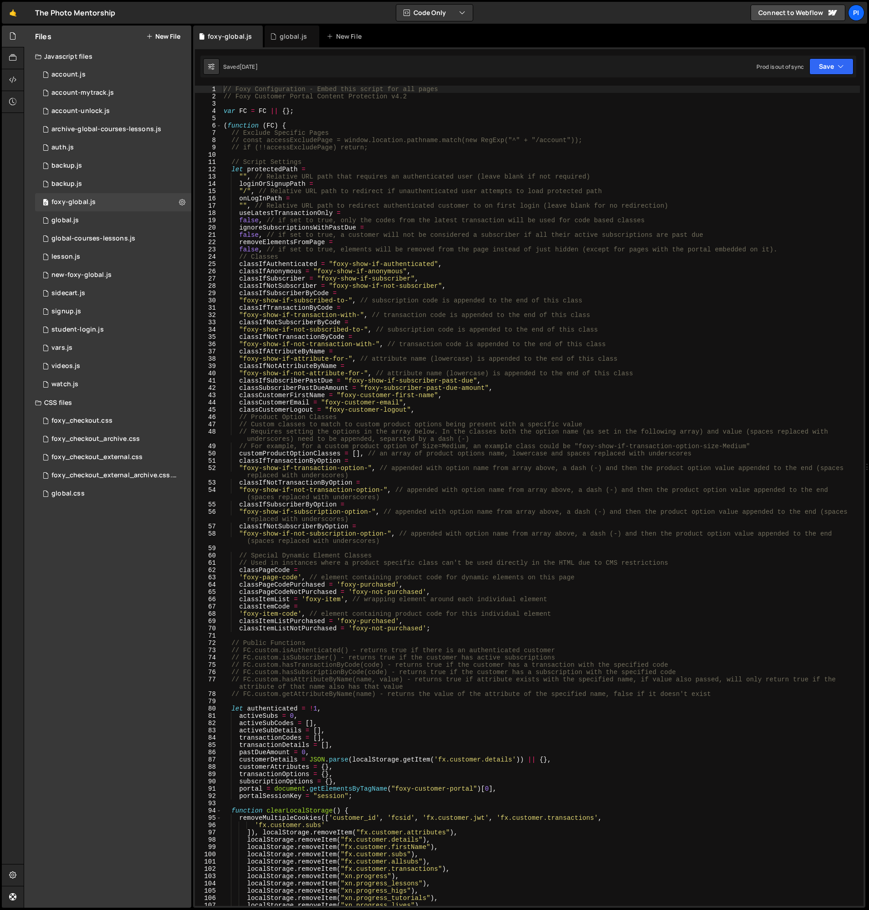
type textarea "onLogInPath ="
click at [364, 195] on div "// Foxy Configuration - Embed this script for all pages // Foxy Customer Portal…" at bounding box center [541, 503] width 638 height 835
type input "xano-show-if-track-not-exists"
click at [857, 95] on div "xano-show-if-track-not-exists ​ ​ All Replace All + 0 of 0 .* Aa \b S" at bounding box center [774, 99] width 172 height 26
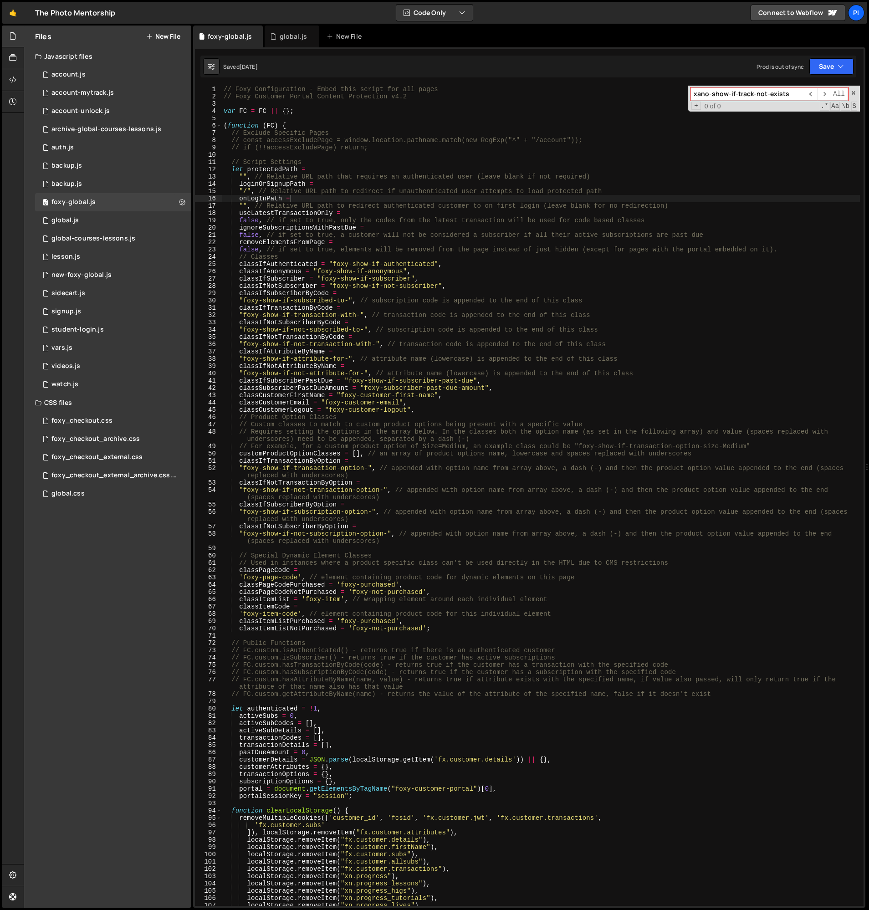
click at [856, 94] on span at bounding box center [853, 93] width 6 height 6
click at [256, 36] on icon at bounding box center [256, 36] width 6 height 9
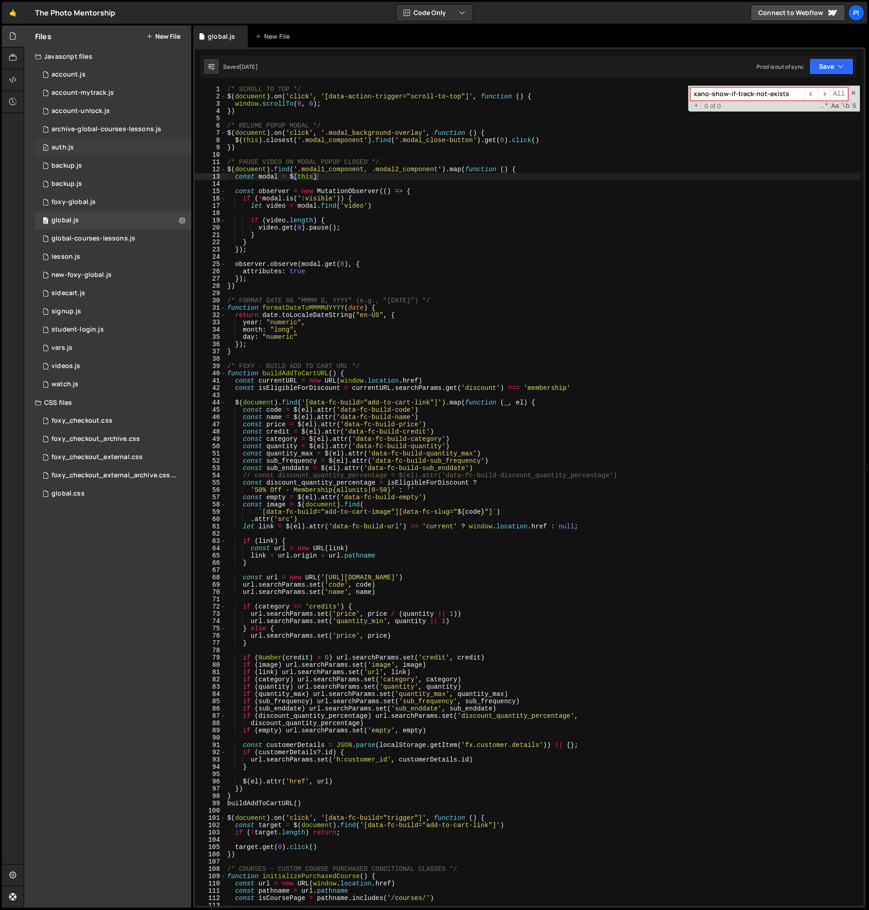
scroll to position [408, 0]
click at [80, 92] on div "account-mytrack.js" at bounding box center [82, 93] width 62 height 8
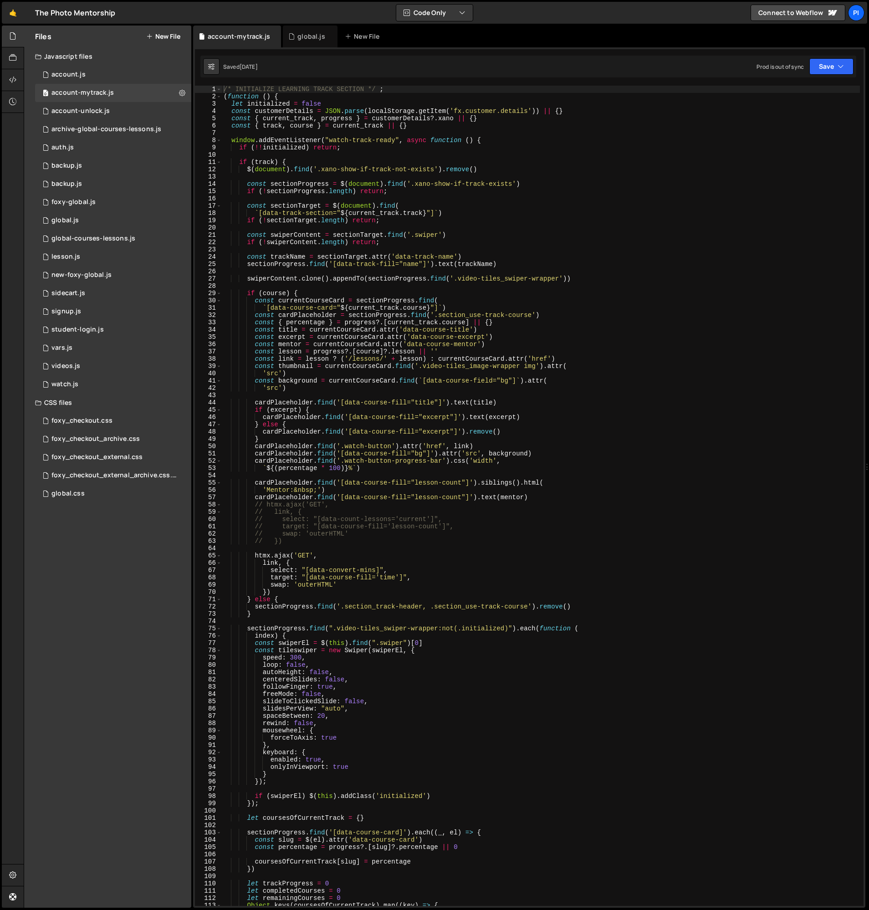
scroll to position [0, 0]
type textarea "if (!!initialized) return;"
click at [332, 144] on div "/* INITIALIZE LEARNING TRACK SECTION */ ; ( function ( ) { let initialized = fa…" at bounding box center [541, 503] width 638 height 835
type input "xano-show-if-track-not-exists"
click at [827, 96] on span "​" at bounding box center [824, 93] width 13 height 13
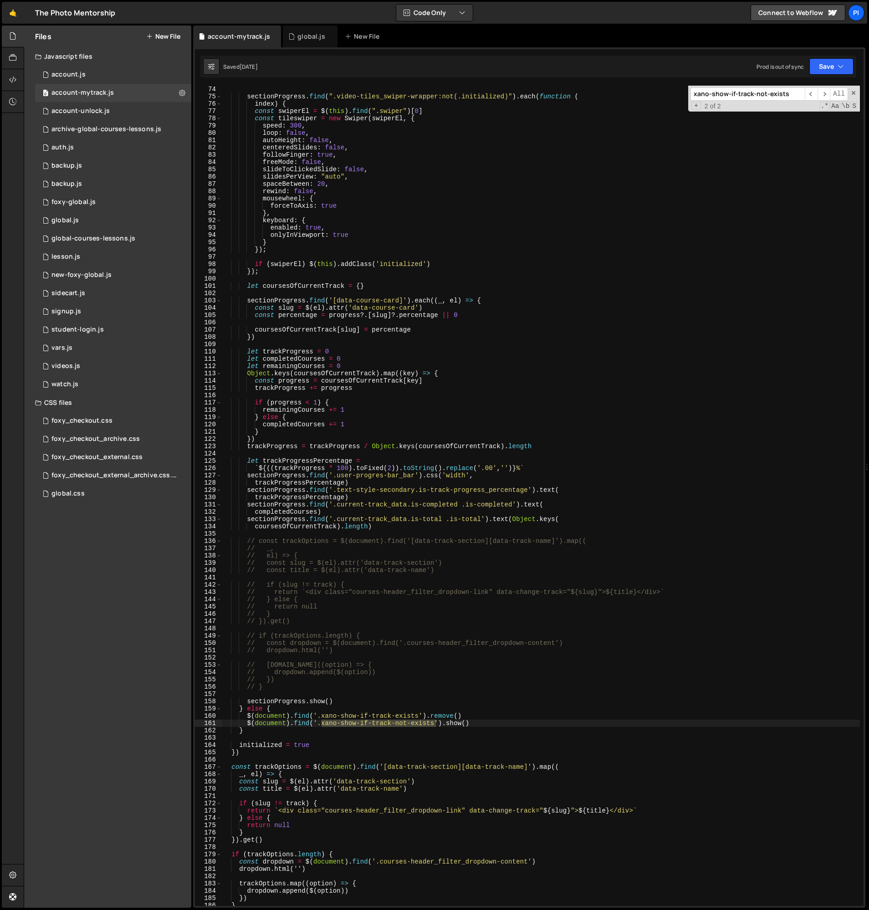
scroll to position [530, 0]
click at [823, 89] on span "​" at bounding box center [824, 93] width 13 height 13
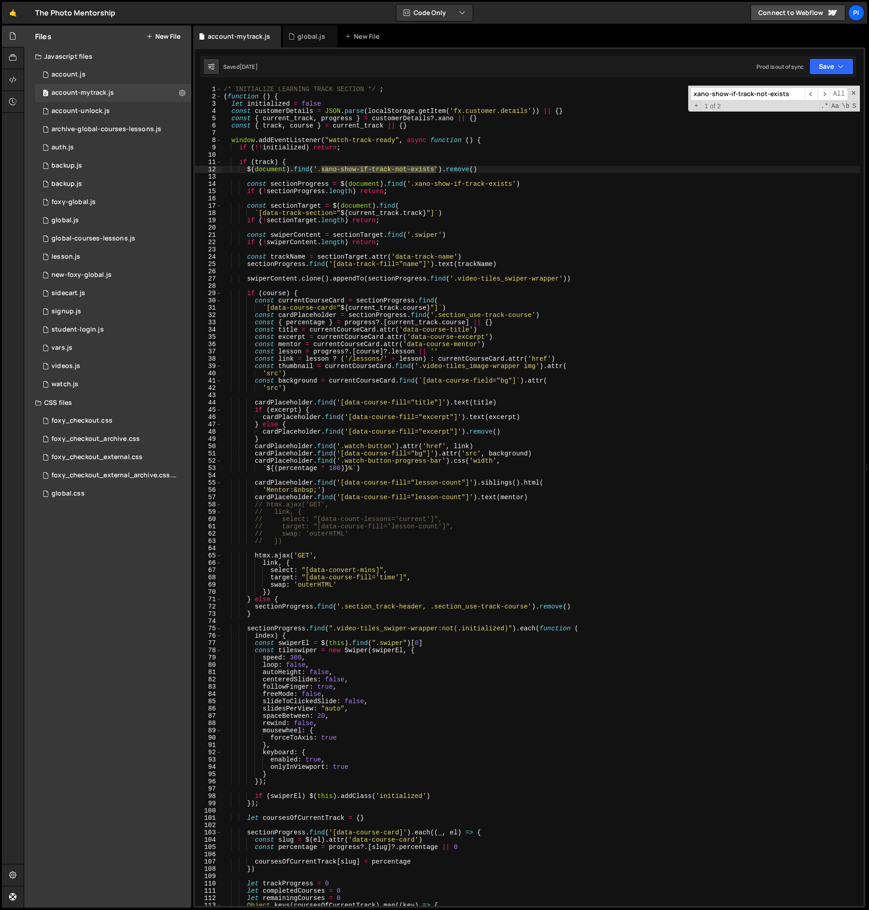
click at [322, 169] on div "/* INITIALIZE LEARNING TRACK SECTION */ ; ( function ( ) { let initialized = fa…" at bounding box center [541, 496] width 638 height 820
click at [317, 172] on div "/* INITIALIZE LEARNING TRACK SECTION */ ; ( function ( ) { let initialized = fa…" at bounding box center [541, 503] width 638 height 835
click at [431, 167] on div "/* INITIALIZE LEARNING TRACK SECTION */ ; ( function ( ) { let initialized = fa…" at bounding box center [541, 503] width 638 height 835
click at [346, 171] on div "/* INITIALIZE LEARNING TRACK SECTION */ ; ( function ( ) { let initialized = fa…" at bounding box center [541, 496] width 638 height 820
click at [319, 170] on div "/* INITIALIZE LEARNING TRACK SECTION */ ; ( function ( ) { let initialized = fa…" at bounding box center [541, 503] width 638 height 835
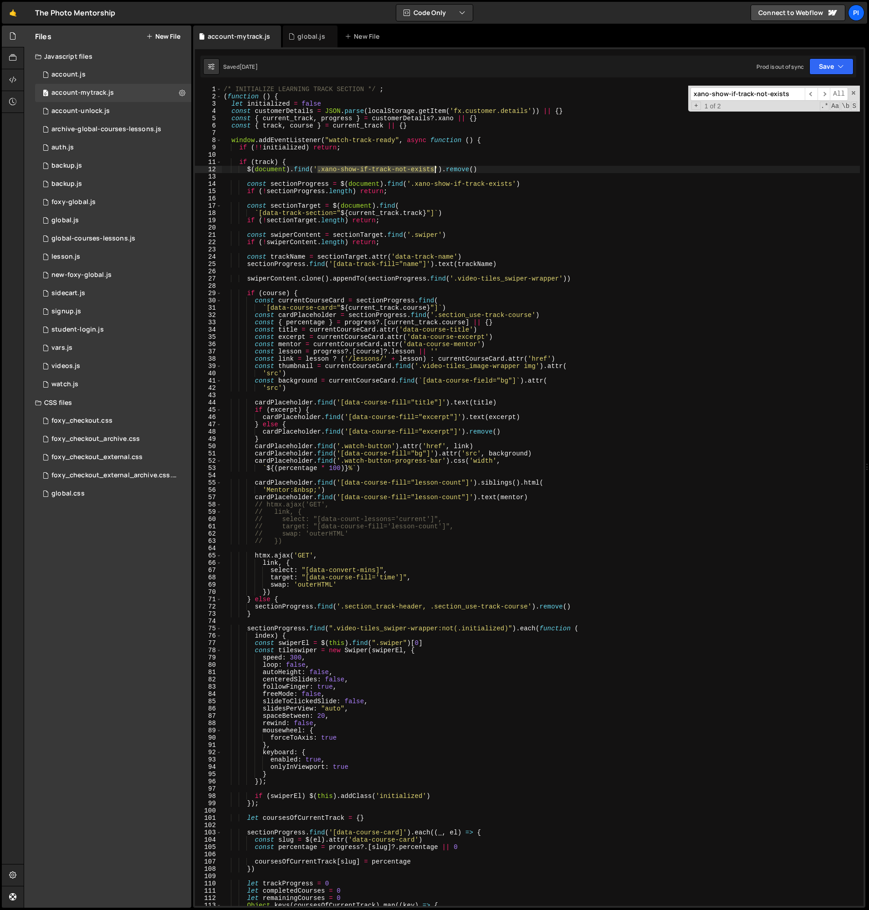
click at [436, 170] on div "/* INITIALIZE LEARNING TRACK SECTION */ ; ( function ( ) { let initialized = fa…" at bounding box center [541, 503] width 638 height 835
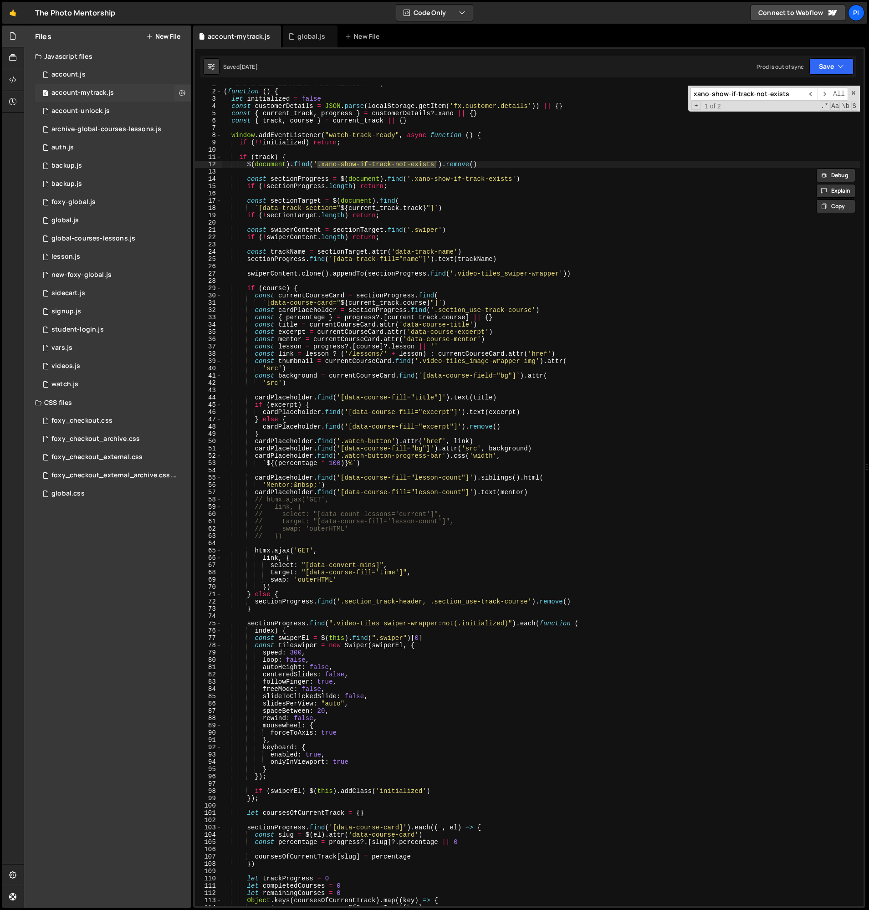
scroll to position [6, 0]
click at [352, 140] on div "/* INITIALIZE LEARNING TRACK SECTION */ ; ( function ( ) { let initialized = fa…" at bounding box center [541, 497] width 638 height 835
click at [341, 137] on div "/* INITIALIZE LEARNING TRACK SECTION */ ; ( function ( ) { let initialized = fa…" at bounding box center [541, 497] width 638 height 835
drag, startPoint x: 341, startPoint y: 137, endPoint x: 360, endPoint y: 138, distance: 19.6
click at [341, 137] on div "/* INITIALIZE LEARNING TRACK SECTION */ ; ( function ( ) { let initialized = fa…" at bounding box center [541, 497] width 638 height 835
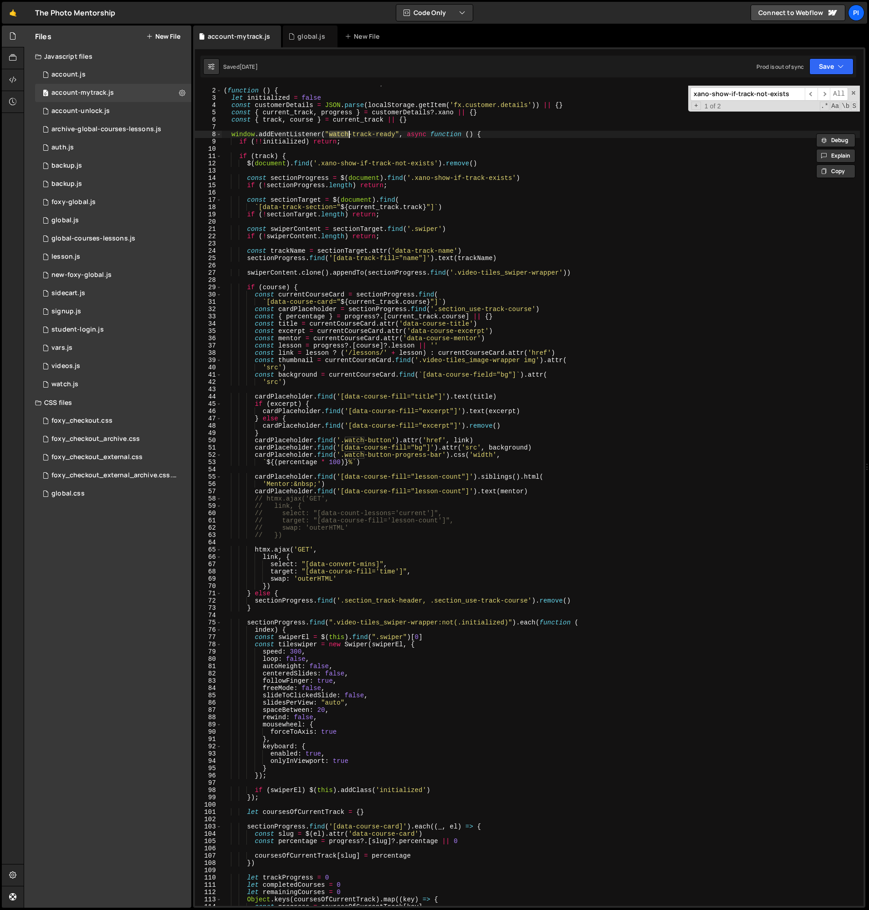
click at [393, 136] on div "/* INITIALIZE LEARNING TRACK SECTION */ ; ( function ( ) { let initialized = fa…" at bounding box center [541, 497] width 638 height 835
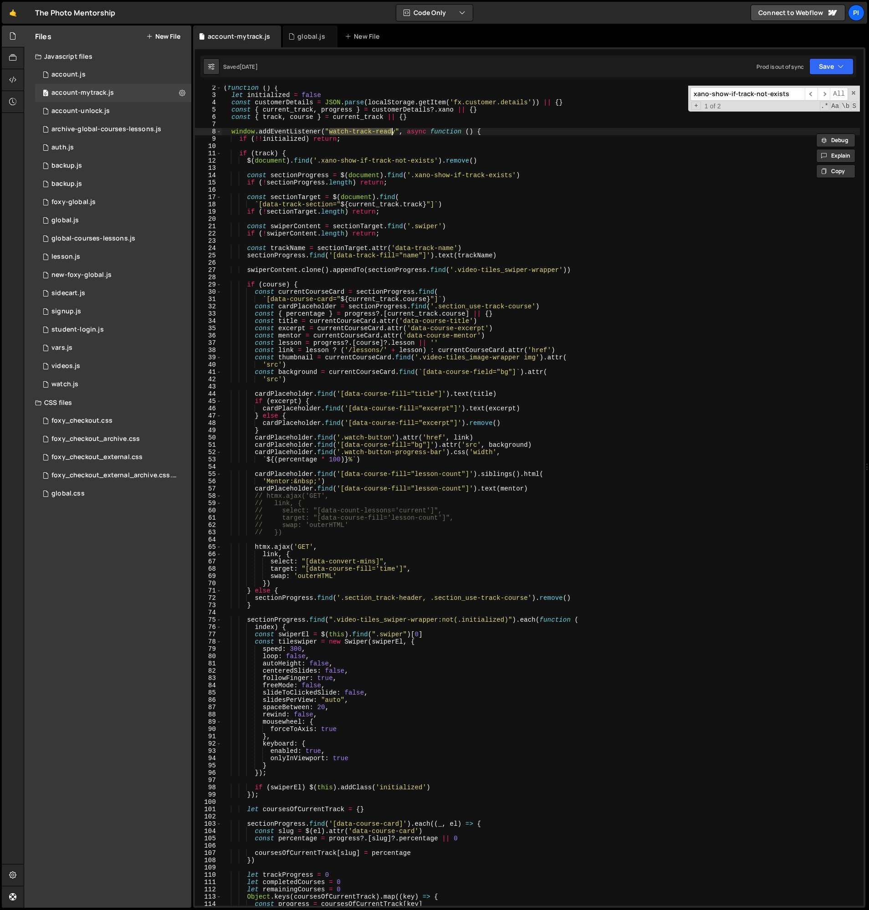
scroll to position [11, 0]
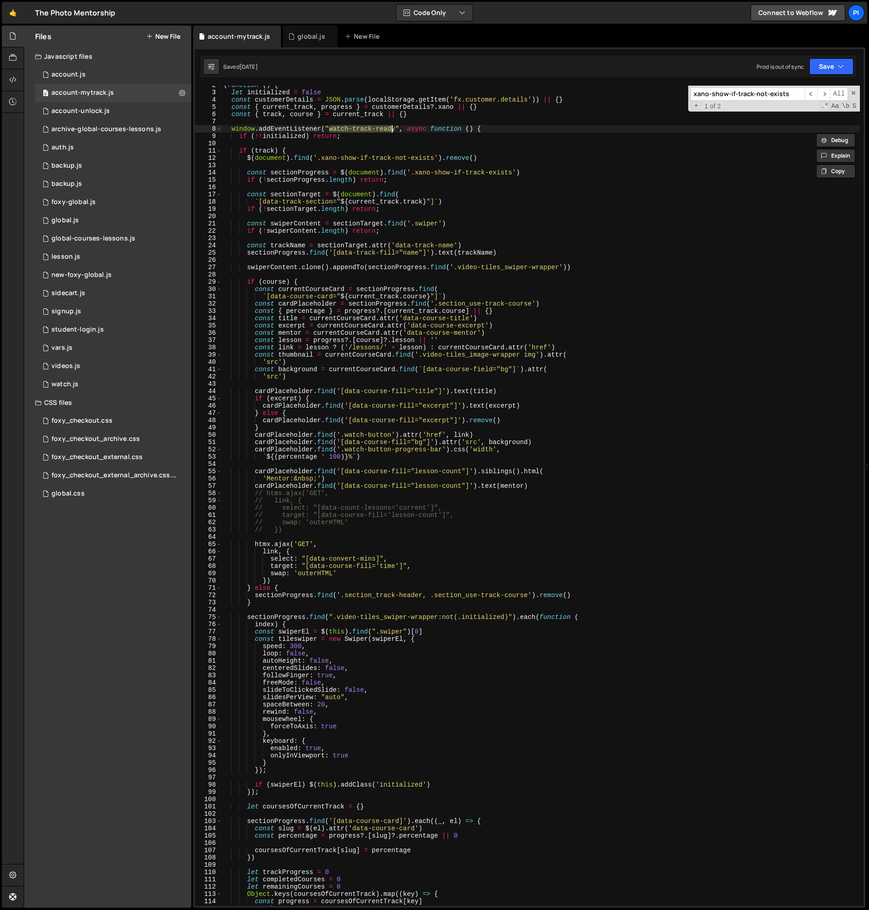
click at [247, 160] on div "( function ( ) { let initialized = false const customerDetails = JSON . parse (…" at bounding box center [541, 499] width 638 height 835
click at [506, 162] on div "( function ( ) { let initialized = false const customerDetails = JSON . parse (…" at bounding box center [541, 499] width 638 height 835
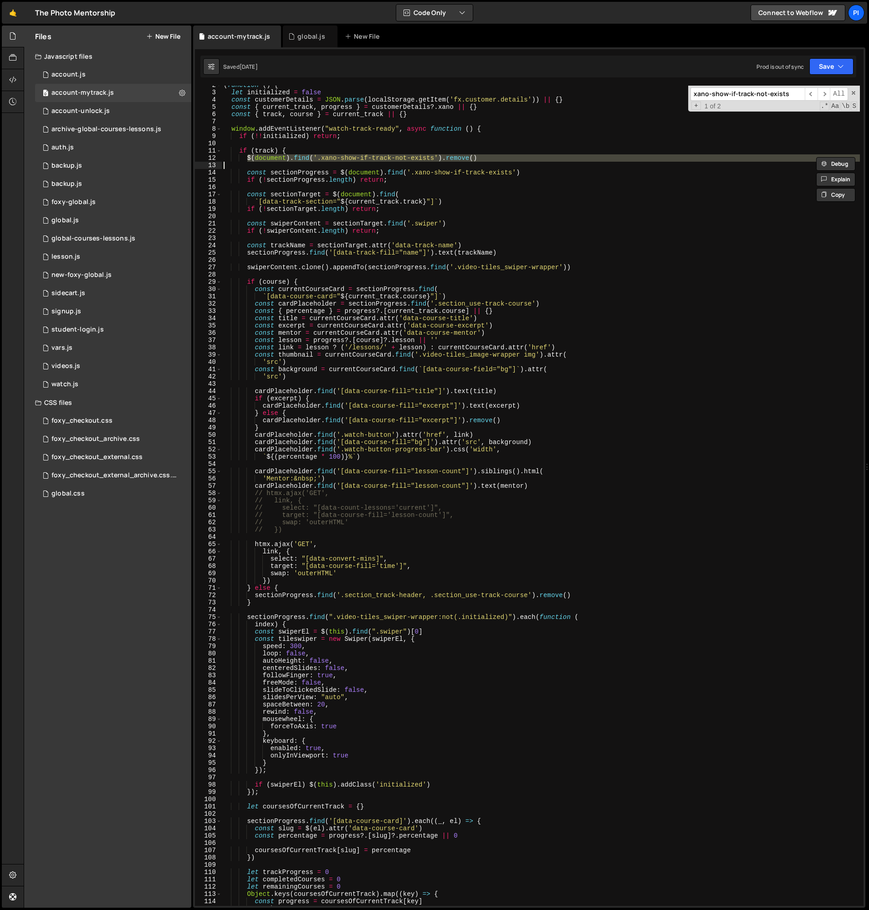
click at [493, 160] on div "( function ( ) { let initialized = false const customerDetails = JSON . parse (…" at bounding box center [541, 496] width 638 height 820
click at [452, 138] on div "( function ( ) { let initialized = false const customerDetails = JSON . parse (…" at bounding box center [541, 499] width 638 height 835
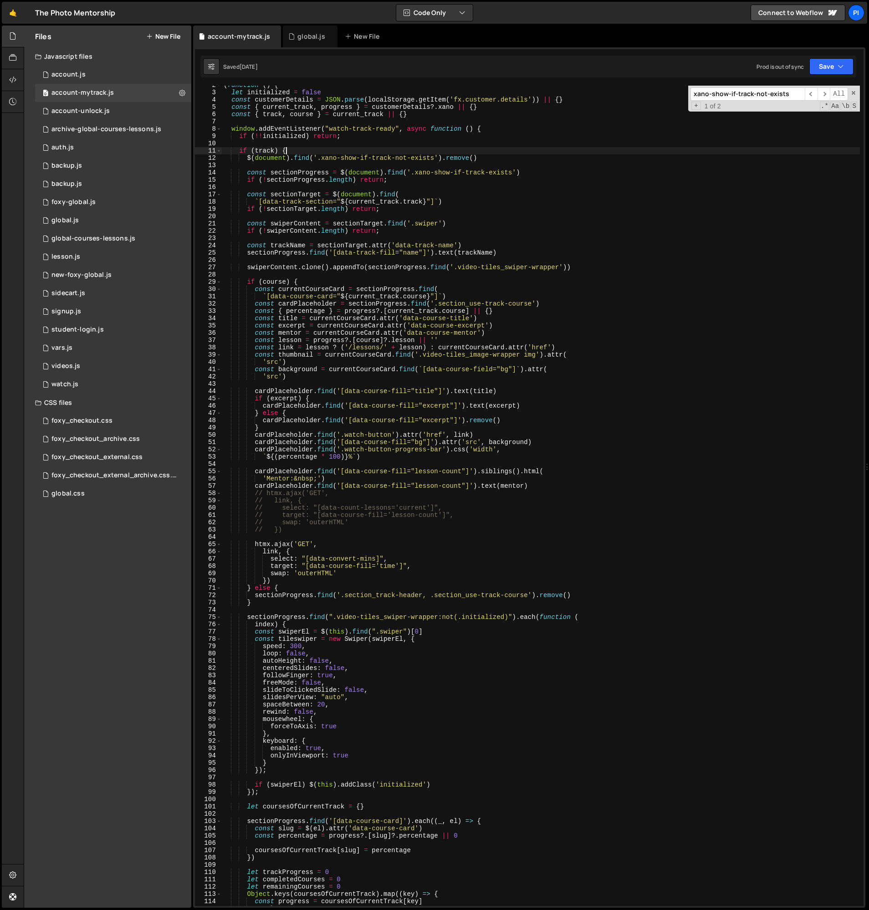
click at [294, 148] on div "( function ( ) { let initialized = false const customerDetails = JSON . parse (…" at bounding box center [541, 499] width 638 height 835
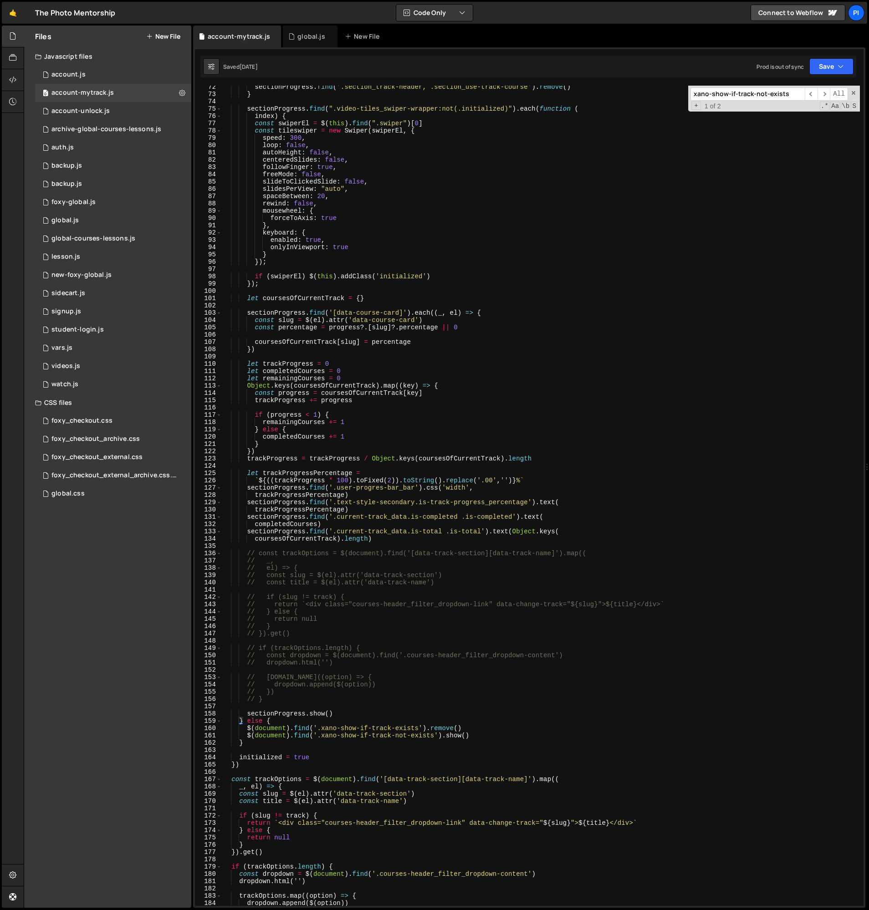
click at [288, 242] on div "sectionProgress . find ( '.section_track-header, .section_use-track-course' ) .…" at bounding box center [541, 500] width 638 height 835
type textarea "Object.keys(coursesOfCurrentTrack).map((key) => {"
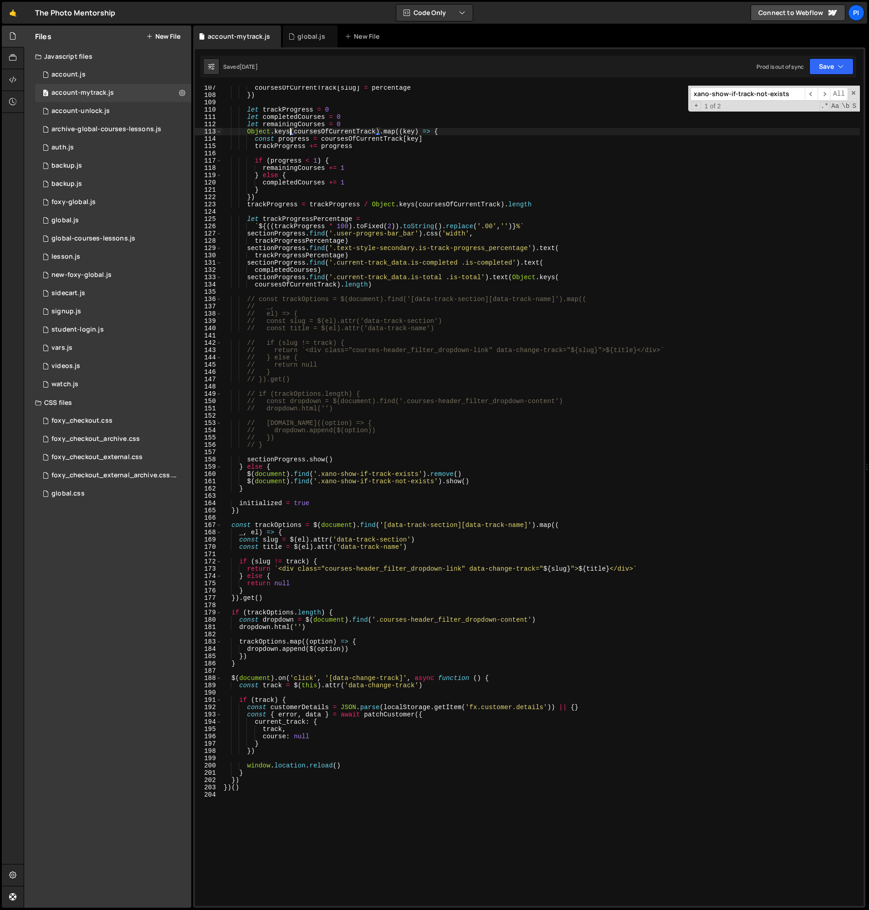
scroll to position [772, 0]
click at [275, 498] on div "coursesOfCurrentTrack [ slug ] = percentage }) let trackProgress = 0 let comple…" at bounding box center [541, 496] width 638 height 835
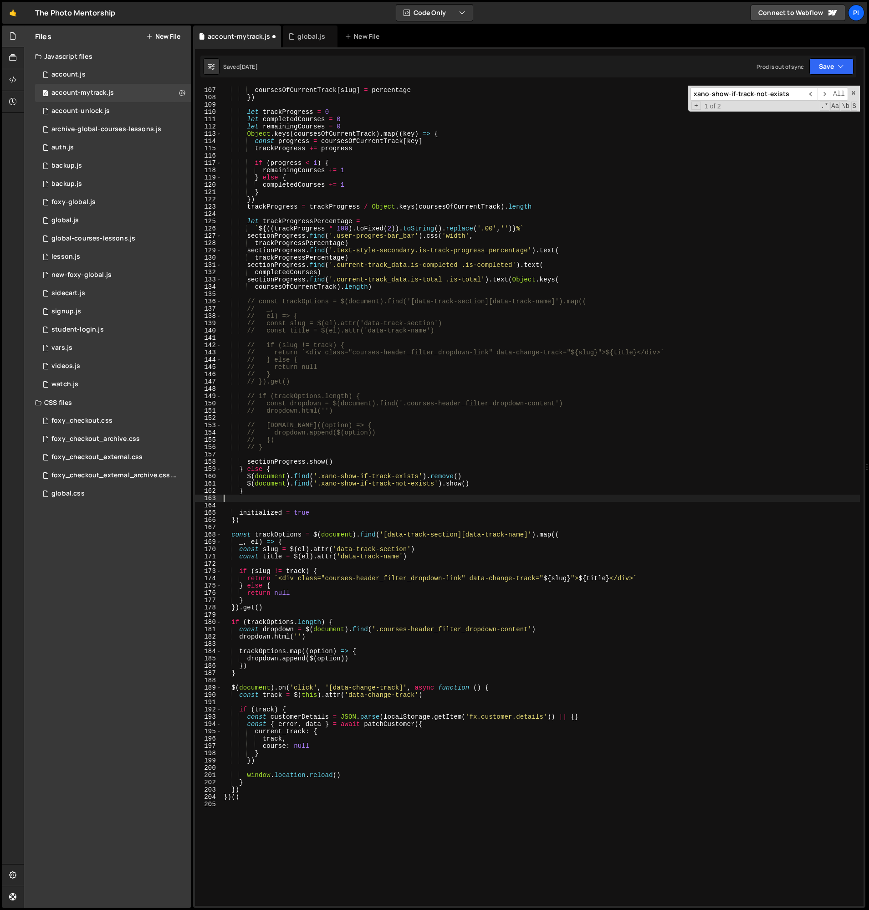
paste textarea "$(document).find('.xano-show-if-track-not-exists').remove()"
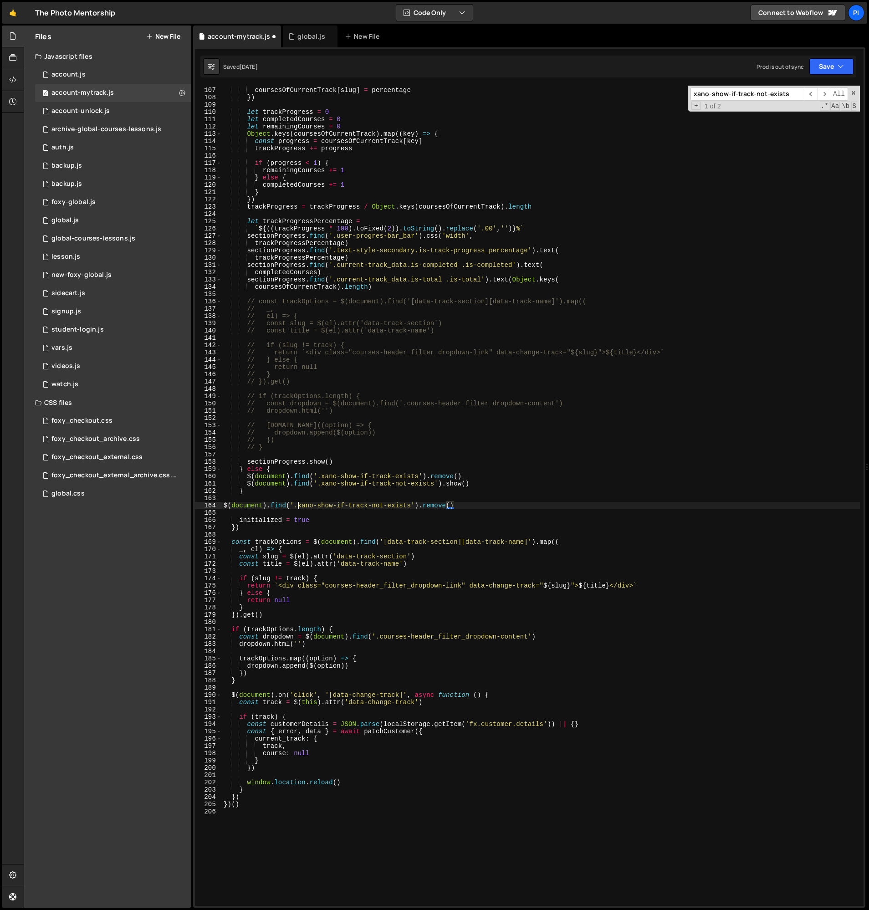
click at [297, 506] on div "coursesOfCurrentTrack [ slug ] = percentage }) let trackProgress = 0 let comple…" at bounding box center [541, 496] width 638 height 835
click at [409, 506] on div "coursesOfCurrentTrack [ slug ] = percentage }) let trackProgress = 0 let comple…" at bounding box center [541, 496] width 638 height 835
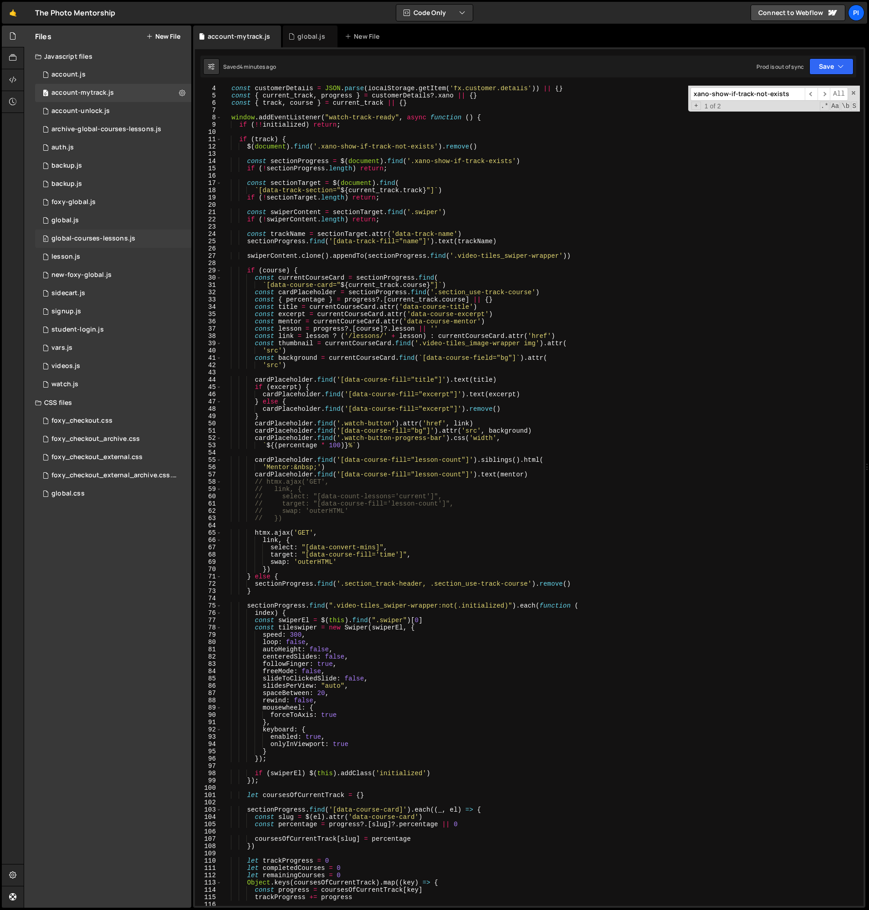
scroll to position [21, 0]
click at [92, 379] on div "0 watch.js 0" at bounding box center [113, 384] width 156 height 18
click at [105, 384] on div "0 watch.js 0" at bounding box center [113, 384] width 156 height 18
click at [853, 94] on span at bounding box center [853, 93] width 6 height 6
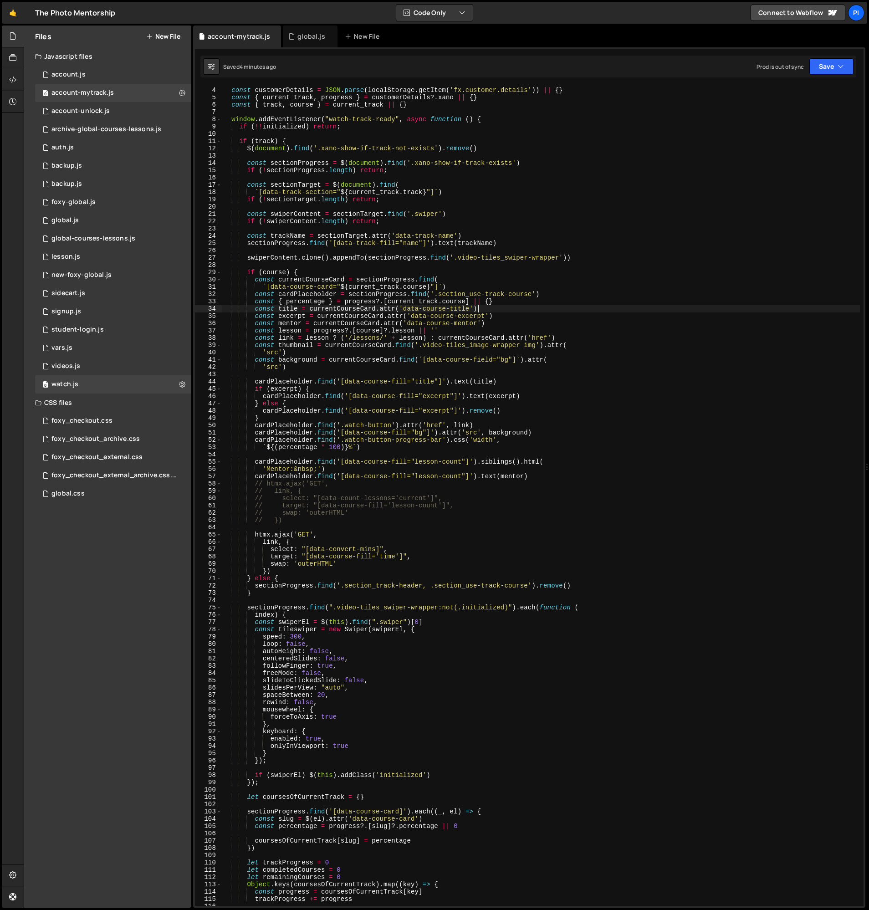
click at [629, 307] on div "let initialized = false const customerDetails = JSON . parse ( localStorage . g…" at bounding box center [541, 496] width 638 height 835
click at [104, 388] on div "0 watch.js 0" at bounding box center [113, 384] width 156 height 18
click at [91, 366] on div "0 videos.js 0" at bounding box center [113, 366] width 156 height 18
click at [106, 378] on div "0 watch.js 0" at bounding box center [113, 384] width 156 height 18
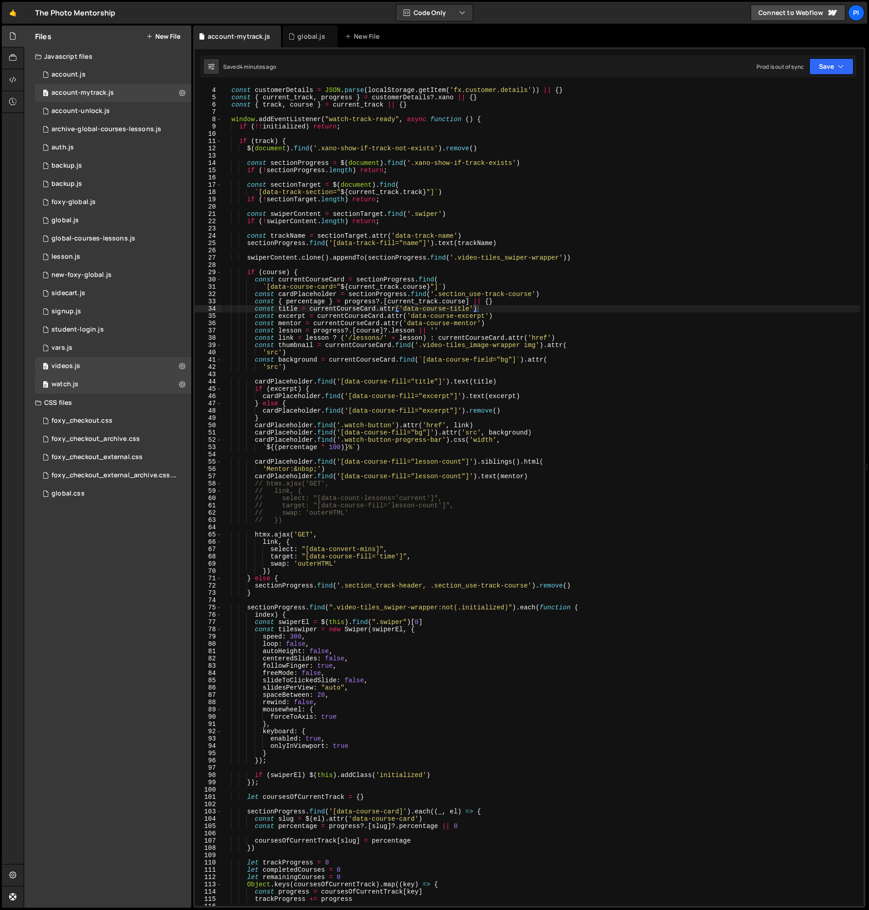
type textarea "if (course) {"
click at [561, 272] on div "let initialized = false const customerDetails = JSON . parse ( localStorage . g…" at bounding box center [541, 496] width 638 height 835
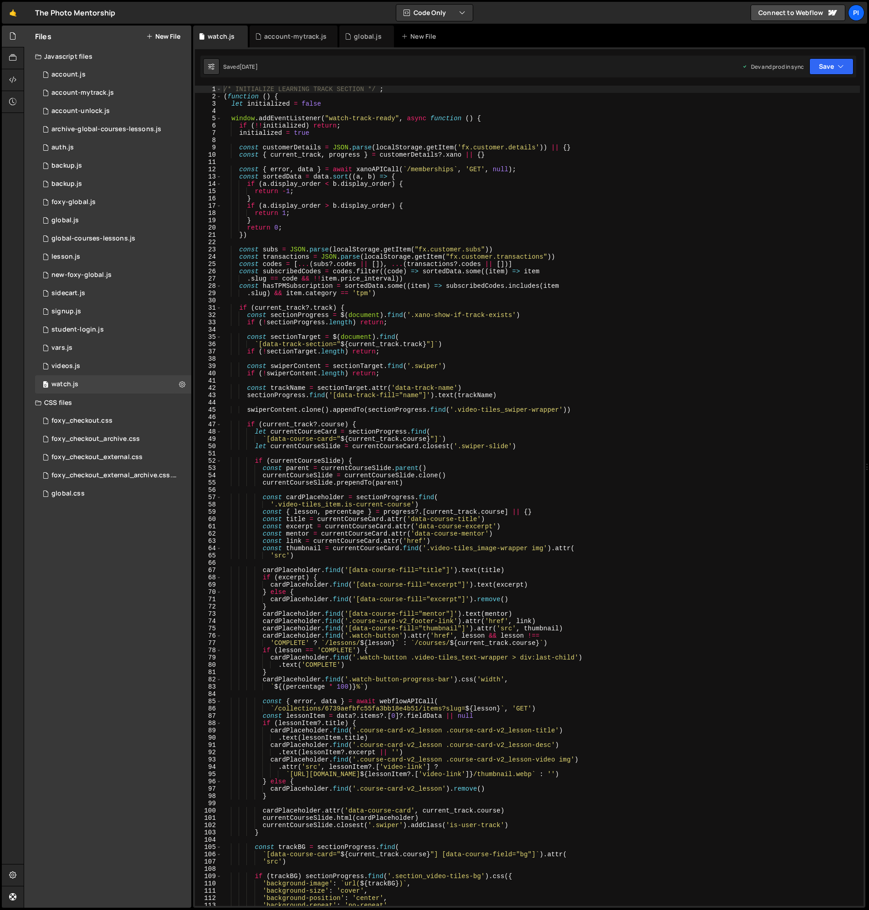
click at [333, 168] on div "/* INITIALIZE LEARNING TRACK SECTION */ ; ( function ( ) { let initialized = fa…" at bounding box center [541, 503] width 638 height 835
click at [327, 184] on div "/* INITIALIZE LEARNING TRACK SECTION */ ; ( function ( ) { let initialized = fa…" at bounding box center [541, 503] width 638 height 835
type textarea "if (a.display_order < b.display_order) {"
type input "is-done"
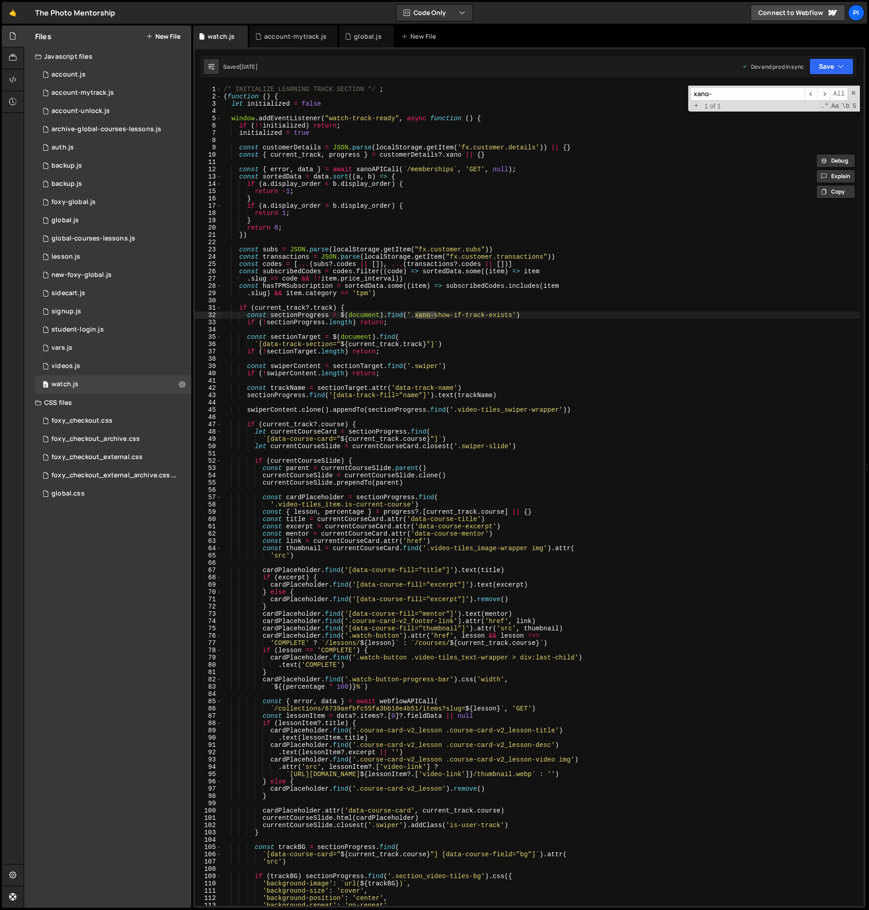
type input "xano-"
type textarea "const sectionProgress = $(document).find('.xano-show-if-track-exists')"
click at [411, 317] on div "/* INITIALIZE LEARNING TRACK SECTION */ ; ( function ( ) { let initialized = fa…" at bounding box center [541, 503] width 638 height 835
click at [513, 314] on div "/* INITIALIZE LEARNING TRACK SECTION */ ; ( function ( ) { let initialized = fa…" at bounding box center [541, 503] width 638 height 835
type input ".xano-show-if-track-exists"
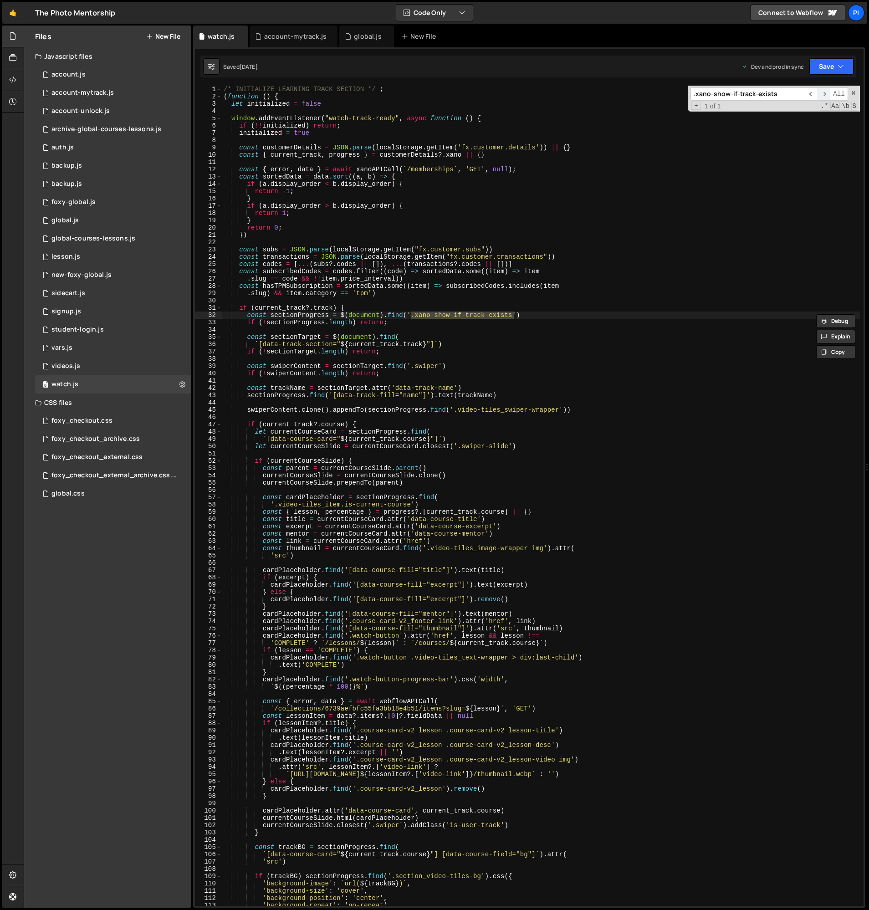
click at [819, 92] on span "​" at bounding box center [824, 93] width 13 height 13
click at [304, 316] on div "/* INITIALIZE LEARNING TRACK SECTION */ ; ( function ( ) { let initialized = fa…" at bounding box center [541, 503] width 638 height 835
click at [339, 121] on div "/* INITIALIZE LEARNING TRACK SECTION */ ; ( function ( ) { let initialized = fa…" at bounding box center [541, 503] width 638 height 835
type textarea "window.addEventListener("watch-track-ready", async function () {"
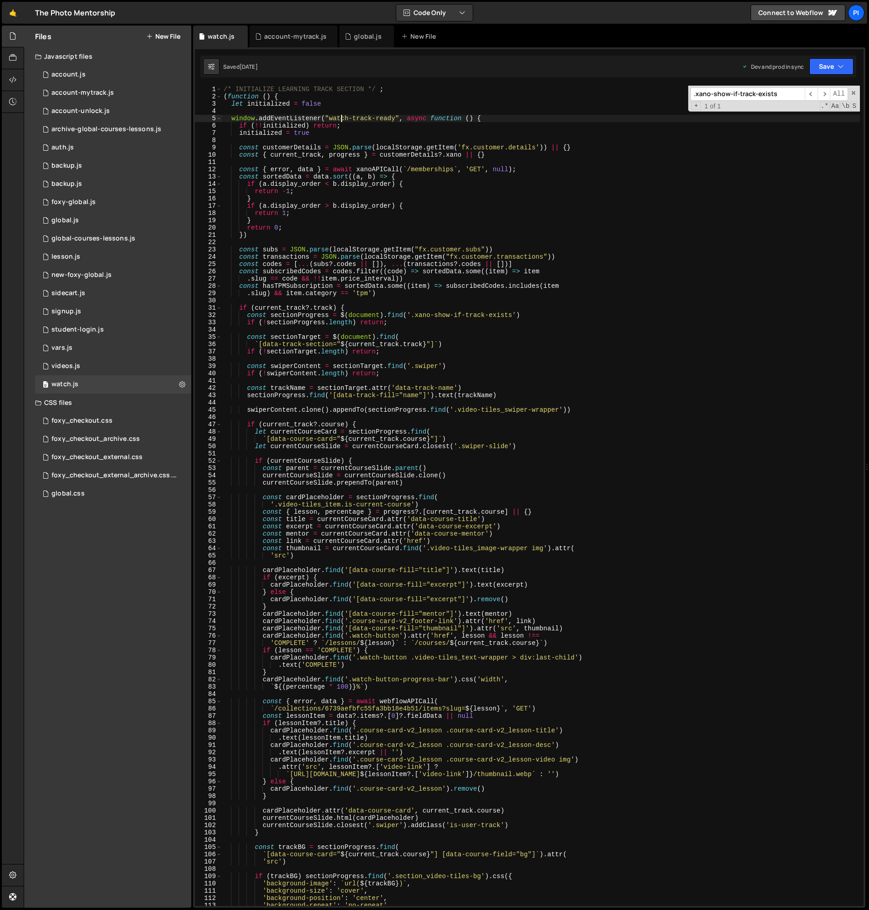
click at [339, 121] on div "/* INITIALIZE LEARNING TRACK SECTION */ ; ( function ( ) { let initialized = fa…" at bounding box center [541, 503] width 638 height 835
click at [396, 116] on div "/* INITIALIZE LEARNING TRACK SECTION */ ; ( function ( ) { let initialized = fa…" at bounding box center [541, 503] width 638 height 835
click at [290, 40] on div "account-mytrack.js" at bounding box center [295, 36] width 62 height 9
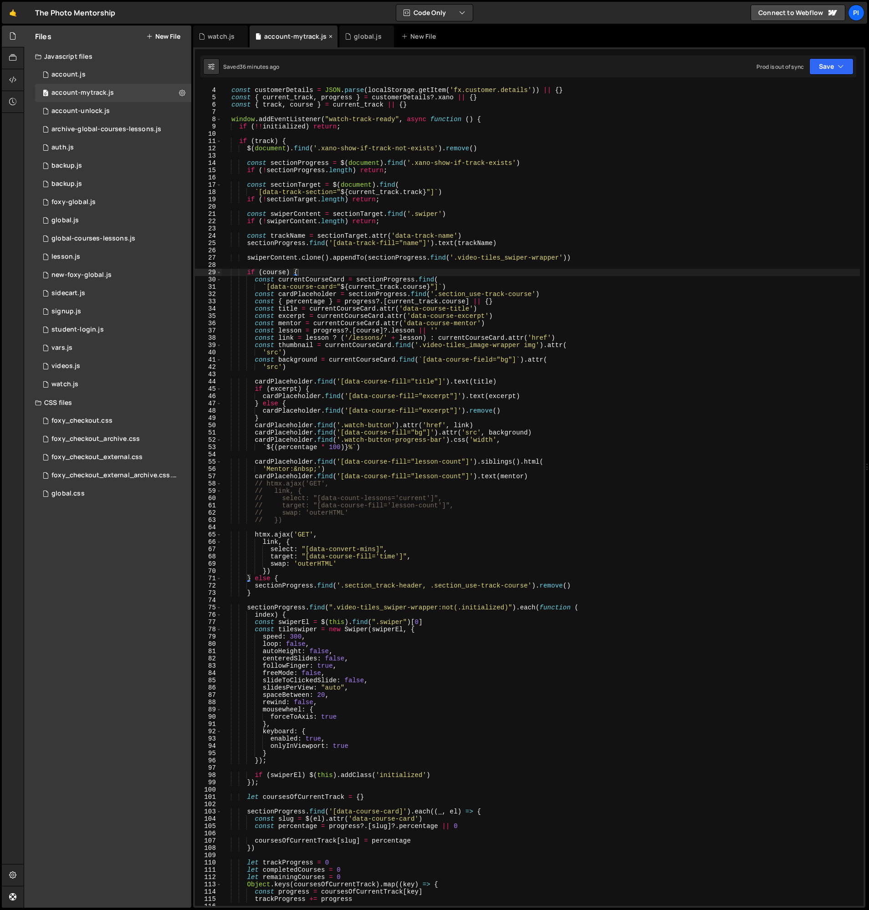
scroll to position [21, 0]
click at [285, 114] on div "let initialized = false const customerDetails = JSON . parse ( localStorage . g…" at bounding box center [541, 496] width 638 height 835
click at [216, 38] on div "watch.js" at bounding box center [221, 36] width 27 height 9
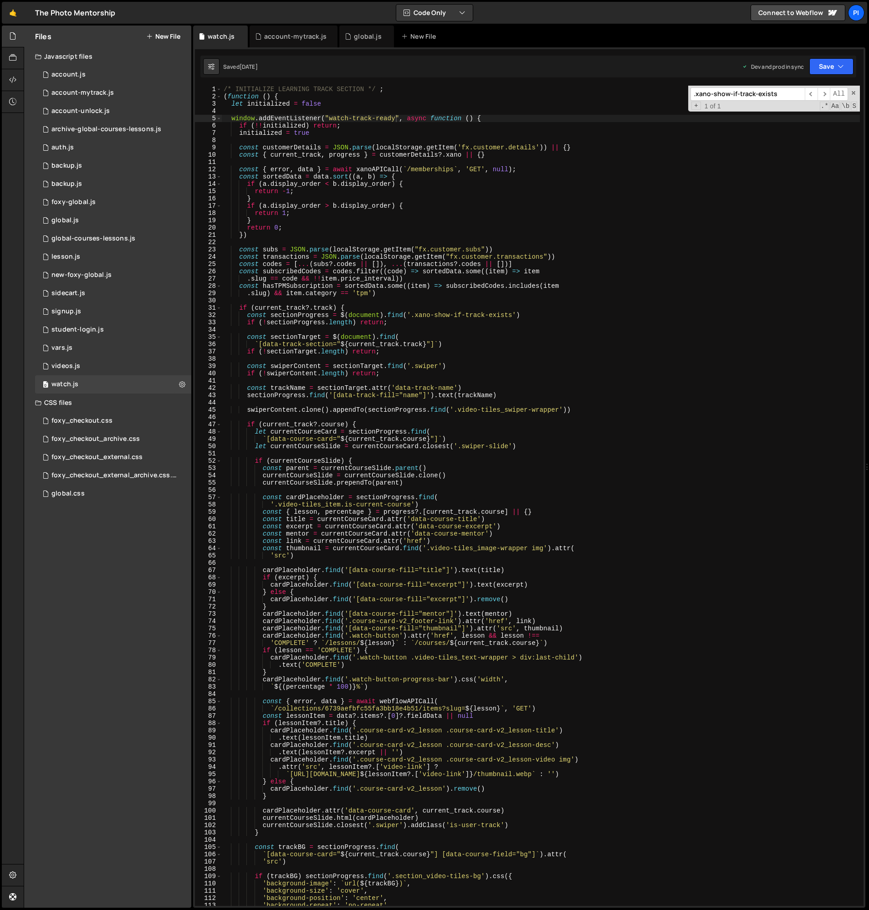
scroll to position [0, 0]
click at [276, 41] on div "account-mytrack.js" at bounding box center [294, 37] width 88 height 22
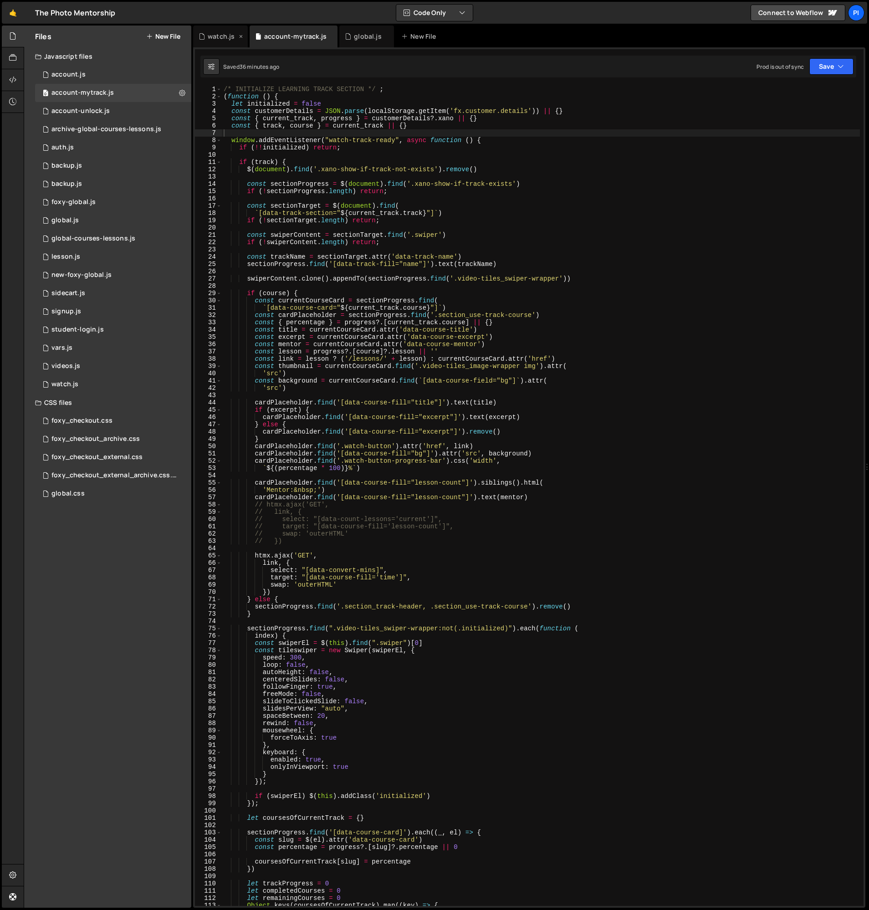
click at [219, 39] on div "watch.js" at bounding box center [221, 36] width 27 height 9
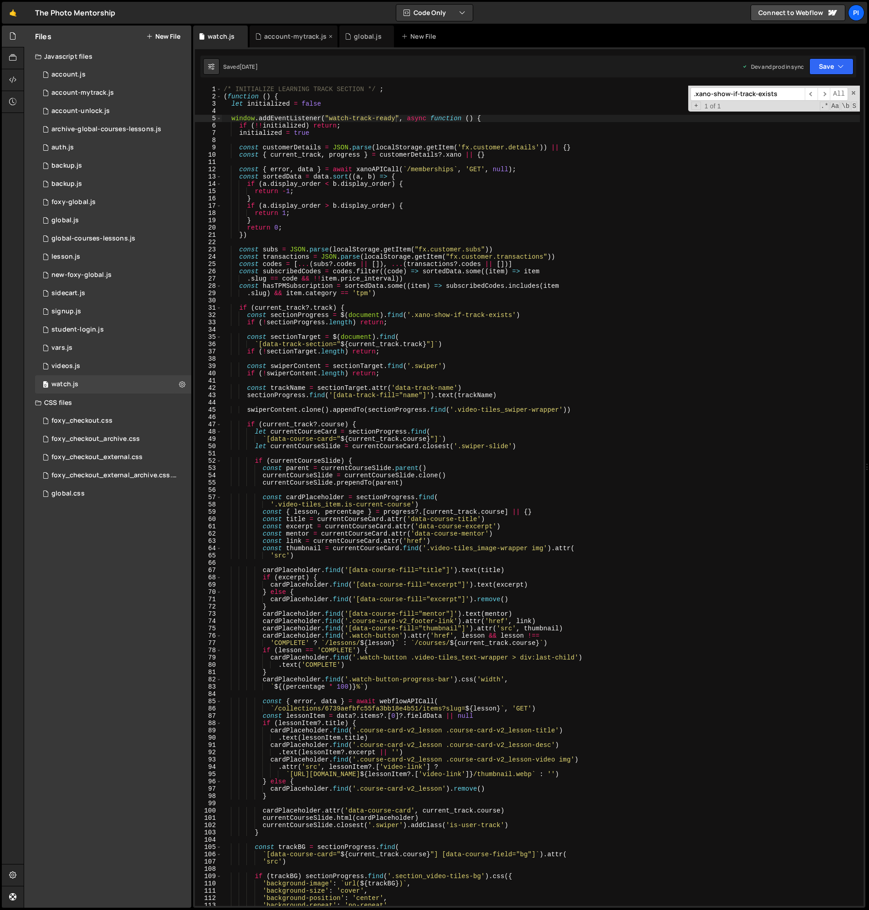
click at [278, 31] on div "account-mytrack.js" at bounding box center [294, 37] width 88 height 22
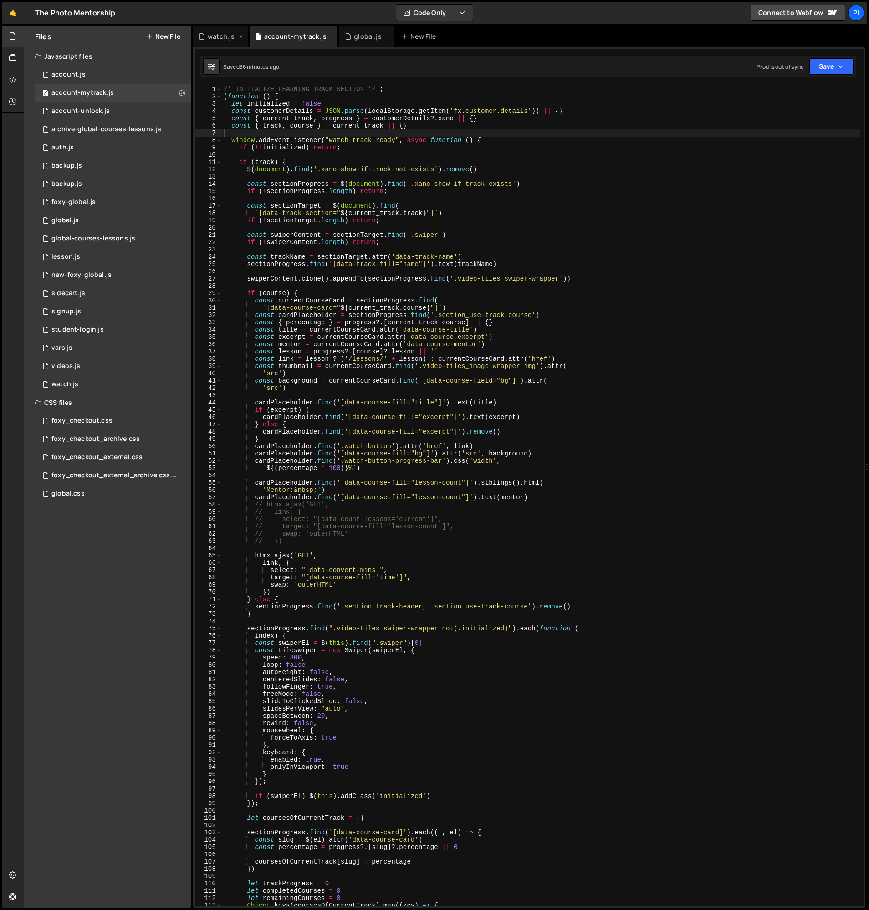
click at [227, 36] on div "watch.js" at bounding box center [221, 36] width 27 height 9
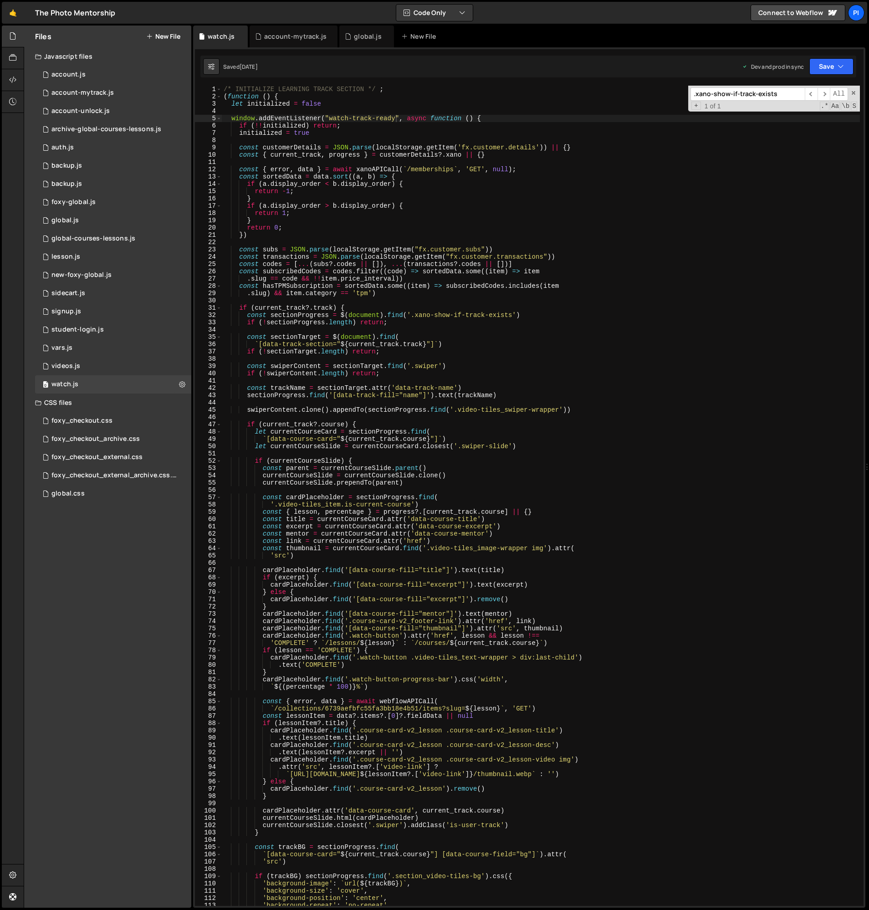
click at [241, 149] on div "/* INITIALIZE LEARNING TRACK SECTION */ ; ( function ( ) { let initialized = fa…" at bounding box center [541, 503] width 638 height 835
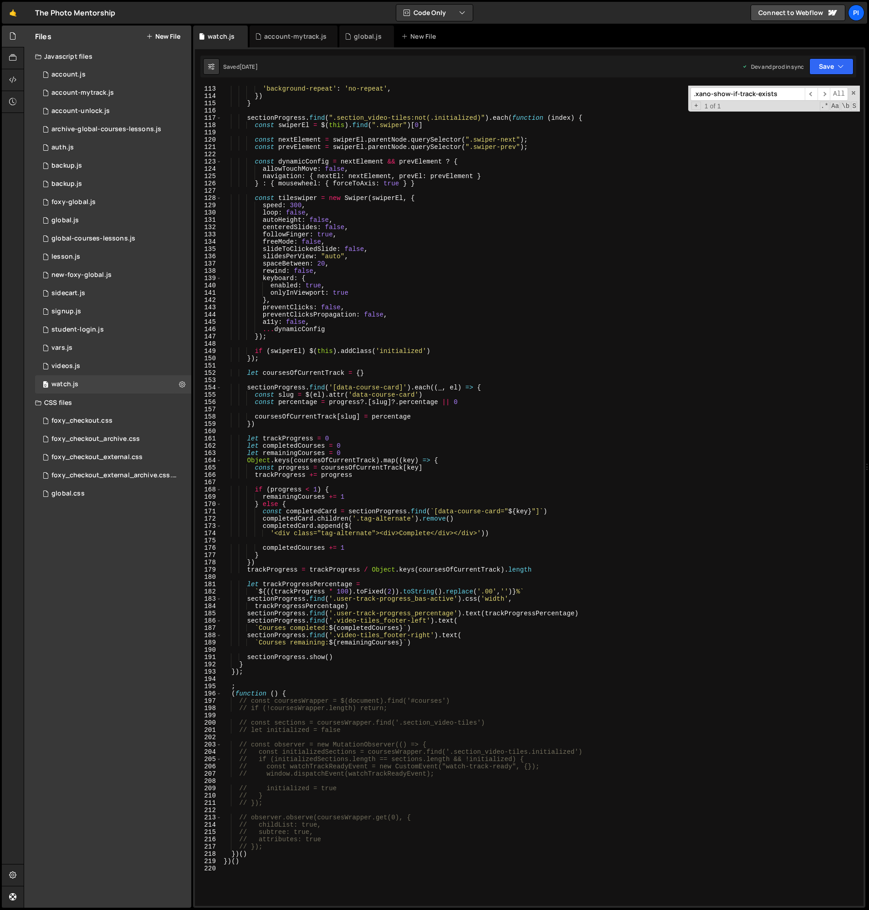
scroll to position [818, 0]
click at [305, 659] on div "'background-repeat' : 'no-repeat' , }) } sectionProgress . find ( ".section_vid…" at bounding box center [541, 501] width 638 height 835
type textarea "sectionProgress.show()"
click at [347, 654] on div "'background-repeat' : 'no-repeat' , }) } sectionProgress . find ( ".section_vid…" at bounding box center [541, 501] width 638 height 835
type input ".show()"
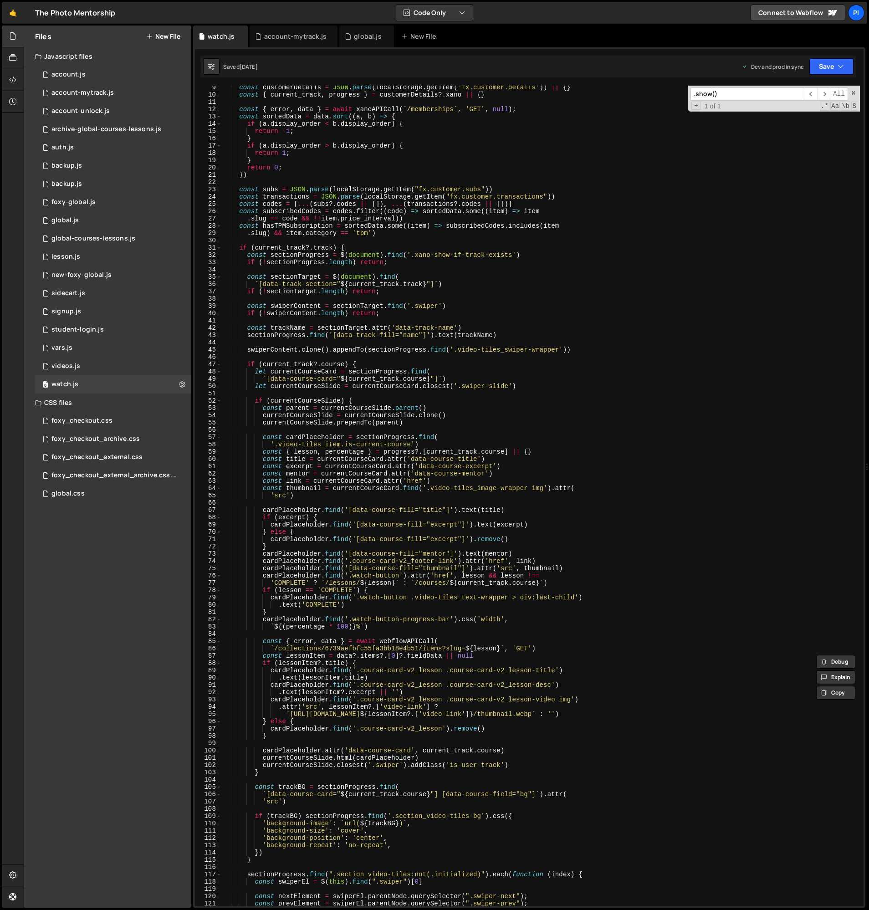
scroll to position [0, 0]
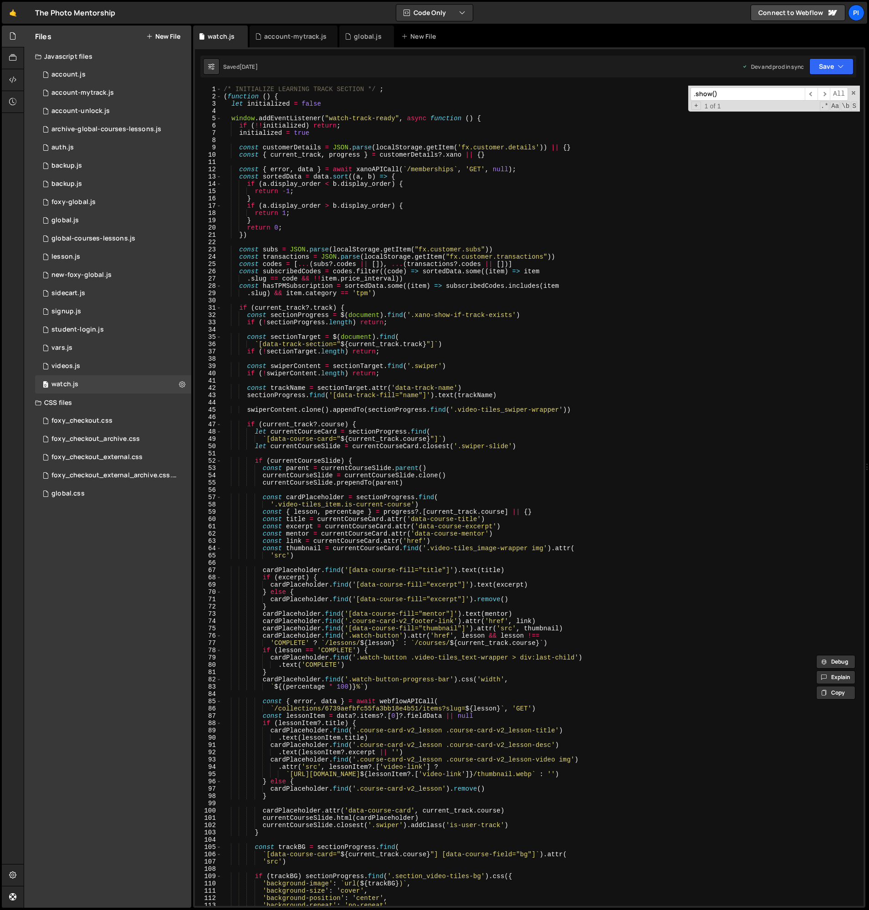
type textarea "const sectionProgress = $(document).find('.xano-show-if-track-exists')"
click at [411, 317] on div "/* INITIALIZE LEARNING TRACK SECTION */ ; ( function ( ) { let initialized = fa…" at bounding box center [541, 503] width 638 height 835
click at [513, 315] on div "/* INITIALIZE LEARNING TRACK SECTION */ ; ( function ( ) { let initialized = fa…" at bounding box center [541, 503] width 638 height 835
click at [360, 37] on div "global.js" at bounding box center [367, 36] width 27 height 9
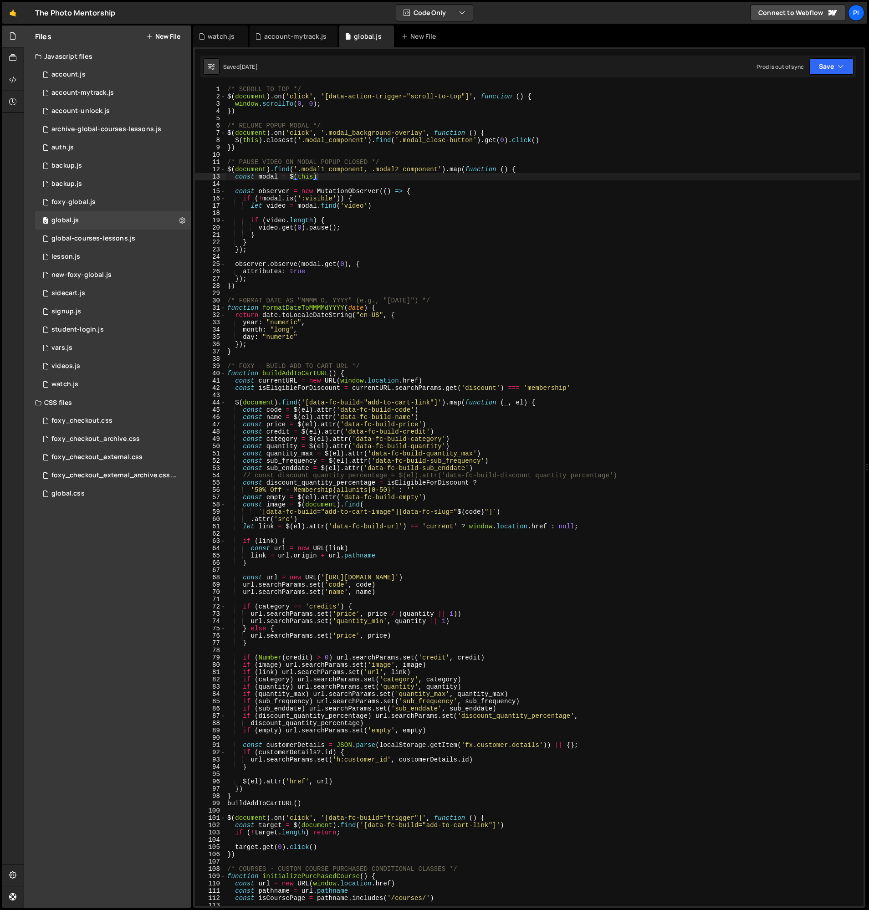
type textarea "})"
click at [354, 150] on div "/* SCROLL TO TOP */ $ ( document ) . on ( 'click' , '[data-action-trigger="scro…" at bounding box center [542, 503] width 634 height 835
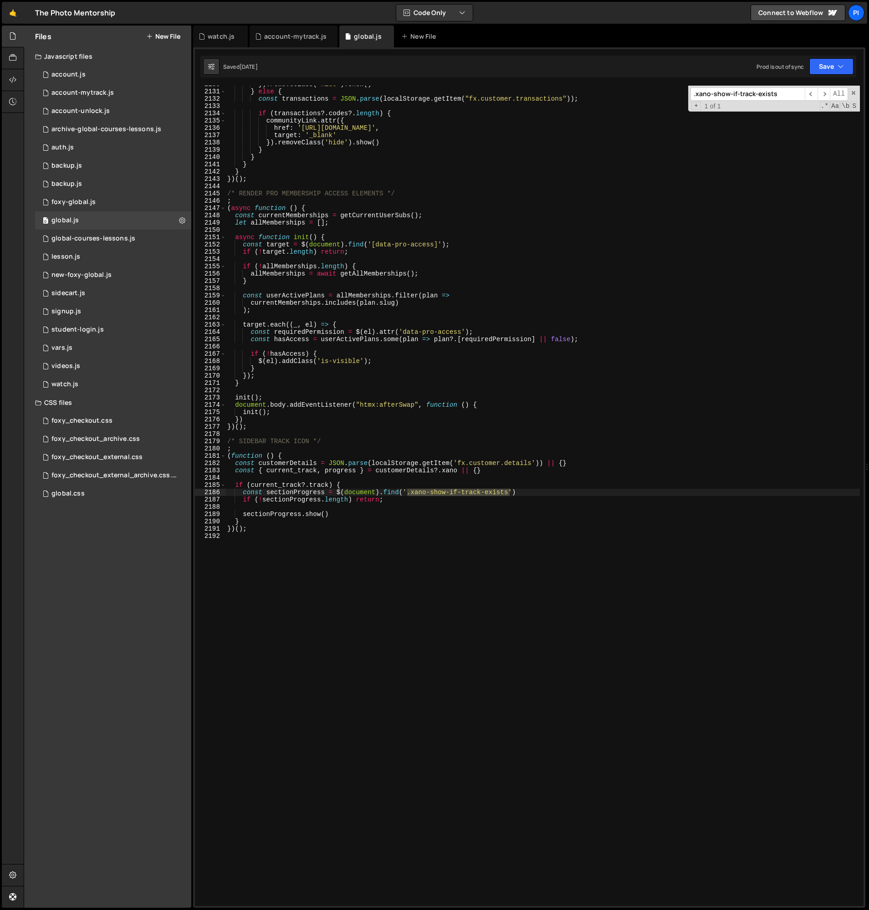
scroll to position [408, 0]
type input ".xano-show-if-track-exists"
click at [511, 493] on div "}) . removeClass ( 'hide' ) . show ( ) } else { const transactions = JSON . par…" at bounding box center [542, 496] width 634 height 820
paste textarea "data-skeleton="my-track""
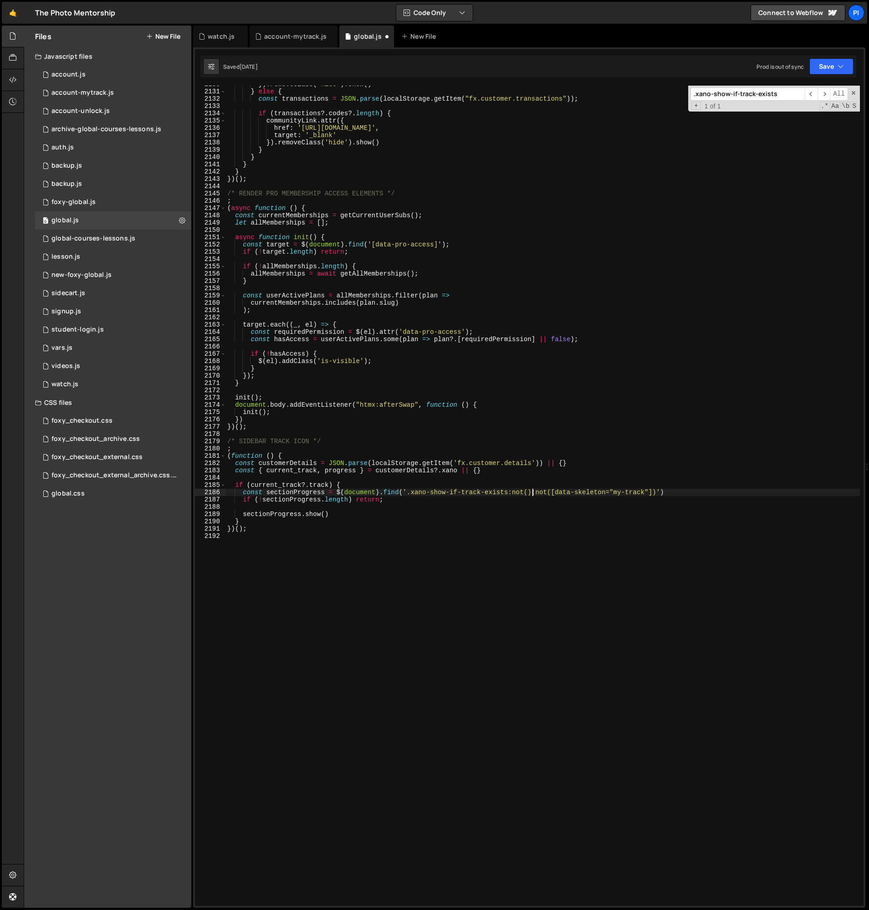
scroll to position [0, 21]
click at [530, 491] on div "}) . removeClass ( 'hide' ) . show ( ) } else { const transactions = JSON . par…" at bounding box center [542, 498] width 634 height 835
paste textarea "current-track"
type textarea "const sectionProgress = $(document).find('.xano-show-if-track-exists:not(#curre…"
click at [598, 477] on div "}) . removeClass ( 'hide' ) . show ( ) } else { const transactions = JSON . par…" at bounding box center [542, 498] width 634 height 835
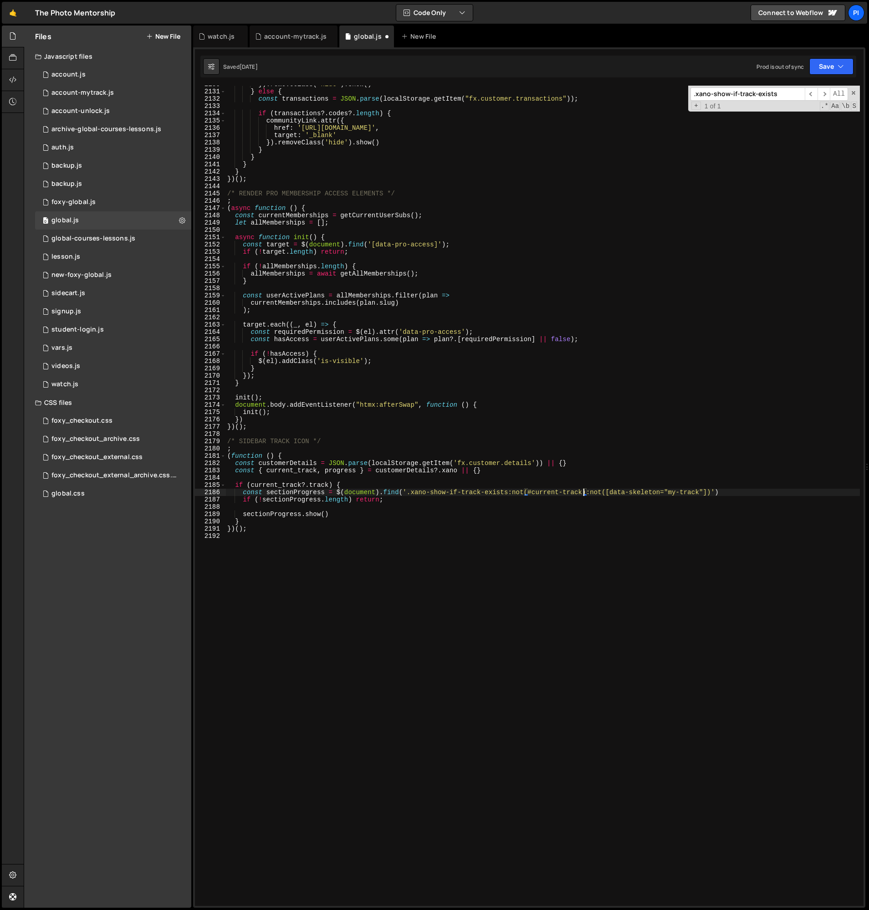
scroll to position [0, 0]
click at [531, 207] on div "}) . removeClass ( 'hide' ) . show ( ) } else { const transactions = JSON . par…" at bounding box center [542, 497] width 634 height 835
click at [511, 235] on div "}) . removeClass ( 'hide' ) . show ( ) } else { const transactions = JSON . par…" at bounding box center [542, 497] width 634 height 835
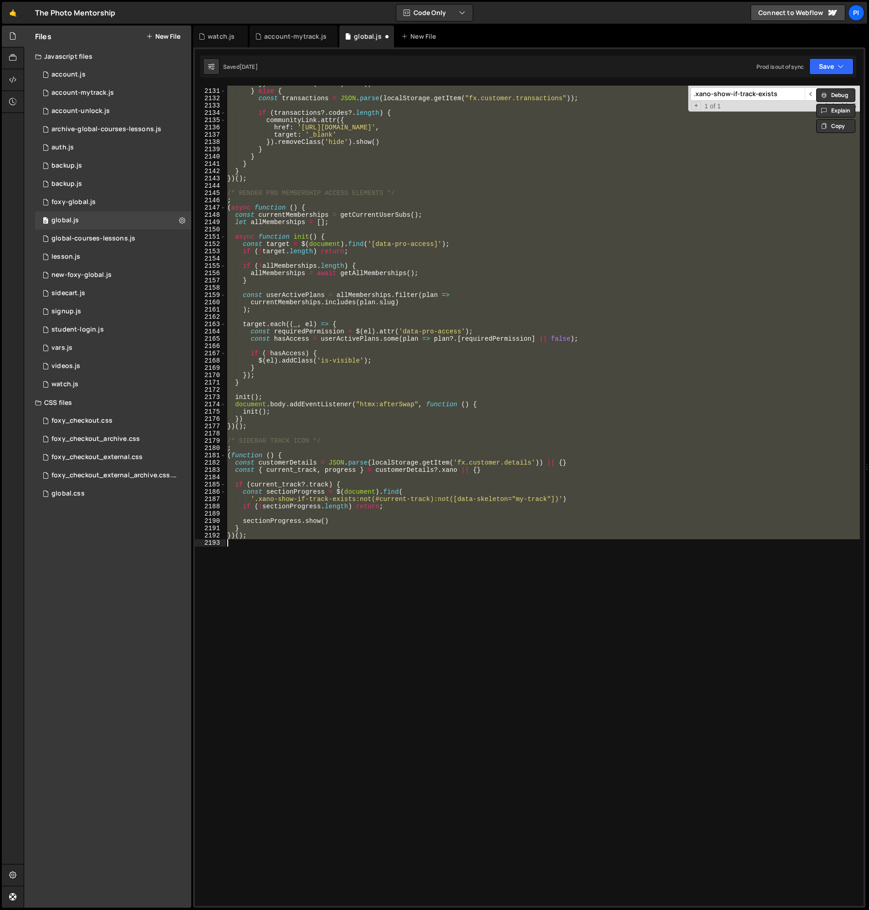
click at [511, 234] on div "}) . removeClass ( 'hide' ) . show ( ) } else { const transactions = JSON . par…" at bounding box center [542, 496] width 634 height 820
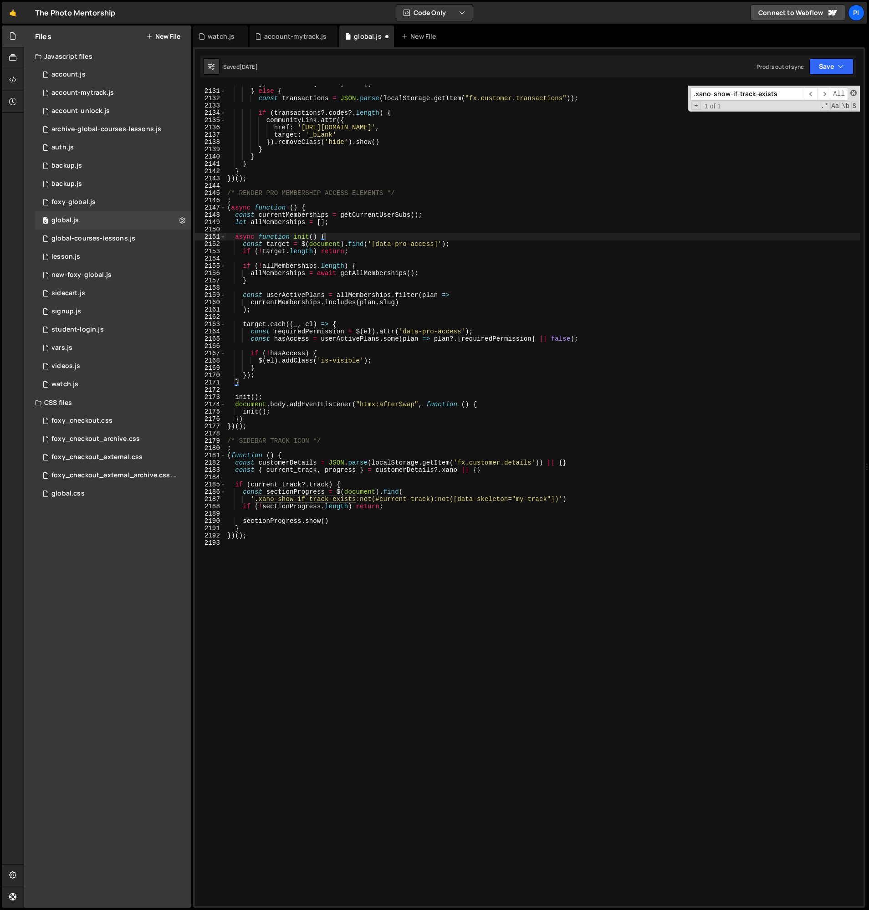
click at [851, 92] on span at bounding box center [853, 93] width 6 height 6
click at [487, 244] on div "}) . removeClass ( 'hide' ) . show ( ) } else { const transactions = JSON . par…" at bounding box center [542, 497] width 634 height 835
type textarea "const target = $(document).find('[data-pro-access]');"
click at [460, 230] on div "}) . removeClass ( 'hide' ) . show ( ) } else { const transactions = JSON . par…" at bounding box center [542, 497] width 634 height 835
type textarea "})();"
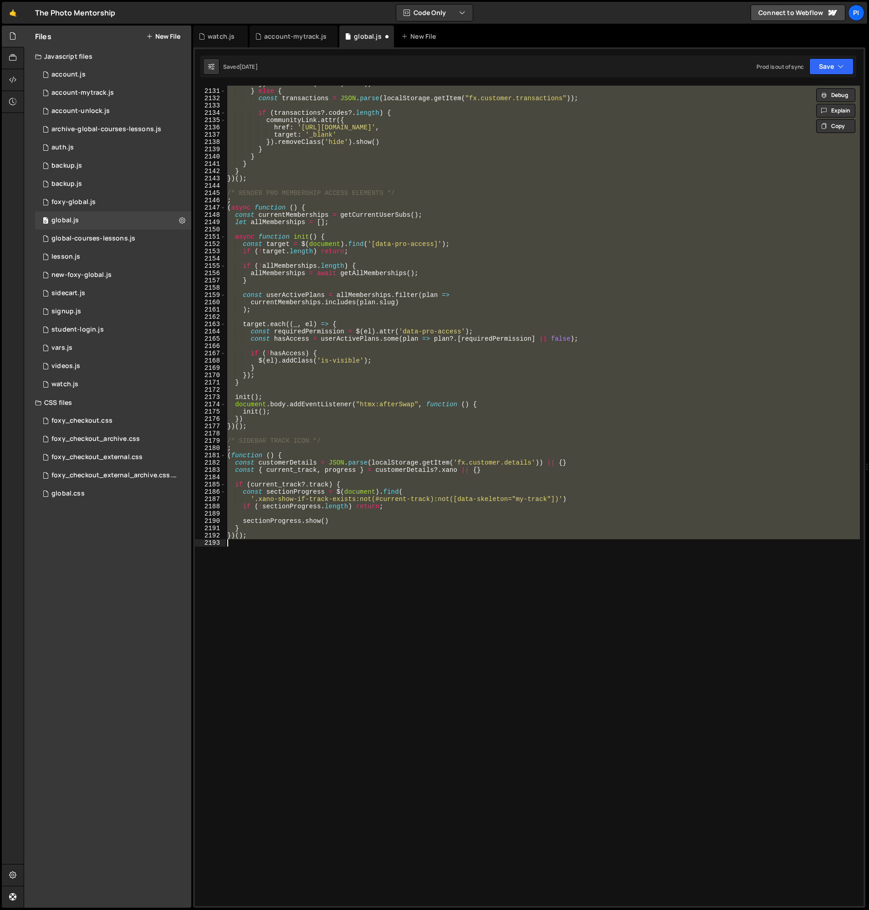
click at [455, 230] on div "}) . removeClass ( 'hide' ) . show ( ) } else { const transactions = JSON . par…" at bounding box center [542, 496] width 634 height 820
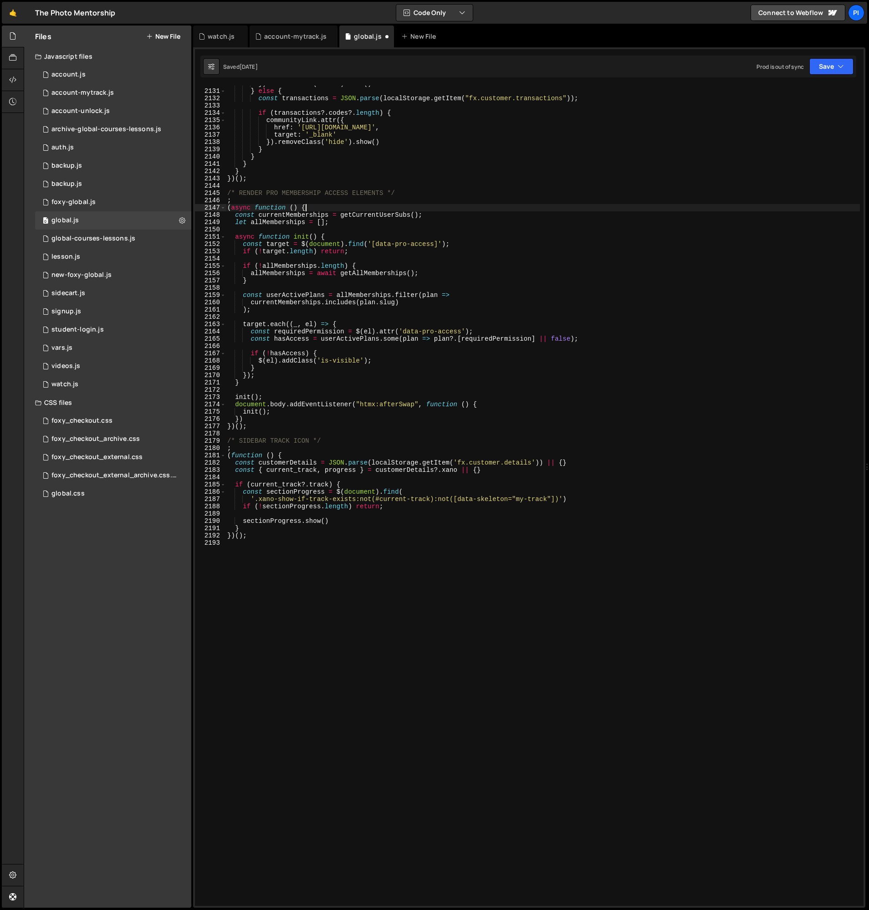
click at [419, 210] on div "}) . removeClass ( 'hide' ) . show ( ) } else { const transactions = JSON . par…" at bounding box center [542, 497] width 634 height 835
type textarea "(async function () {"
click at [356, 188] on div "}) . removeClass ( 'hide' ) . show ( ) } else { const transactions = JSON . par…" at bounding box center [542, 497] width 634 height 835
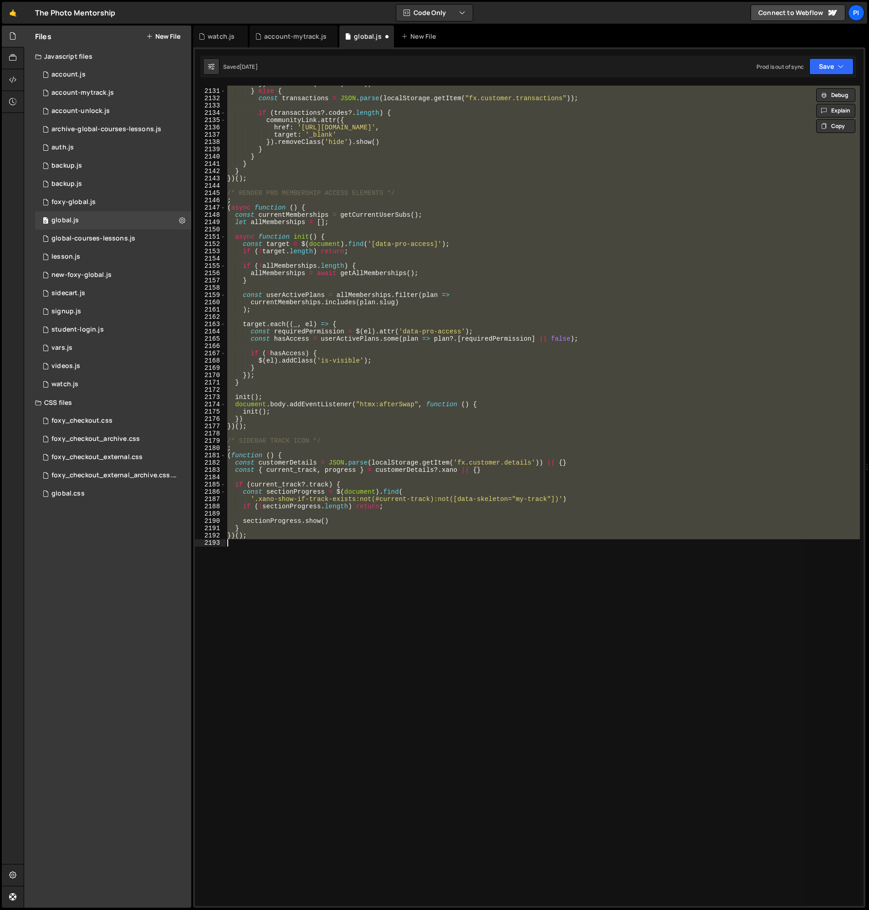
click at [351, 158] on div "}) . removeClass ( 'hide' ) . show ( ) } else { const transactions = JSON . par…" at bounding box center [542, 496] width 634 height 820
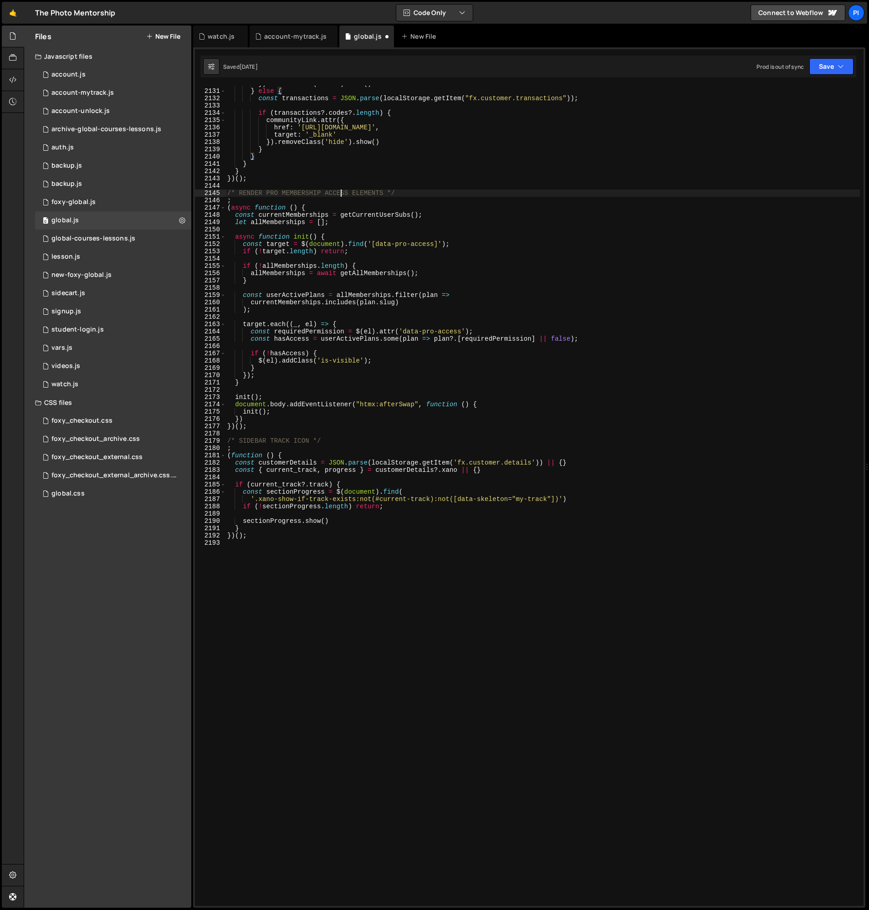
click at [339, 196] on div "}) . removeClass ( 'hide' ) . show ( ) } else { const transactions = JSON . par…" at bounding box center [542, 497] width 634 height 835
type textarea "/* RENDER PRO MEMBERSHIP ACCESS ELEMENTS */"
click at [279, 183] on div "}) . removeClass ( 'hide' ) . show ( ) } else { const transactions = JSON . par…" at bounding box center [542, 497] width 634 height 835
click at [265, 174] on div "}) . removeClass ( 'hide' ) . show ( ) } else { const transactions = JSON . par…" at bounding box center [542, 497] width 634 height 835
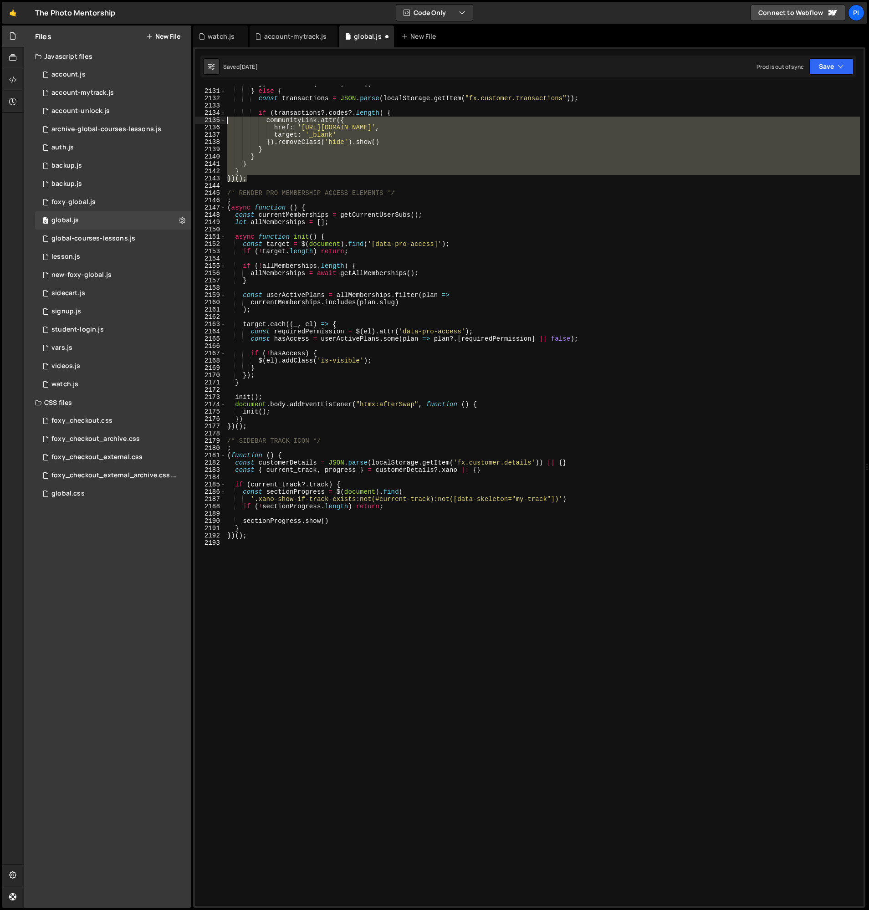
drag, startPoint x: 264, startPoint y: 180, endPoint x: 280, endPoint y: 150, distance: 34.4
click at [203, 117] on div "} 2130 2131 2132 2133 2134 2135 2136 2137 2138 2139 2140 2141 2142 2143 2144 21…" at bounding box center [529, 496] width 669 height 820
type textarea "communityLink.attr({ href: 'https://www.facebook.com/groups/1302013769824930',"
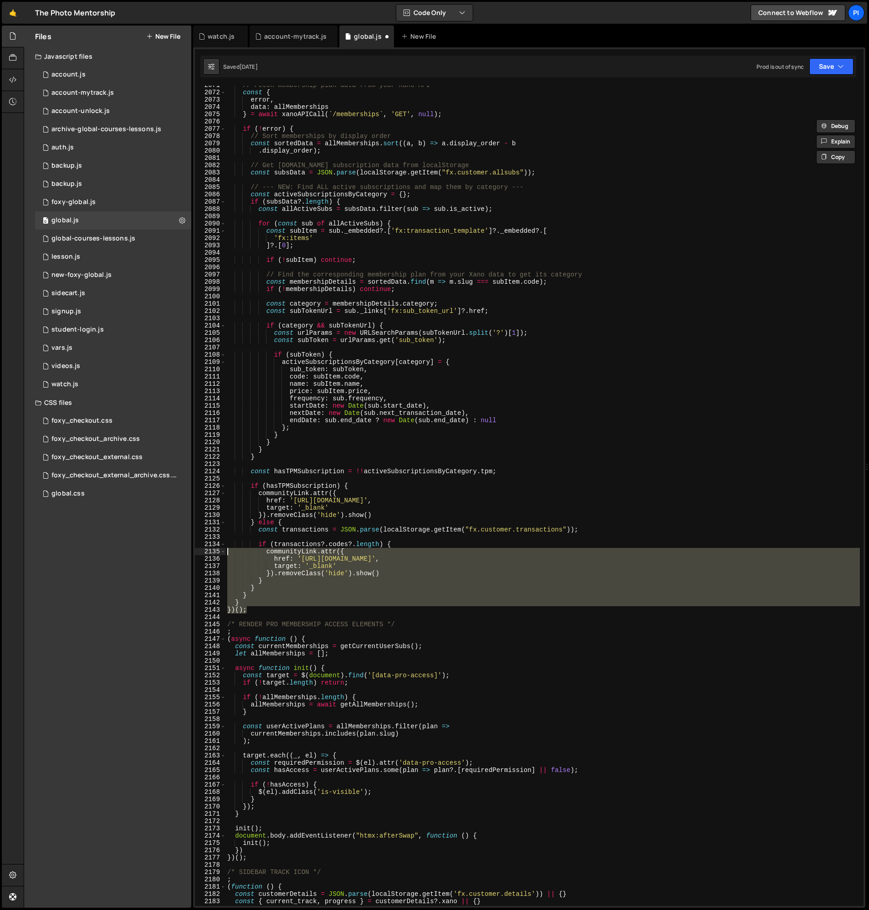
scroll to position [14103, 0]
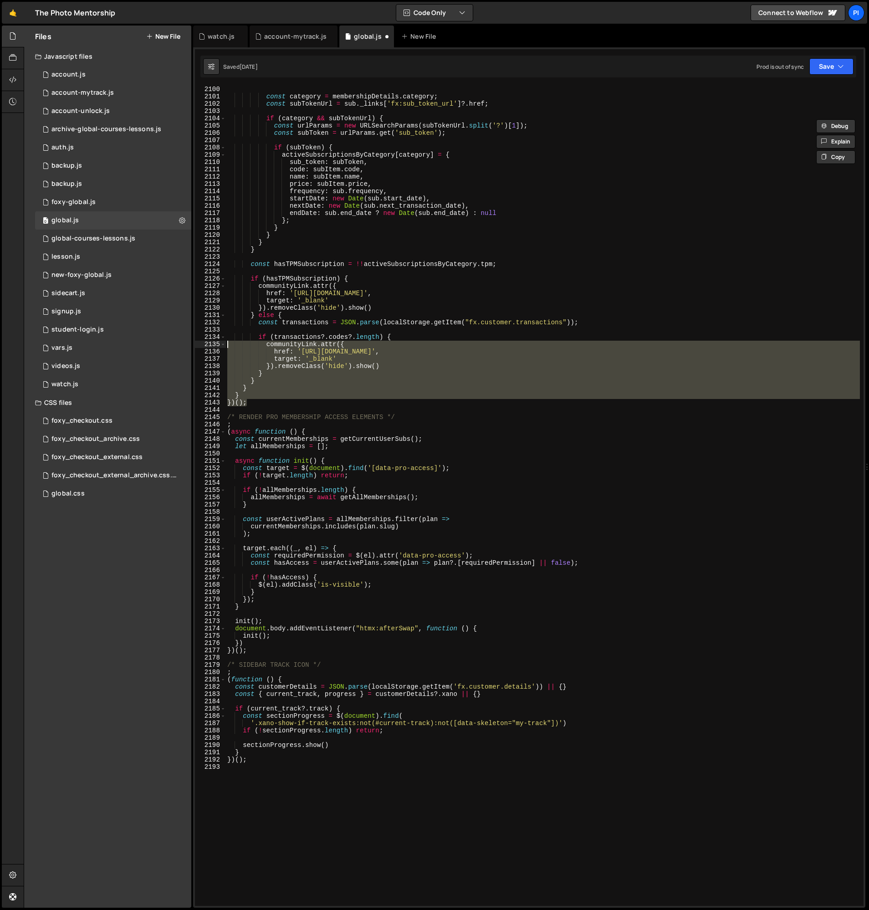
click at [313, 410] on div "const category = membershipDetails . category ; const subTokenUrl = sub . _link…" at bounding box center [542, 503] width 634 height 835
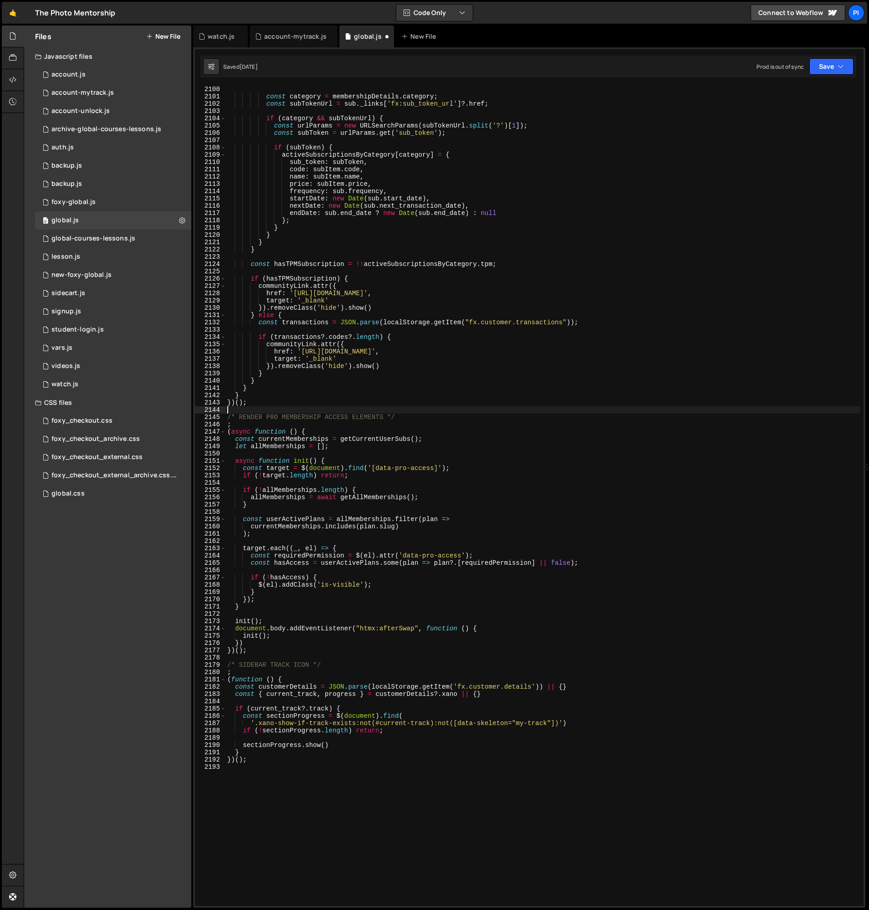
click at [300, 404] on div "const category = membershipDetails . category ; const subTokenUrl = sub . _link…" at bounding box center [542, 503] width 634 height 835
click at [401, 389] on div "const category = membershipDetails . category ; const subTokenUrl = sub . _link…" at bounding box center [542, 503] width 634 height 835
click at [373, 232] on div "const category = membershipDetails . category ; const subTokenUrl = sub . _link…" at bounding box center [542, 503] width 634 height 835
click at [393, 128] on div "const category = membershipDetails . category ; const subTokenUrl = sub . _link…" at bounding box center [542, 503] width 634 height 835
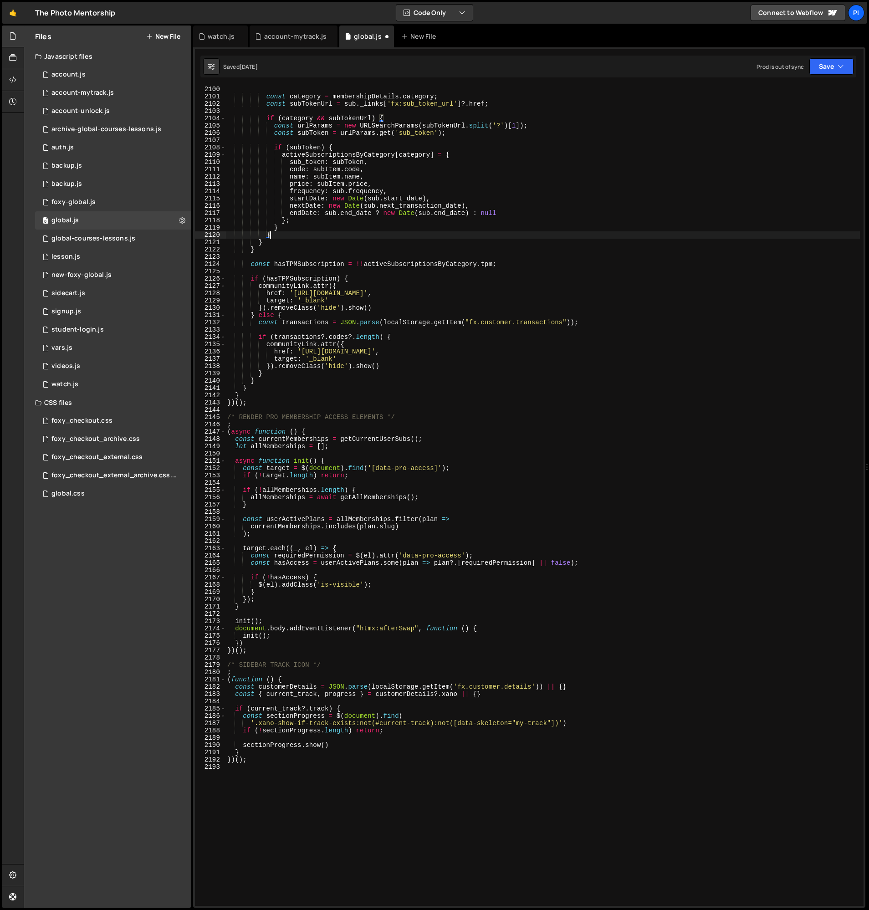
type textarea "const urlParams = new URLSearchParams(subTokenUrl.split('?')[1]);"
click at [237, 775] on div "const category = membershipDetails . category ; const subTokenUrl = sub . _link…" at bounding box center [542, 503] width 634 height 835
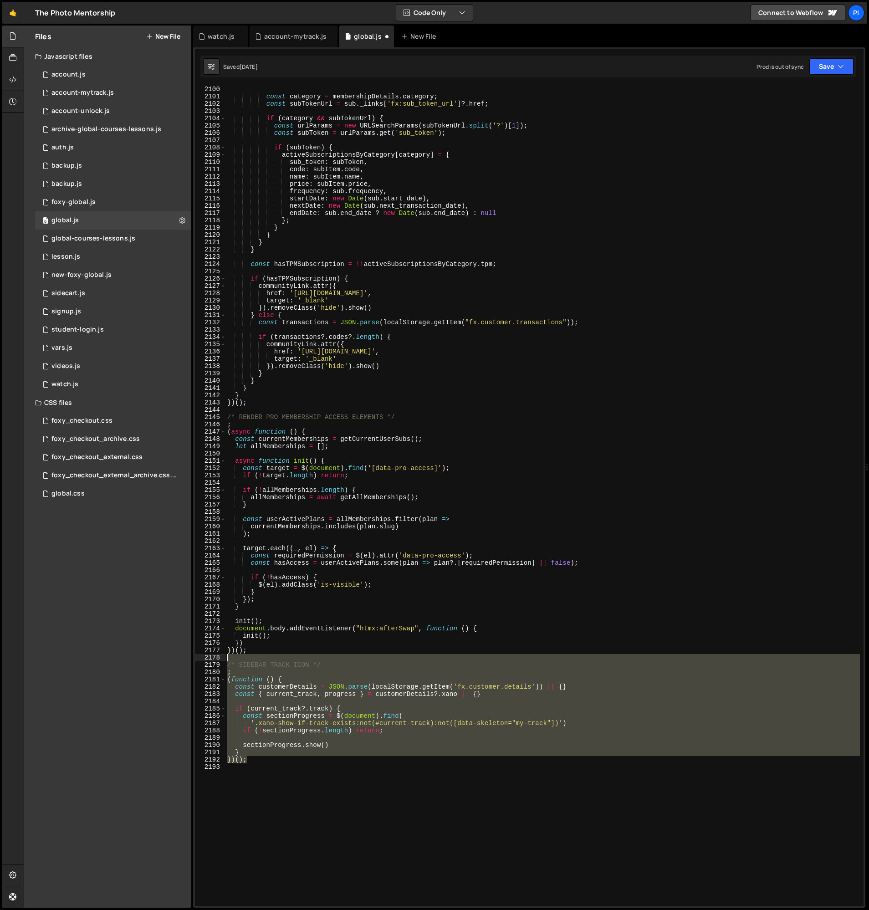
drag, startPoint x: 273, startPoint y: 760, endPoint x: 186, endPoint y: 655, distance: 136.2
click at [186, 655] on div "Files New File Javascript files 0 account.js 0 0 account-mytrack.js 0 0 account…" at bounding box center [446, 467] width 845 height 883
type textarea "/* SIDEBAR TRACK ICON */"
click at [341, 657] on div "const category = membershipDetails . category ; const subTokenUrl = sub . _link…" at bounding box center [542, 496] width 634 height 820
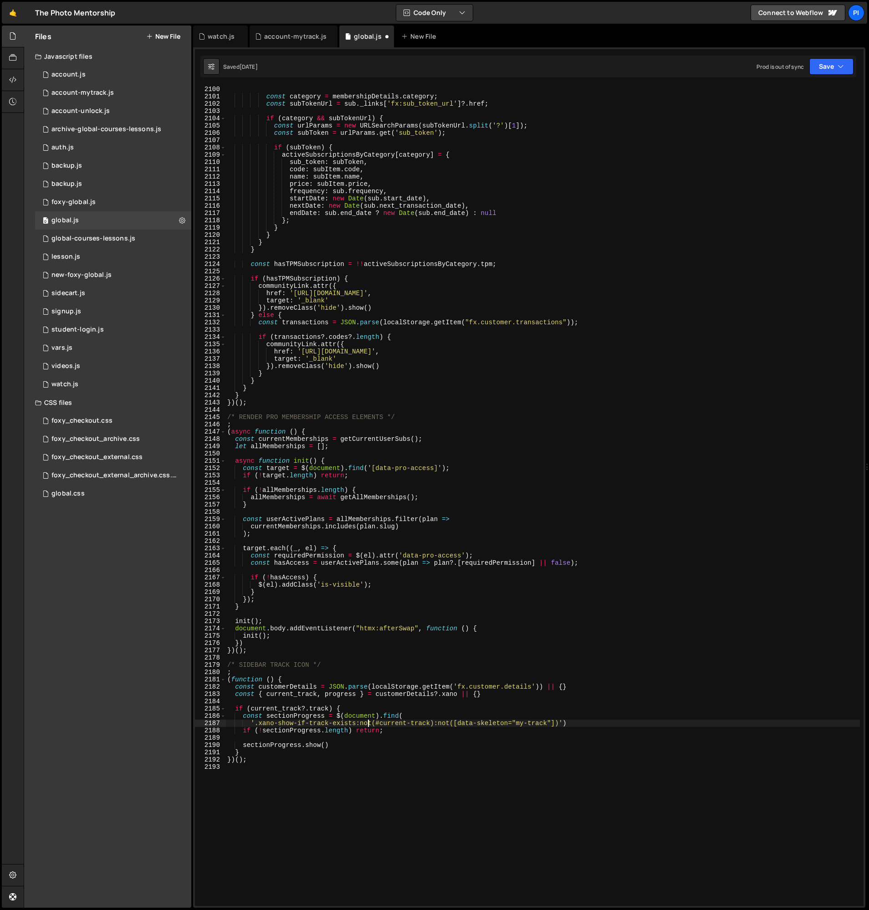
click at [369, 724] on div "const category = membershipDetails . category ; const subTokenUrl = sub . _link…" at bounding box center [542, 503] width 634 height 835
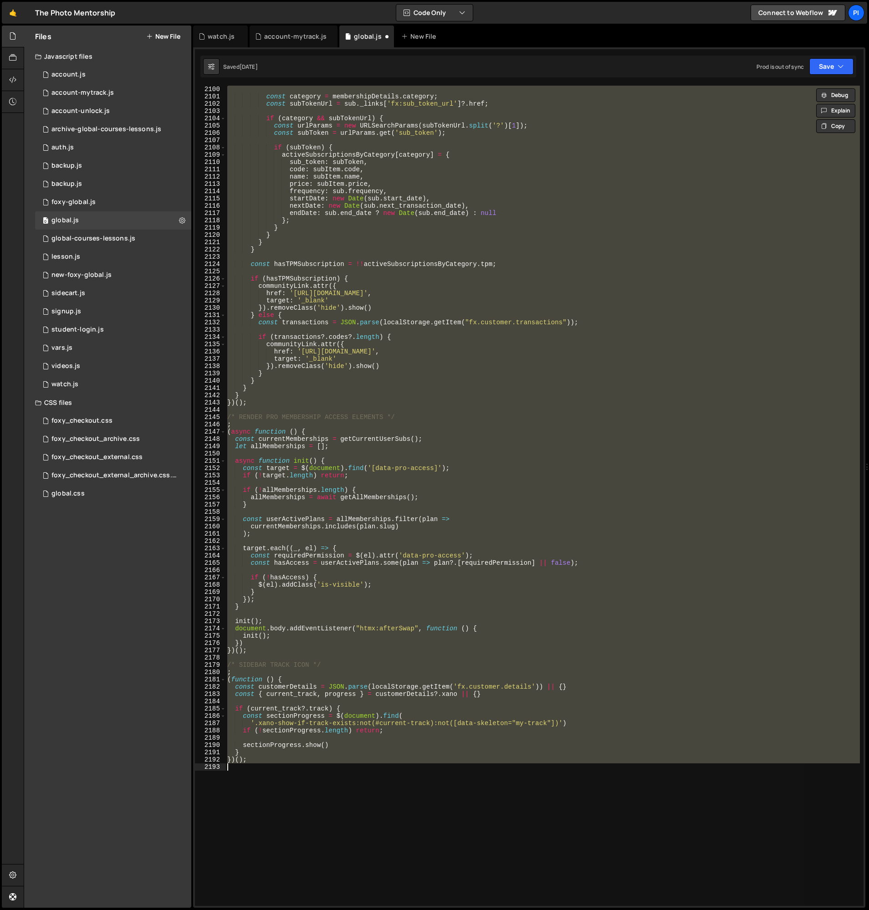
click at [369, 747] on div "const category = membershipDetails . category ; const subTokenUrl = sub . _link…" at bounding box center [542, 496] width 634 height 820
type textarea "sectionProgress.show()"
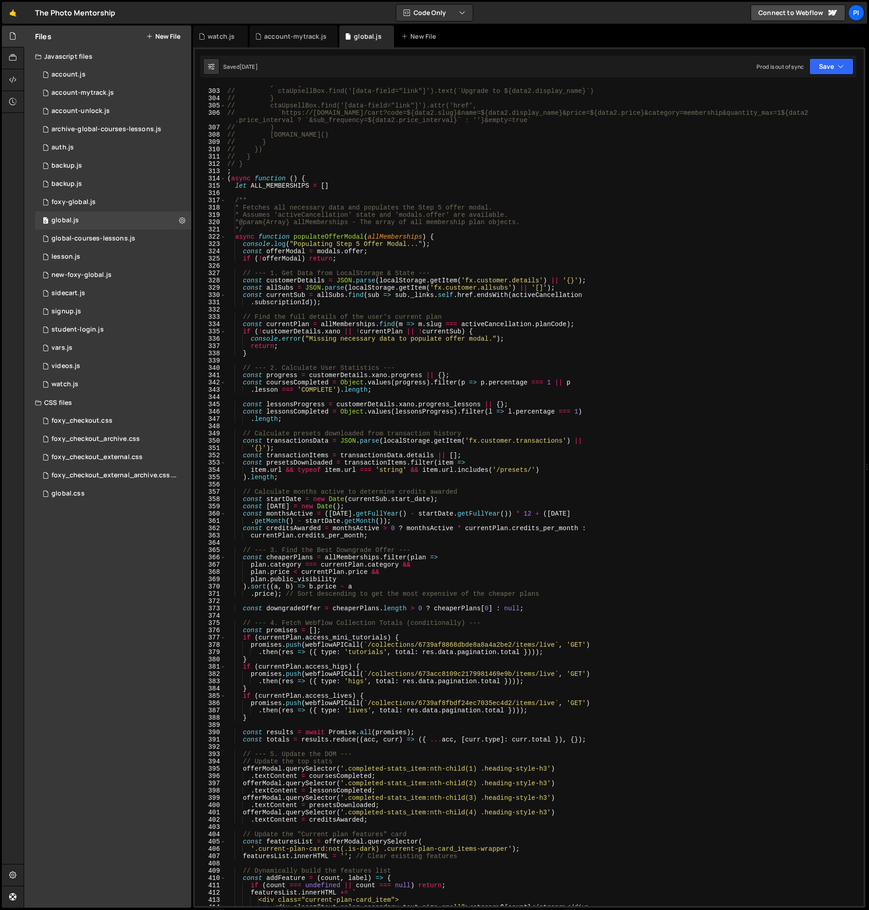
scroll to position [2010, 0]
type textarea "}"
click at [445, 356] on div "// } else { // ctaUpsellBox.find('[data-field="link"]').text(`Upgrade to ${data…" at bounding box center [542, 497] width 634 height 835
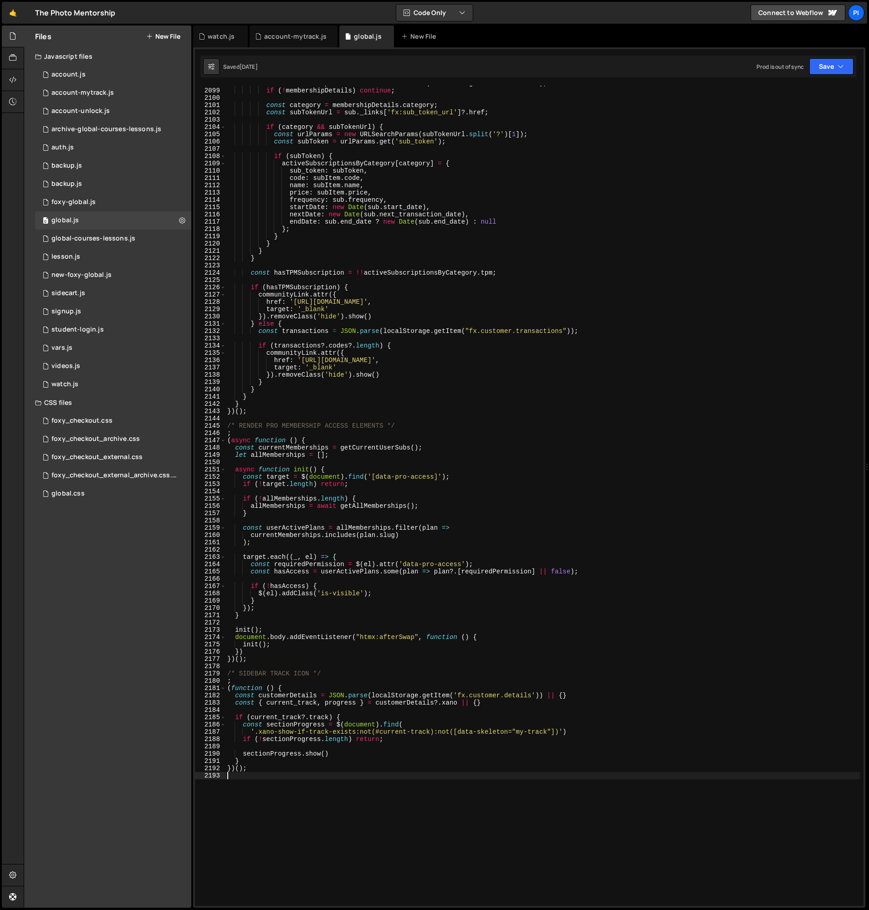
click at [379, 729] on div "const membershipDetails = sortedData . find ( m => m . slug === subItem . code …" at bounding box center [542, 497] width 634 height 835
click at [429, 732] on div "const membershipDetails = sortedData . find ( m => m . slug === subItem . code …" at bounding box center [542, 497] width 634 height 835
click at [394, 735] on div "const membershipDetails = sortedData . find ( m => m . slug === subItem . code …" at bounding box center [542, 497] width 634 height 835
type textarea "'.xano-show-if-track-exists:not(#current-track):not([data-skeleton="my-track"])…"
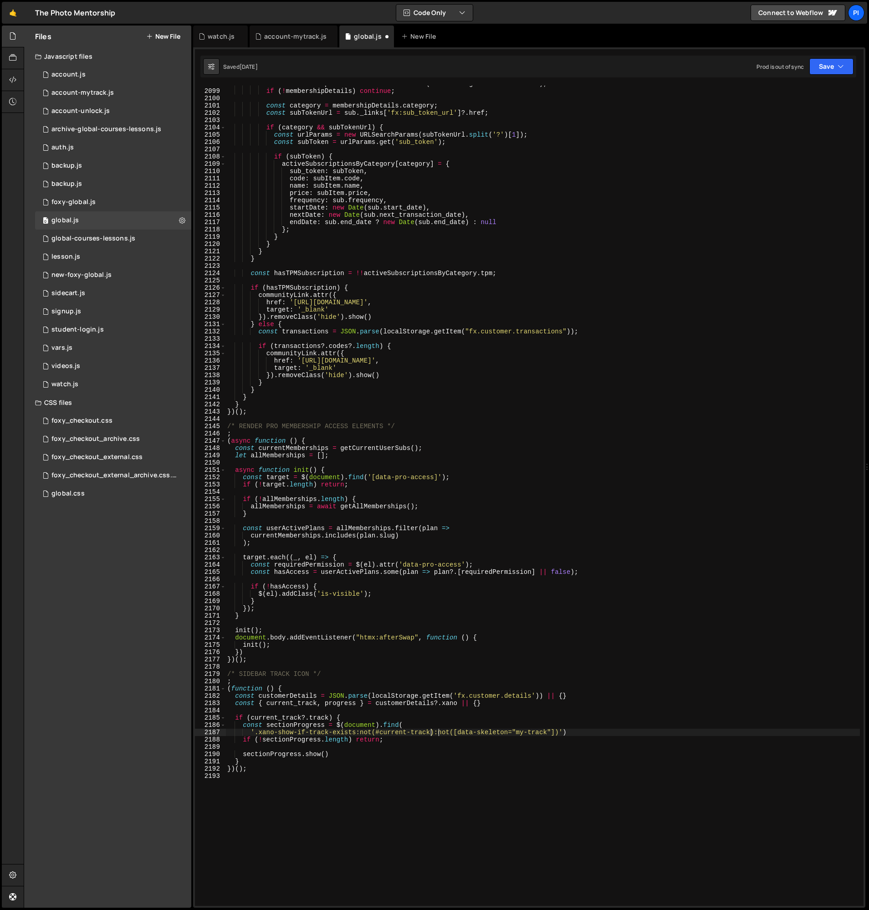
click at [380, 732] on div "const membershipDetails = sortedData . find ( m => m . slug === subItem . code …" at bounding box center [542, 497] width 634 height 835
click at [380, 733] on div "const membershipDetails = sortedData . find ( m => m . slug === subItem . code …" at bounding box center [542, 496] width 634 height 820
